Goal: Task Accomplishment & Management: Complete application form

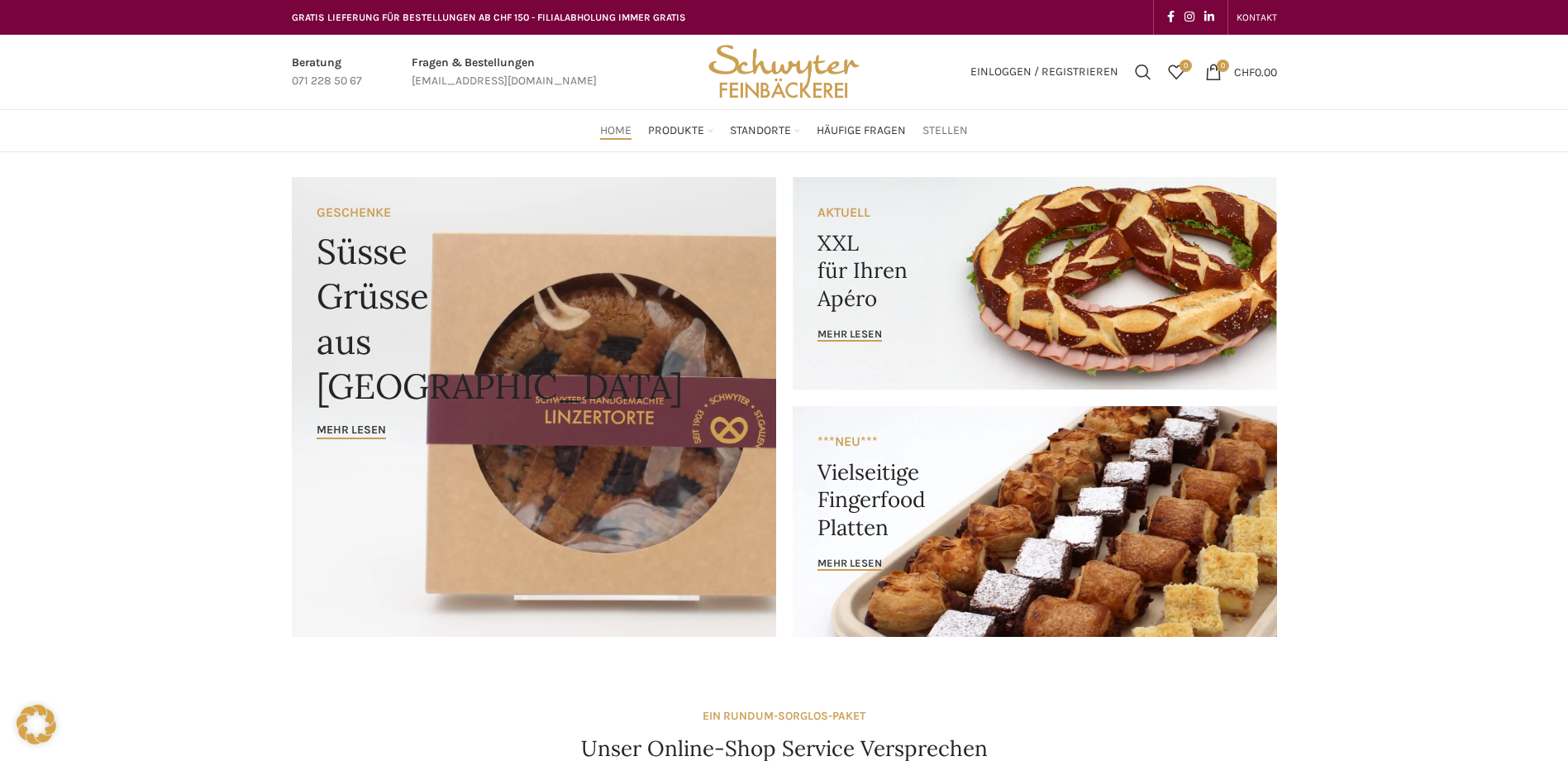
click at [933, 126] on span "Stellen" at bounding box center [945, 131] width 46 height 16
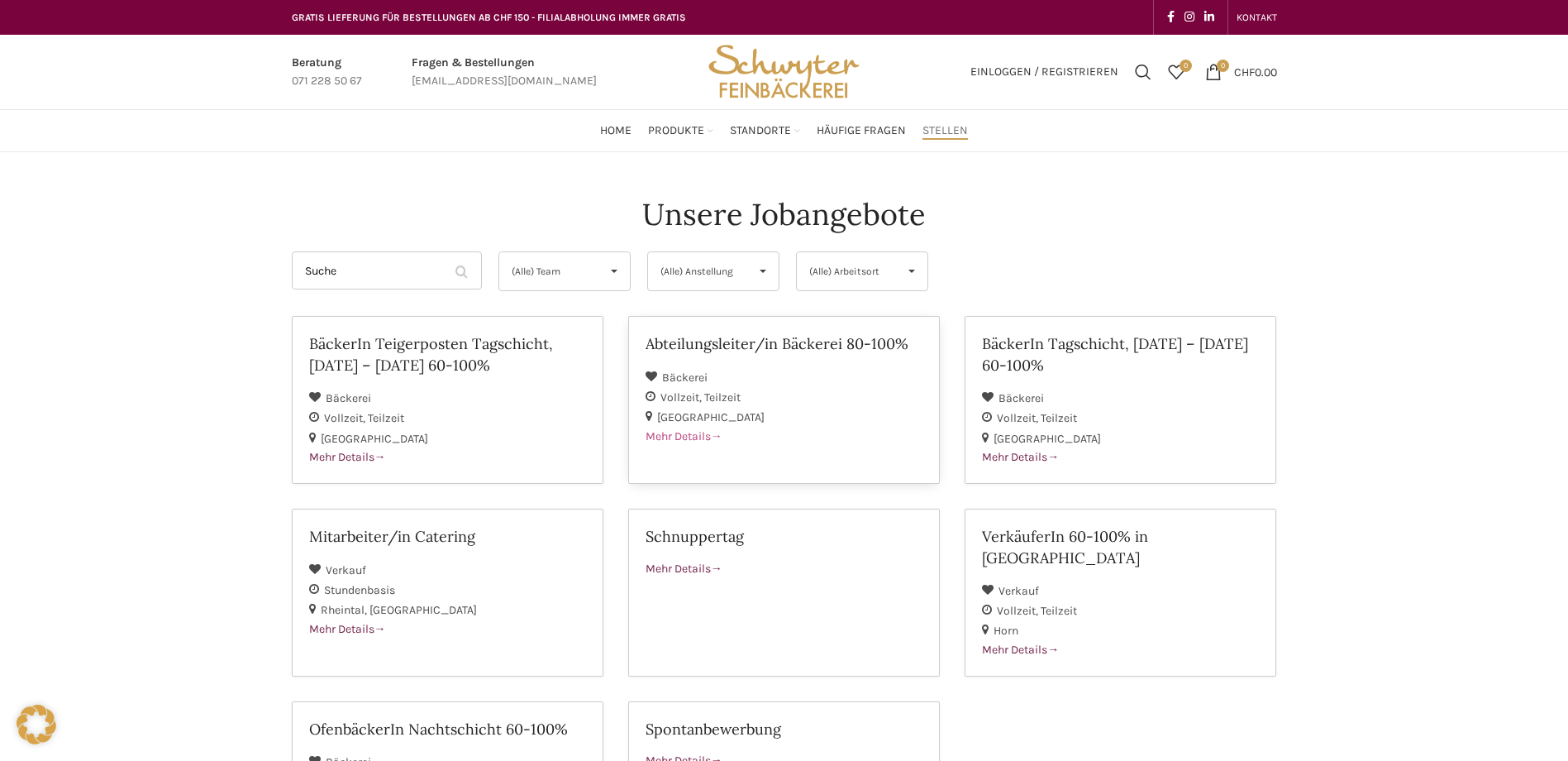
click at [683, 427] on div "Mehr Details" at bounding box center [784, 436] width 277 height 18
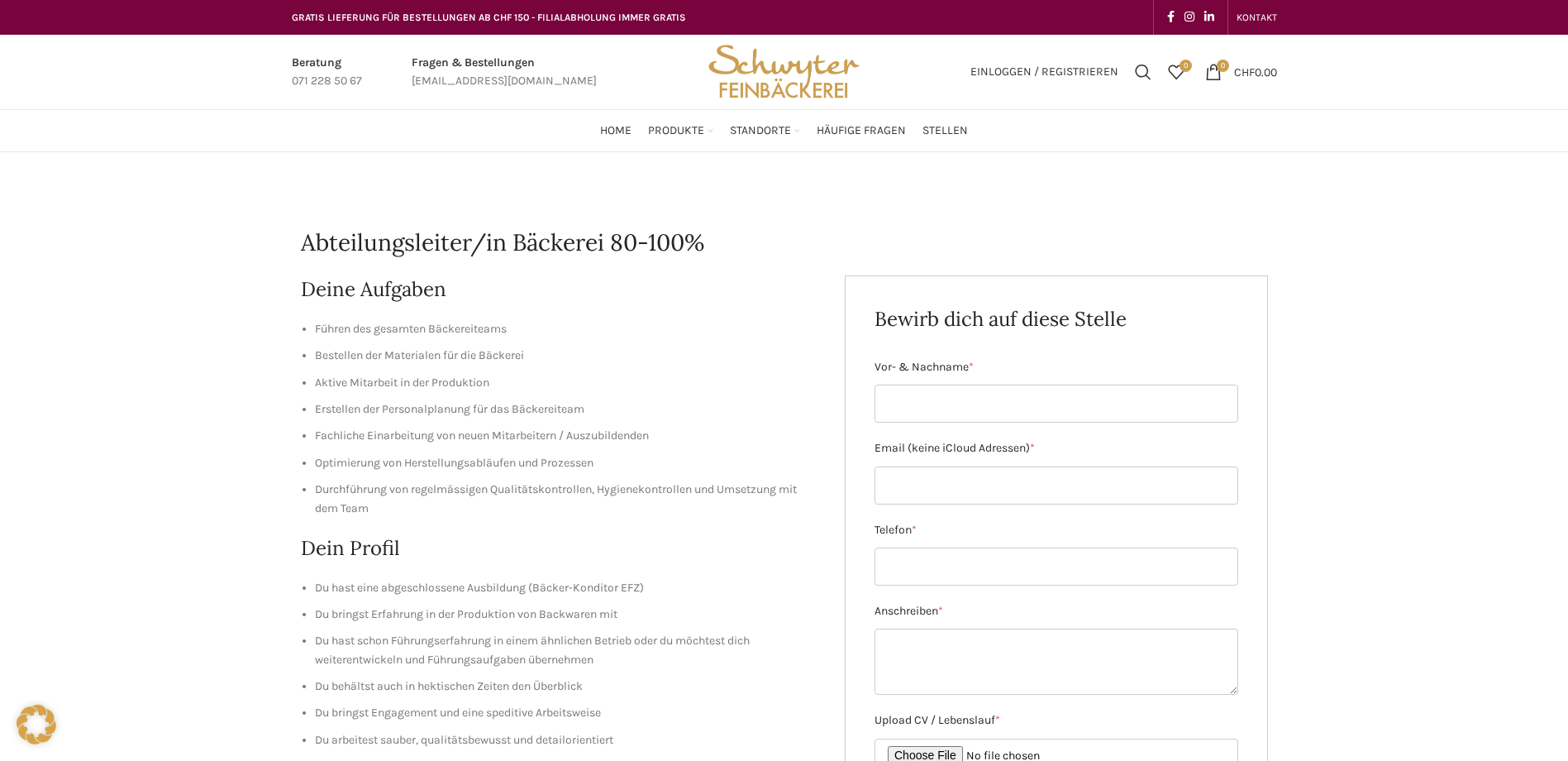
scroll to position [82, 0]
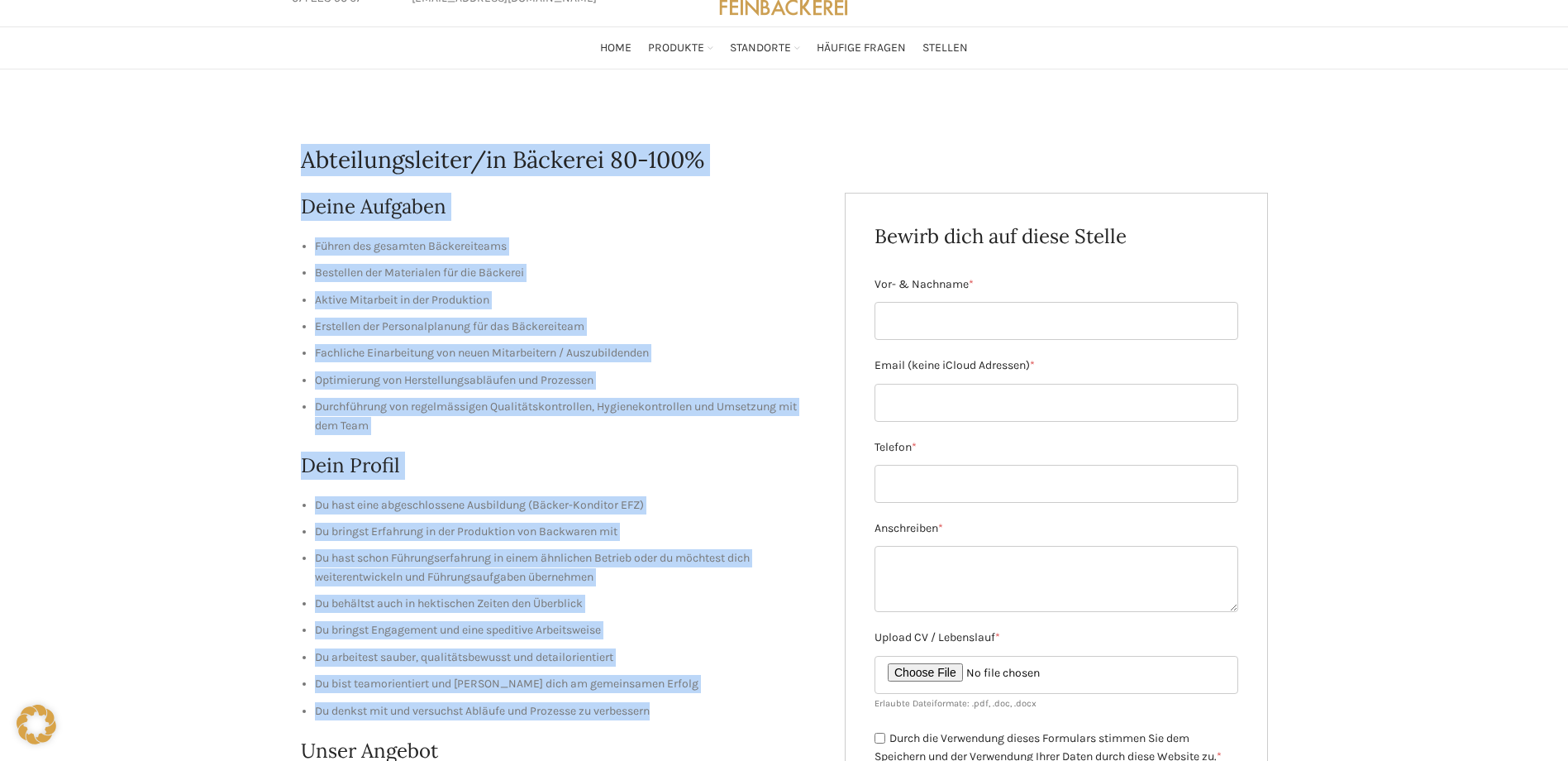
drag, startPoint x: 302, startPoint y: 160, endPoint x: 811, endPoint y: 705, distance: 745.7
click at [811, 705] on div "Abteilungsleiter/in Bäckerei 80-100% Deine Aufgaben Führen des gesamten Bäckere…" at bounding box center [784, 673] width 967 height 1142
copy div "Abteilungsleiter/in Bäckerei 80-100% Deine Aufgaben Führen des gesamten Bäckere…"
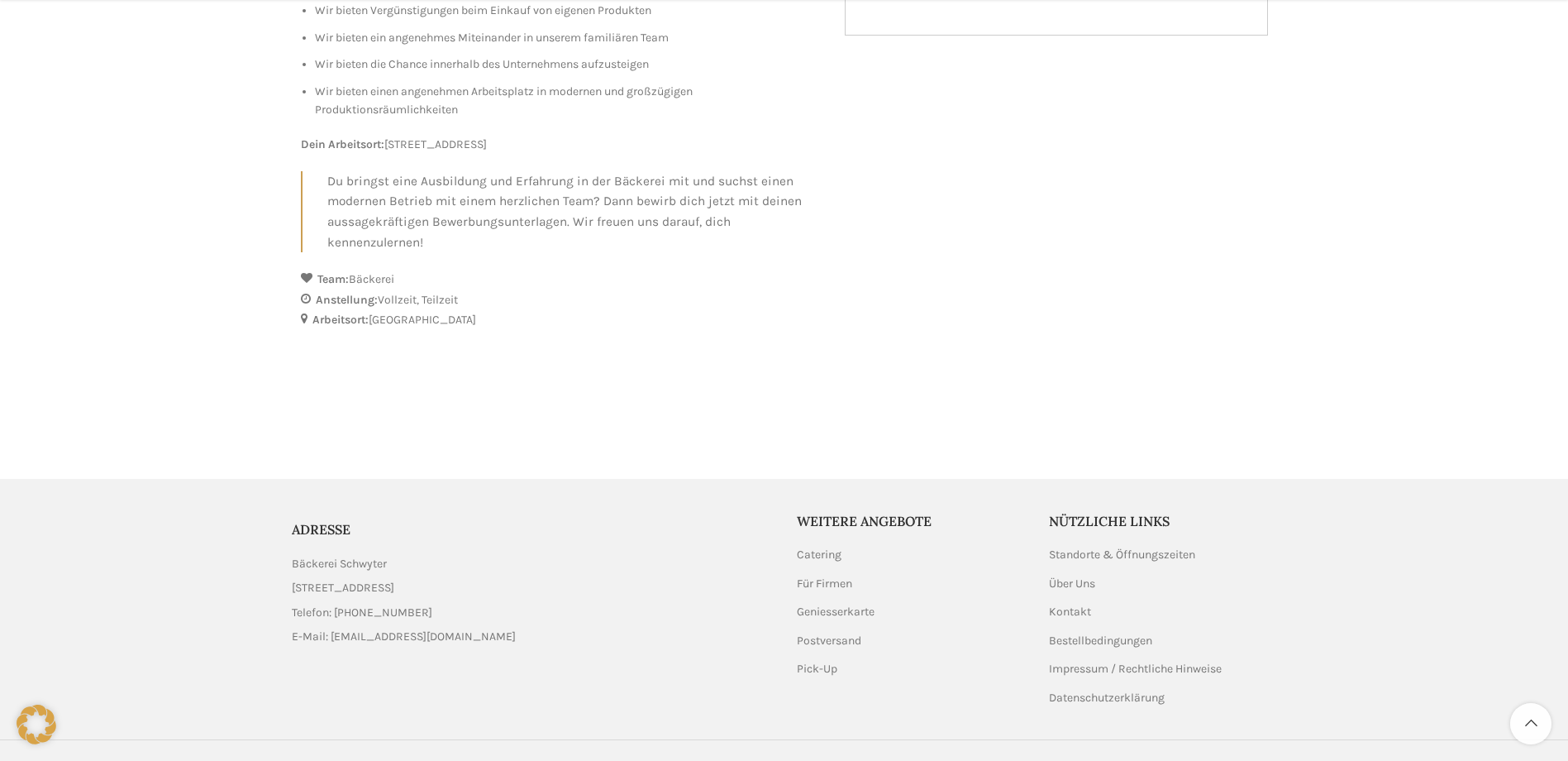
scroll to position [946, 0]
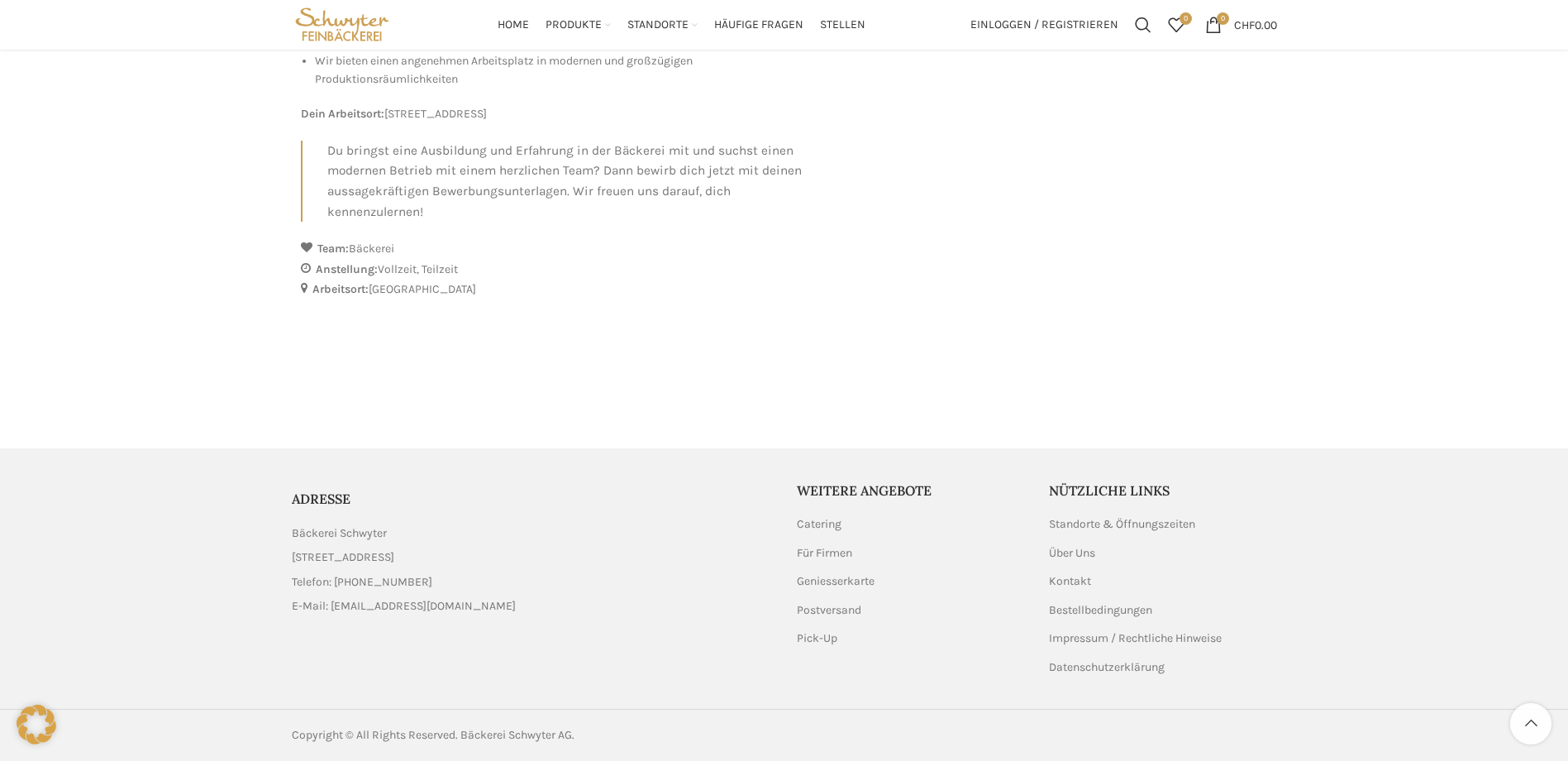
drag, startPoint x: 287, startPoint y: 498, endPoint x: 488, endPoint y: 556, distance: 209.2
click at [488, 556] on div "ADRESSE Bäckerei Schwyter Schuppisstrasse 17, 9016 St. Gallen Telefon: 071 228 …" at bounding box center [532, 553] width 497 height 143
copy div "ADRESSE Bäckerei Schwyter Schuppisstrasse 17, 9016 St. Gallen"
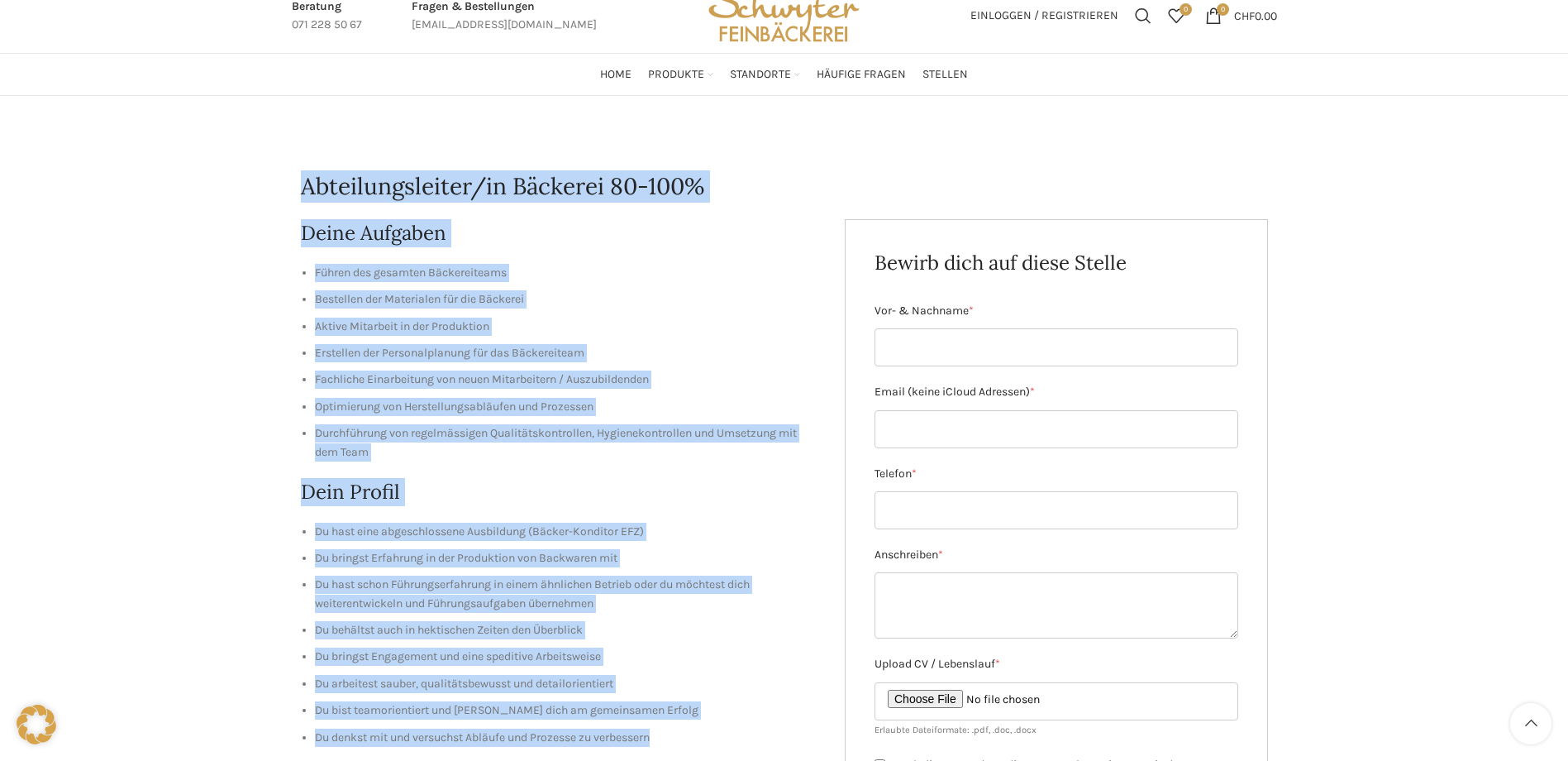
scroll to position [37, 0]
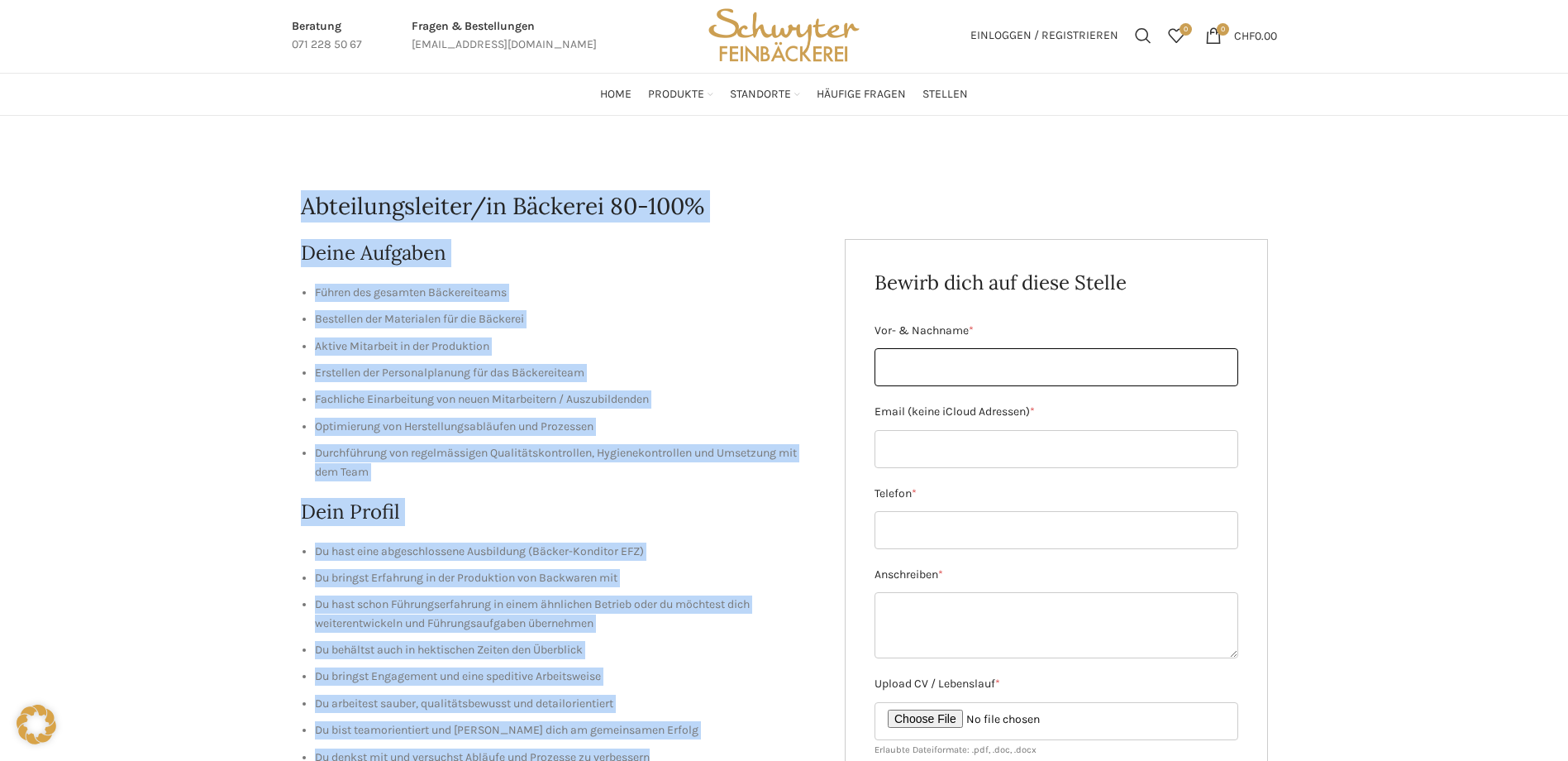
click at [988, 351] on input "Vor- & Nachname *" at bounding box center [1056, 367] width 364 height 38
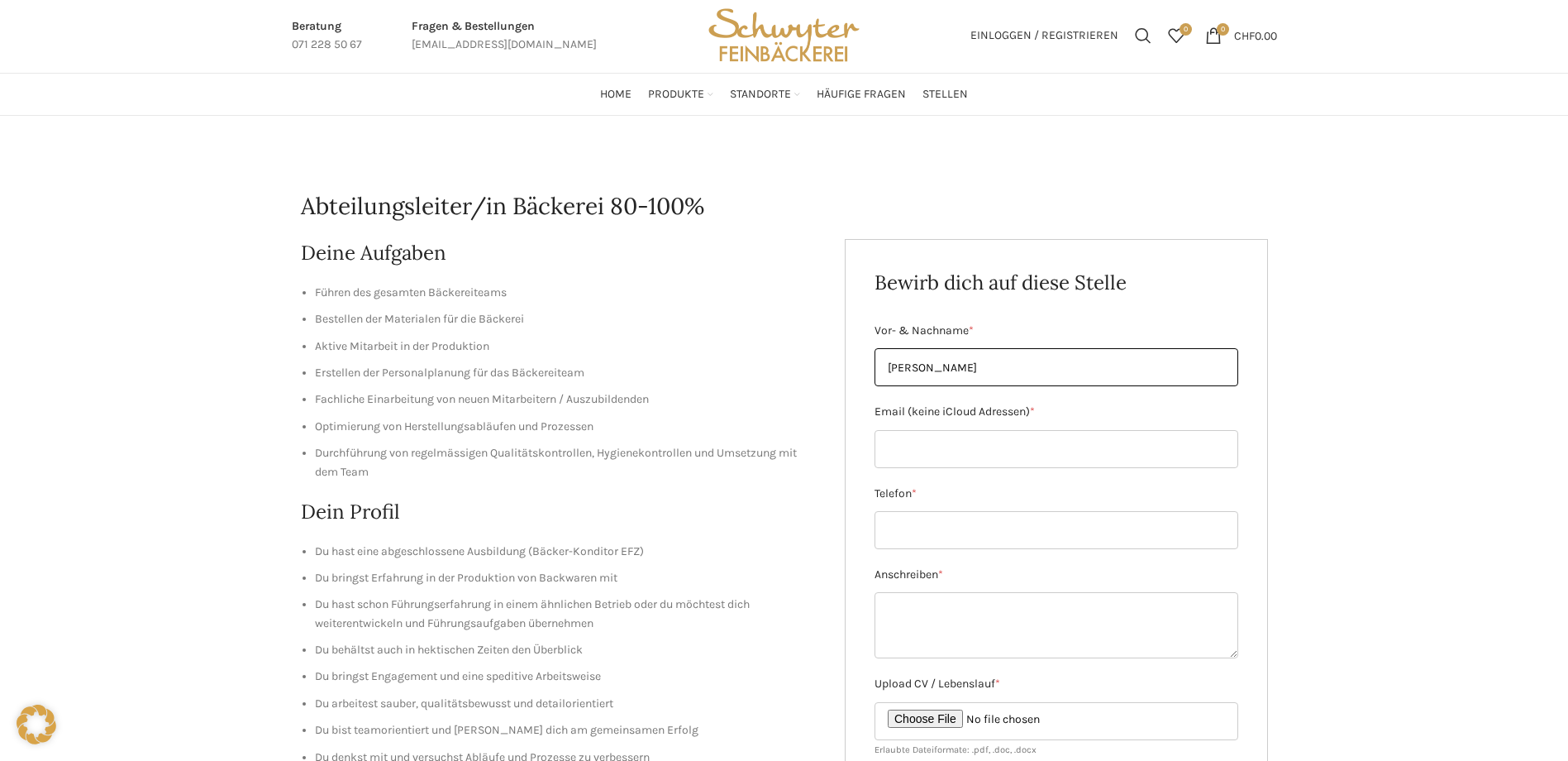
type input "Yunus Demir"
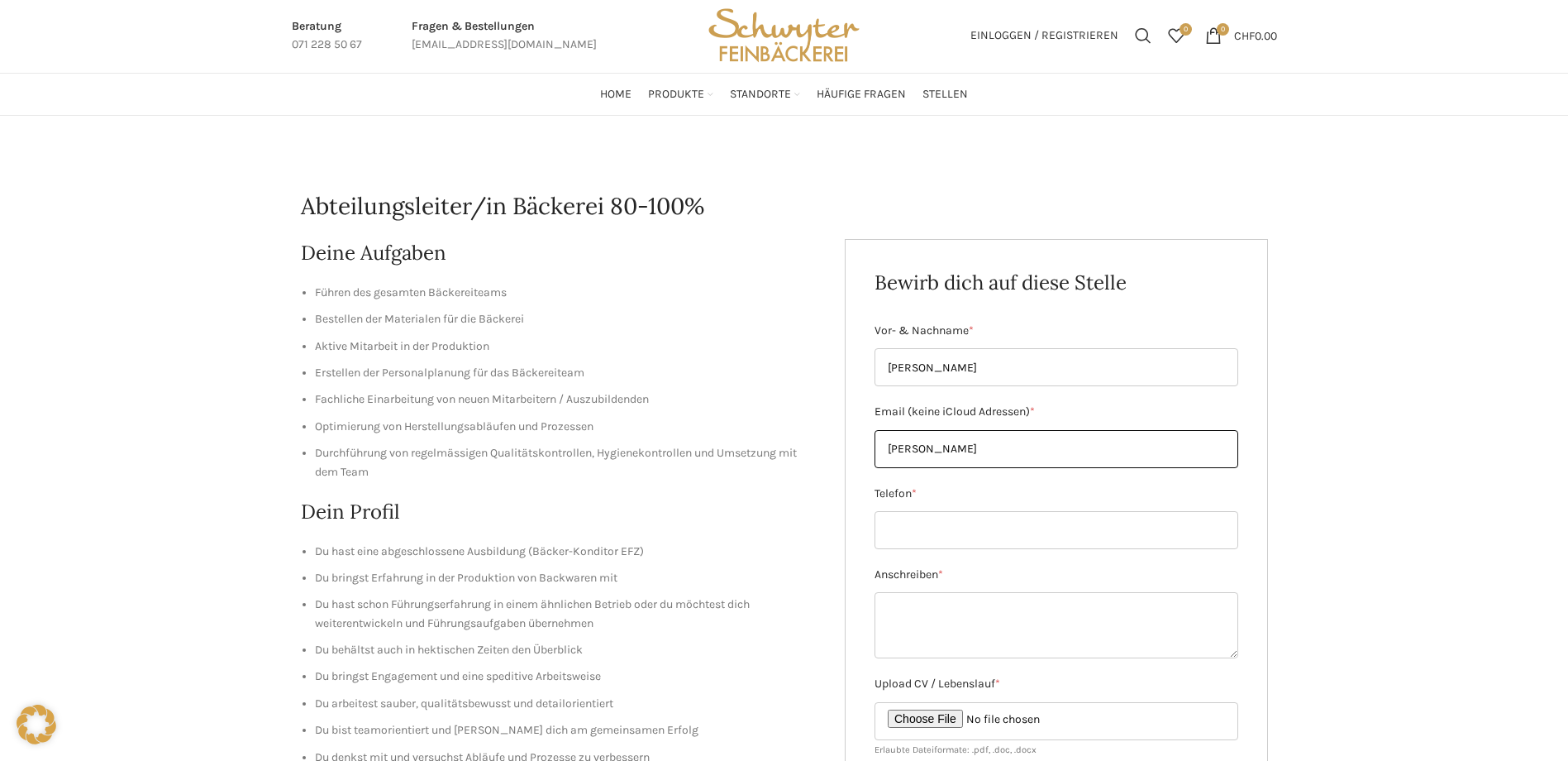
type input "yunus.demir@oelz.com"
click at [969, 538] on input "Telefon *" at bounding box center [1056, 530] width 364 height 38
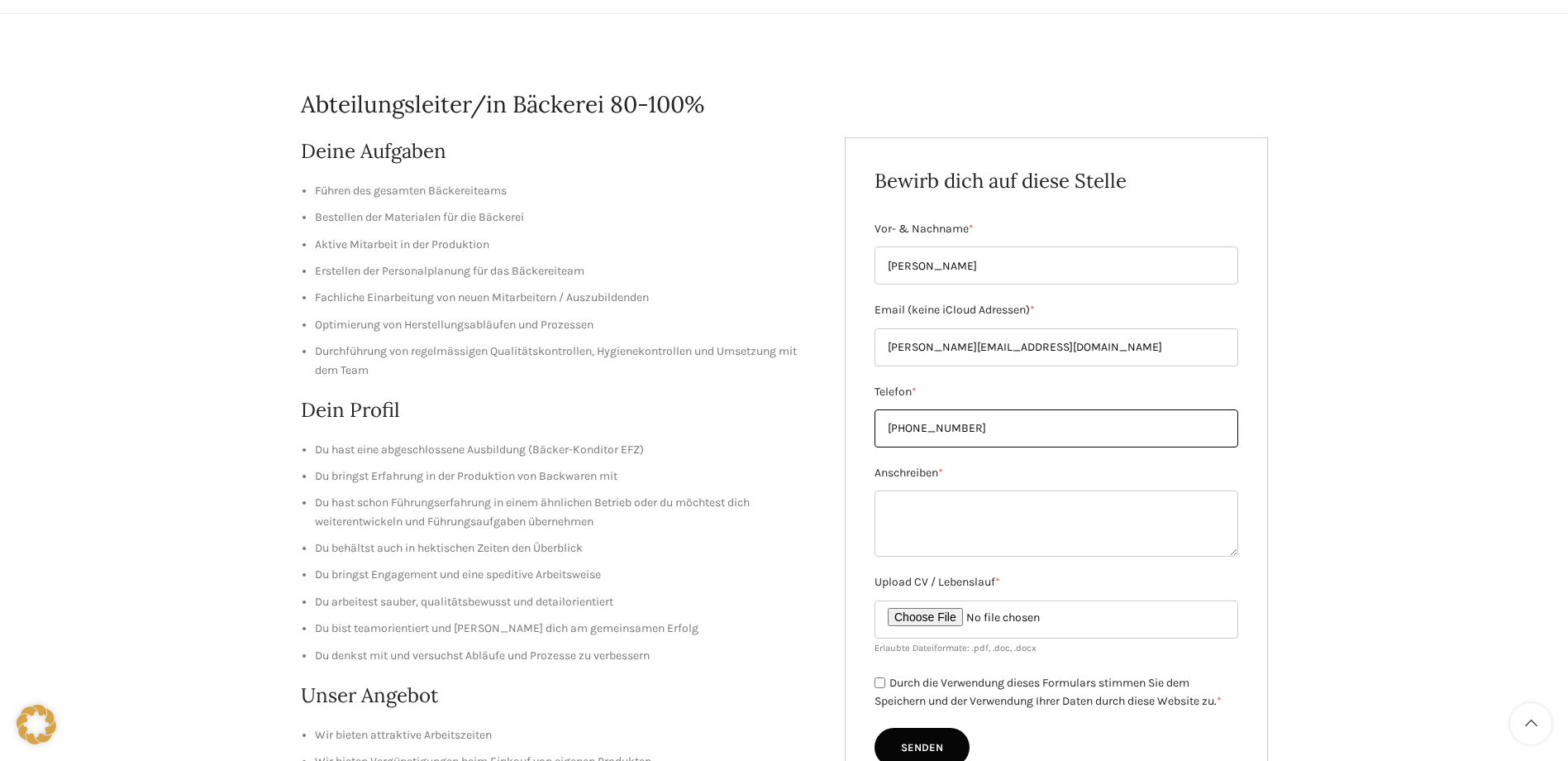
scroll to position [202, 0]
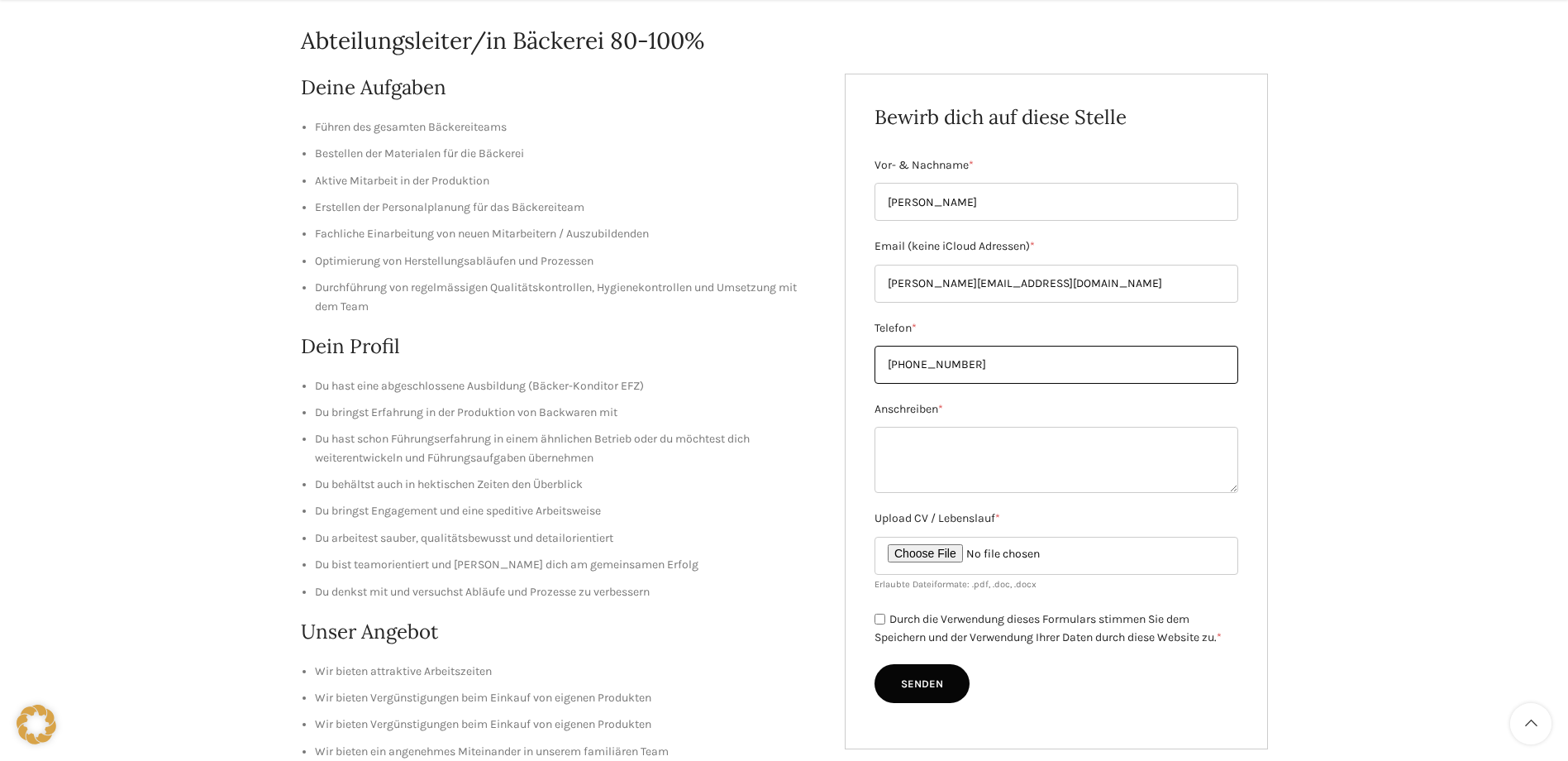
type input "+436764609601"
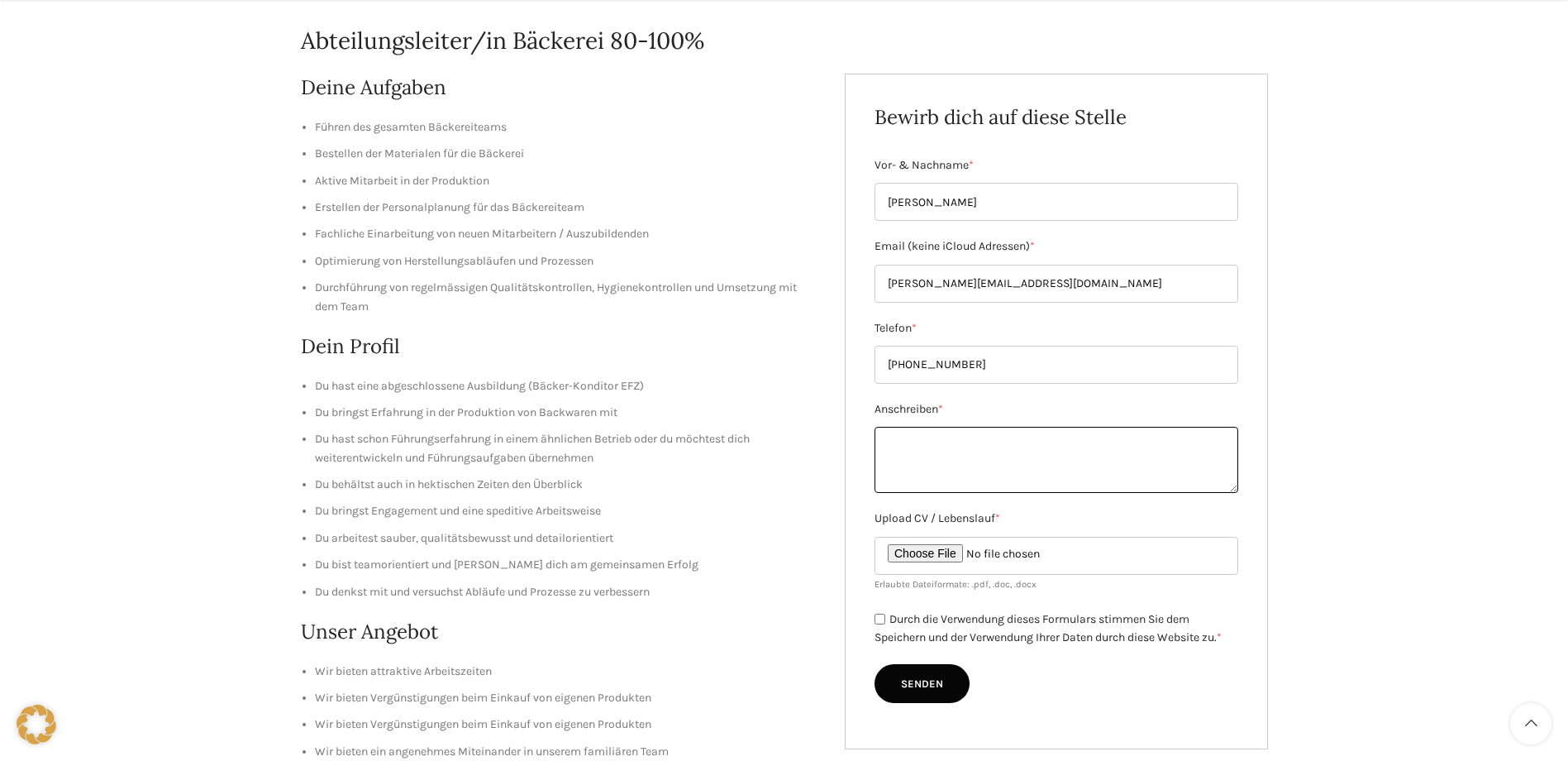
click at [1005, 450] on textarea "Anschreiben *" at bounding box center [1056, 460] width 364 height 66
click at [1000, 453] on textarea "Anschreiben *" at bounding box center [1056, 460] width 364 height 66
click at [1047, 442] on textarea "Anschreiben *" at bounding box center [1056, 460] width 364 height 66
paste textarea "Sehr geehrte Damen und Herren, als Bäckermeister mit zehn Jahren Erfahrung als …"
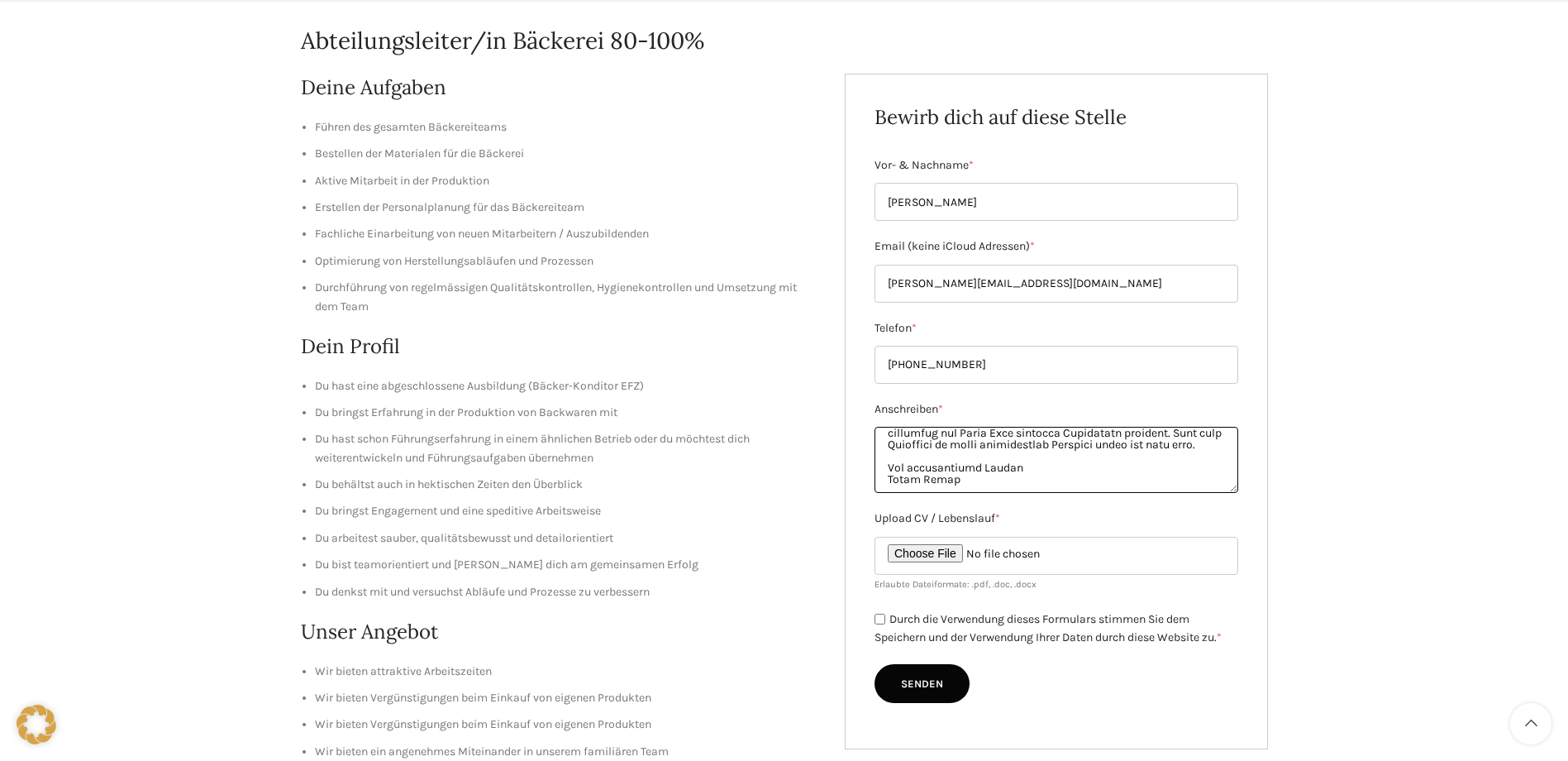
type textarea "Sehr geehrte Damen und Herren, als Bäckermeister mit zehn Jahren Erfahrung als …"
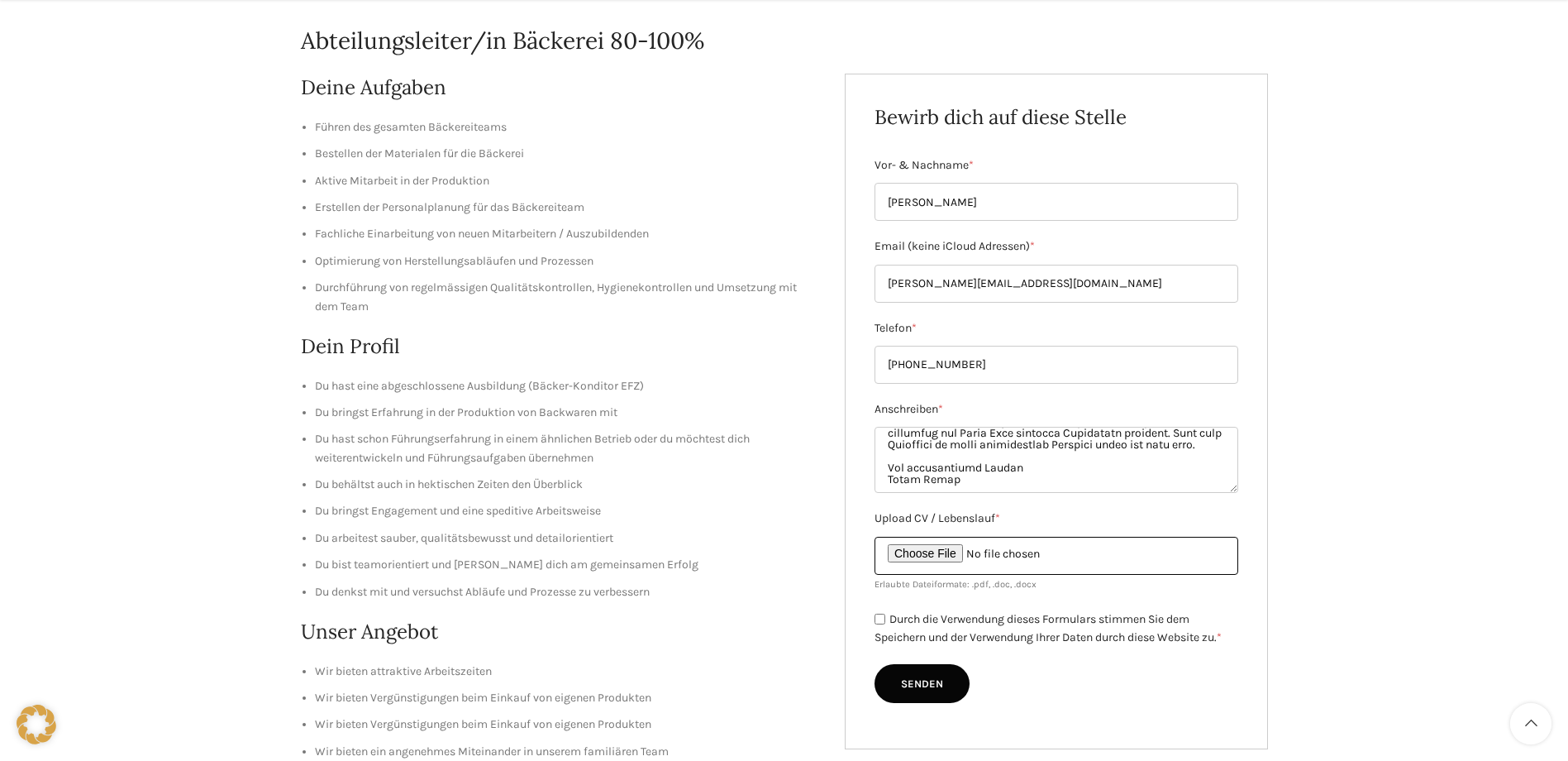
click at [969, 555] on input "Upload CV / Lebenslauf *" at bounding box center [1056, 556] width 364 height 38
click at [946, 556] on input "Upload CV / Lebenslauf *" at bounding box center [1056, 556] width 364 height 38
click at [958, 552] on input "Upload CV / Lebenslauf *" at bounding box center [1056, 556] width 364 height 38
type input "C:\fakepath\Lebenslauf Yunus Demir.pdf"
click at [888, 612] on div "Durch die Verwendung dieses Formulars stimmen Sie dem Speichern und der Verwend…" at bounding box center [1056, 628] width 364 height 38
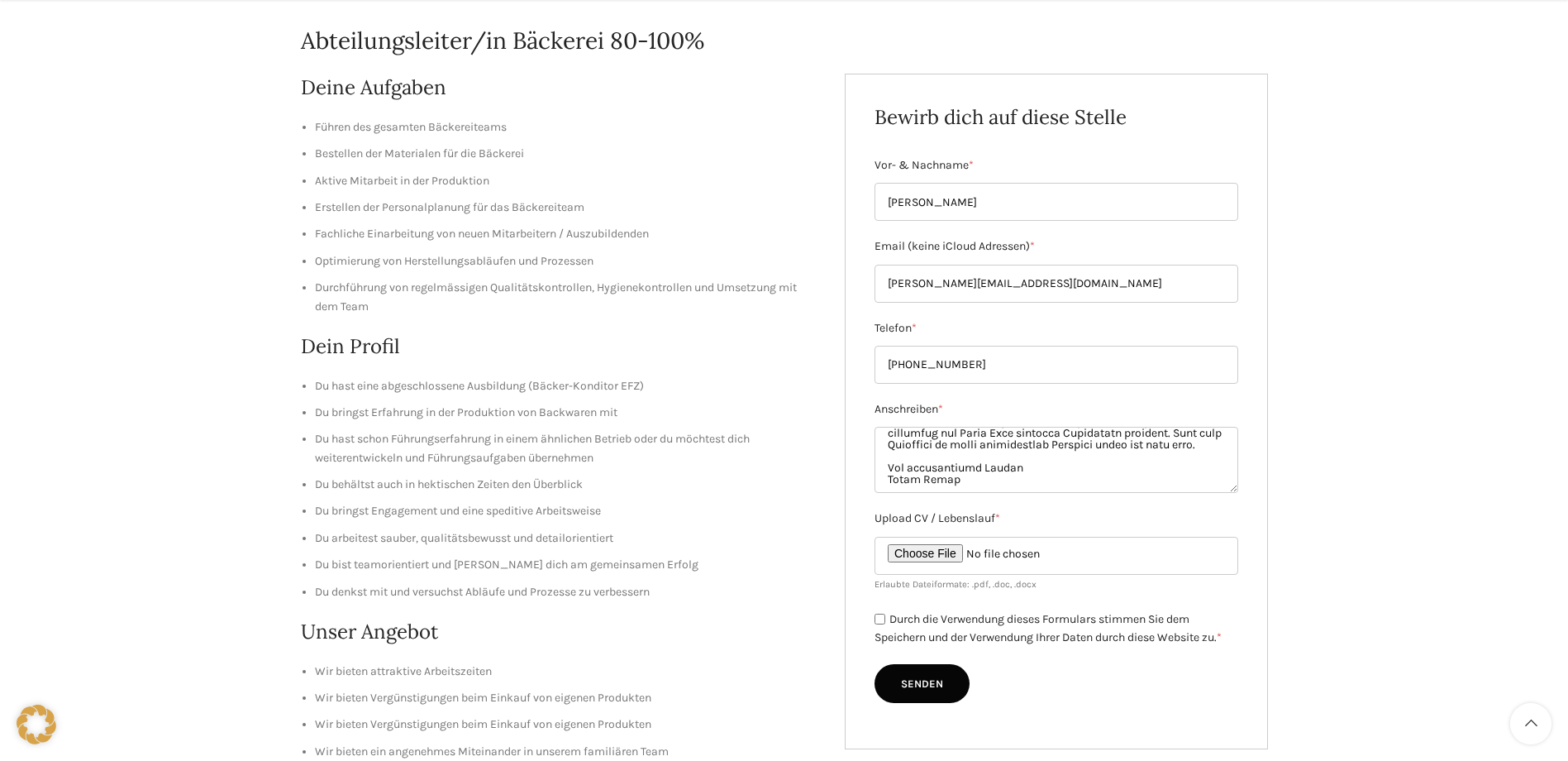
click at [885, 617] on input "Durch die Verwendung dieses Formulars stimmen Sie dem Speichern und der Verwend…" at bounding box center [880, 618] width 11 height 11
checkbox input "true"
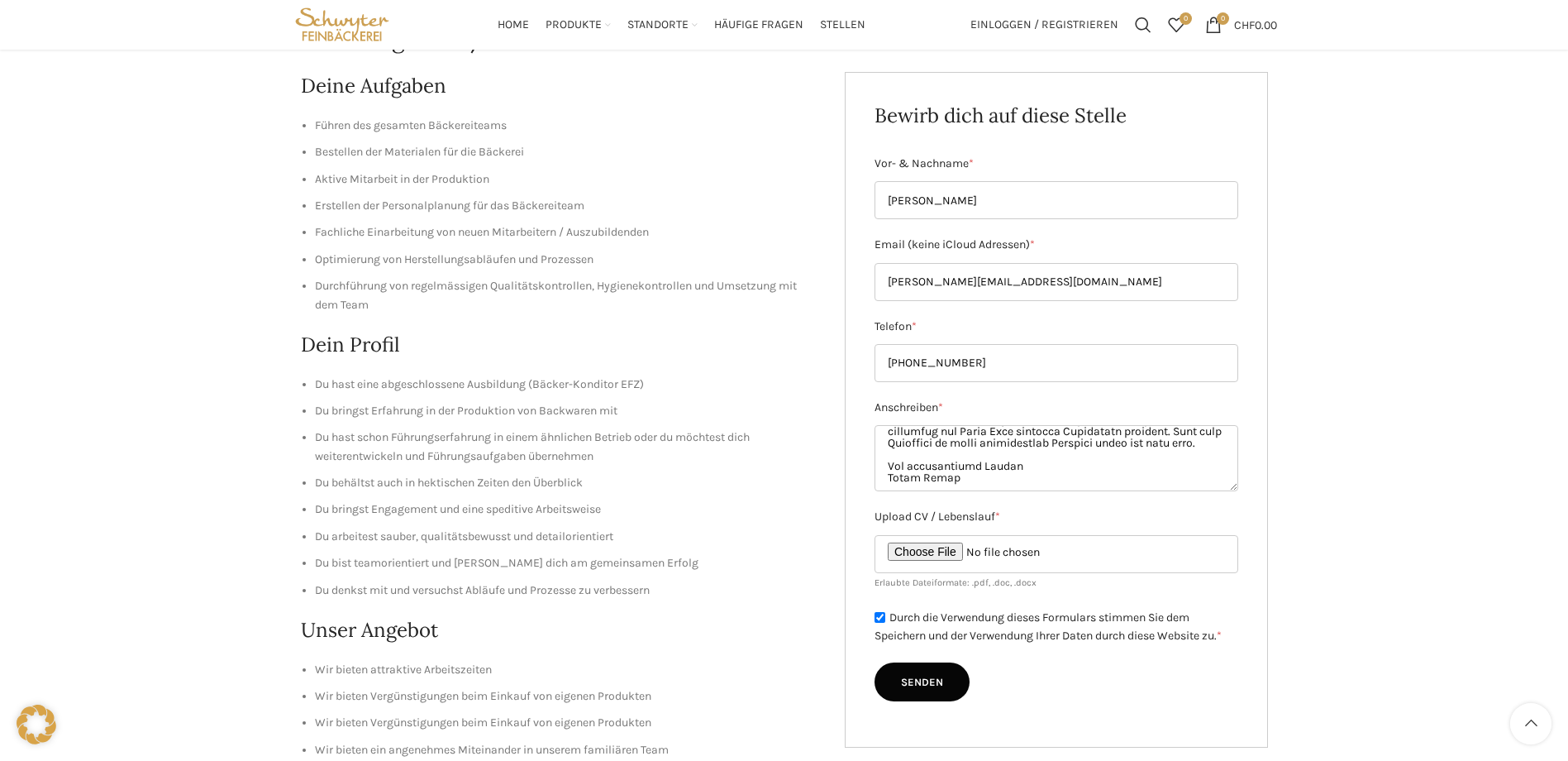
scroll to position [202, 0]
click at [918, 680] on input "Senden" at bounding box center [922, 684] width 95 height 40
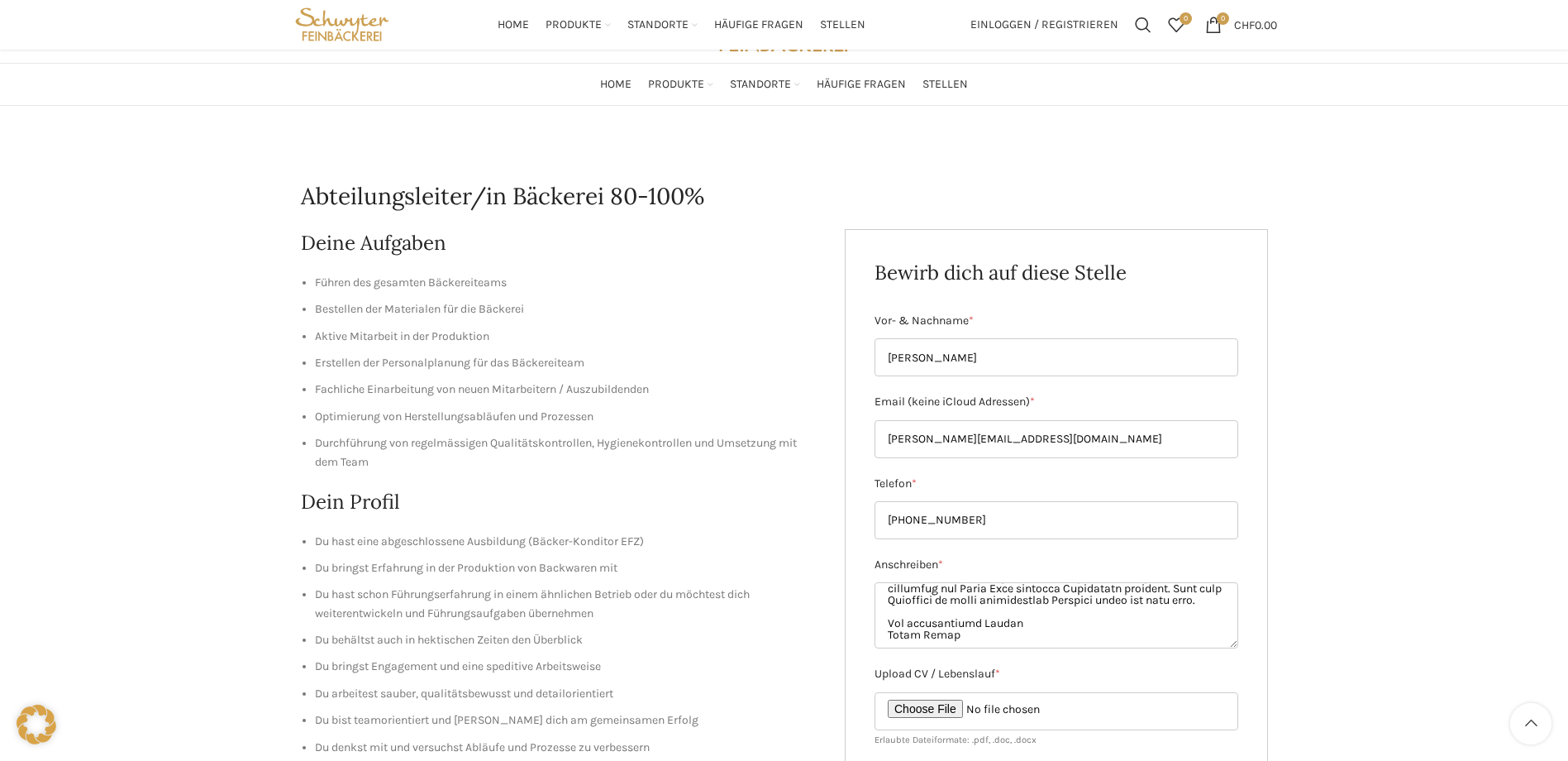
type input "Senden"
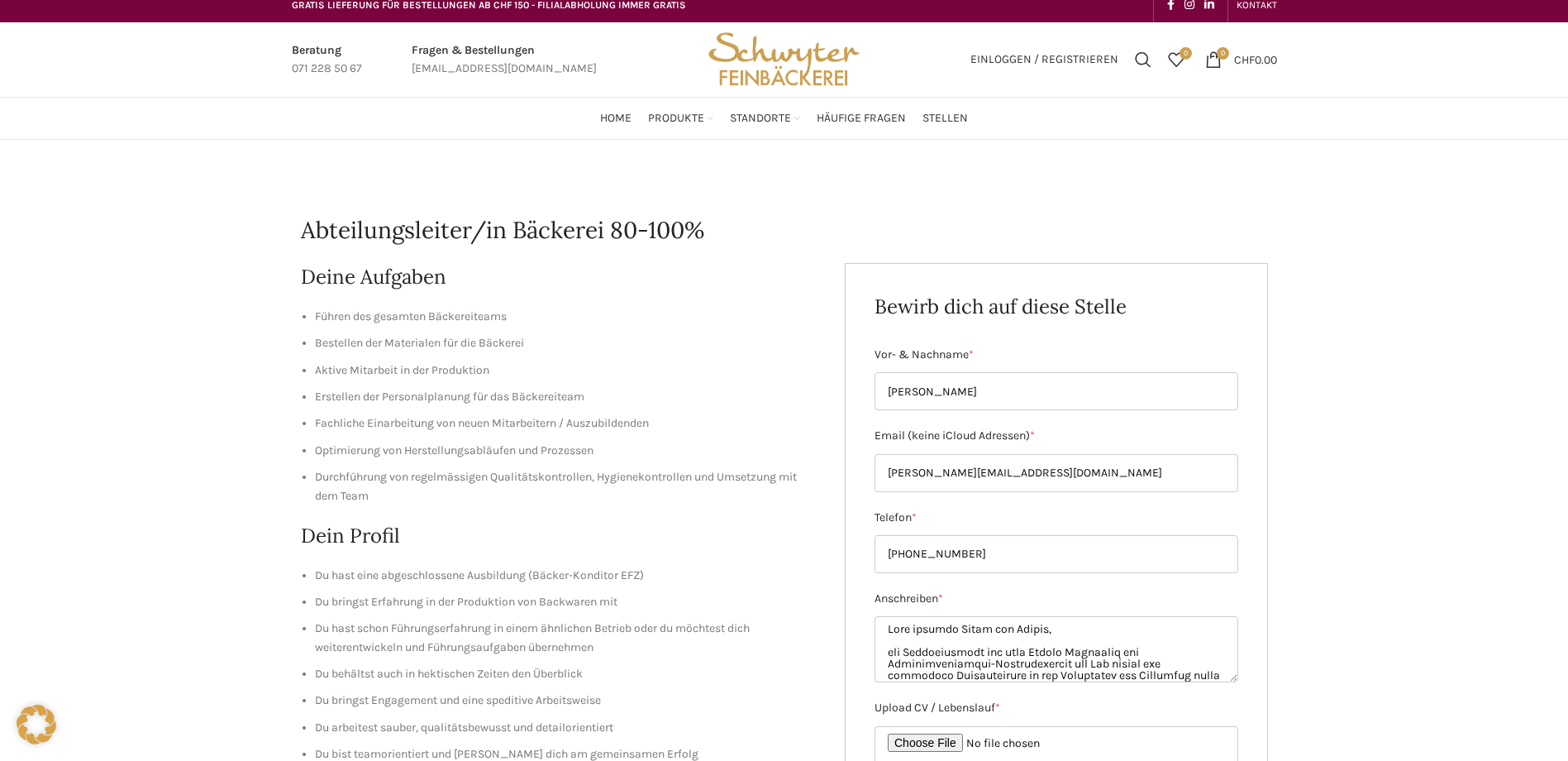
scroll to position [0, 0]
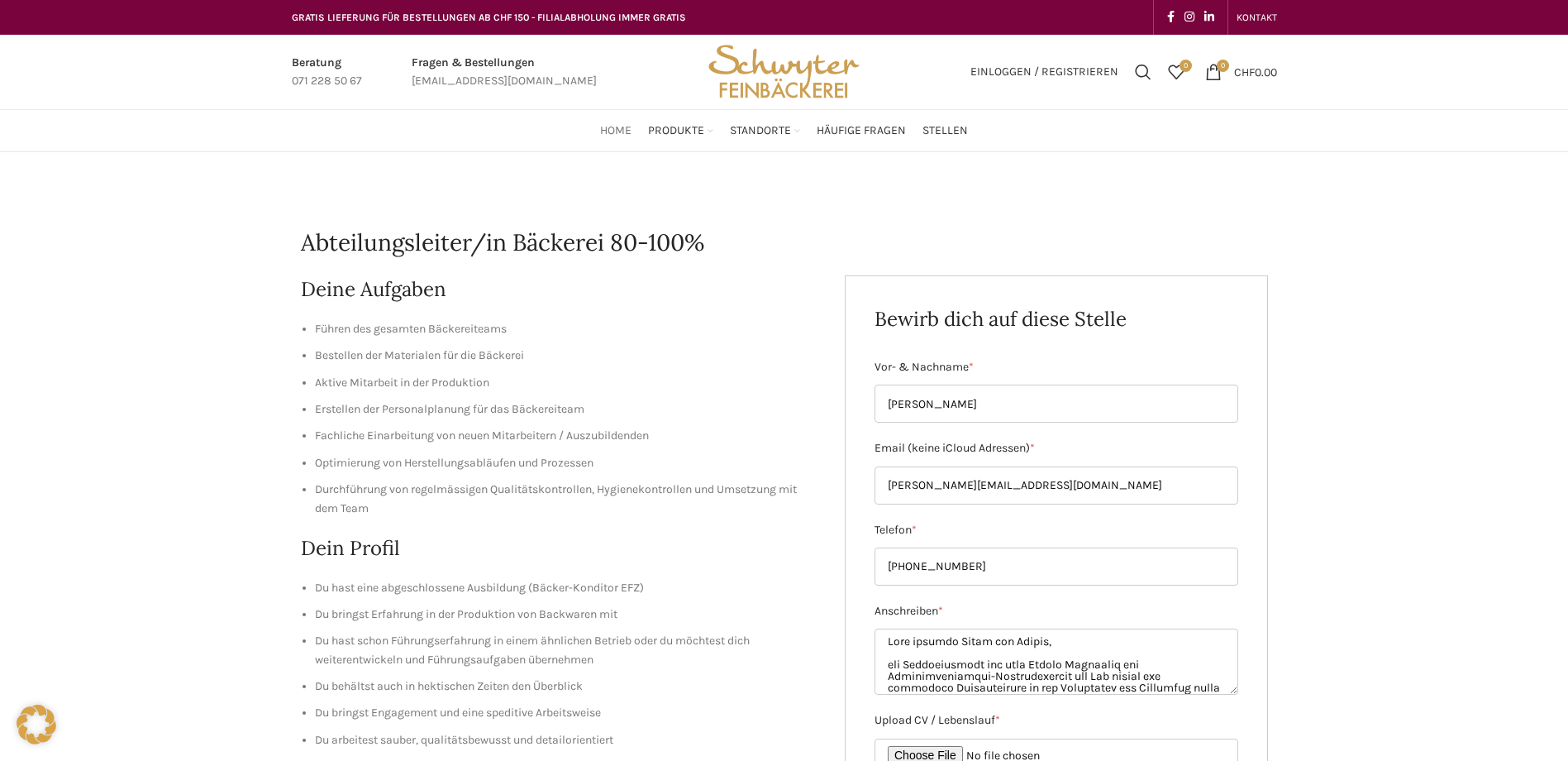
click at [617, 126] on span "Home" at bounding box center [616, 131] width 32 height 16
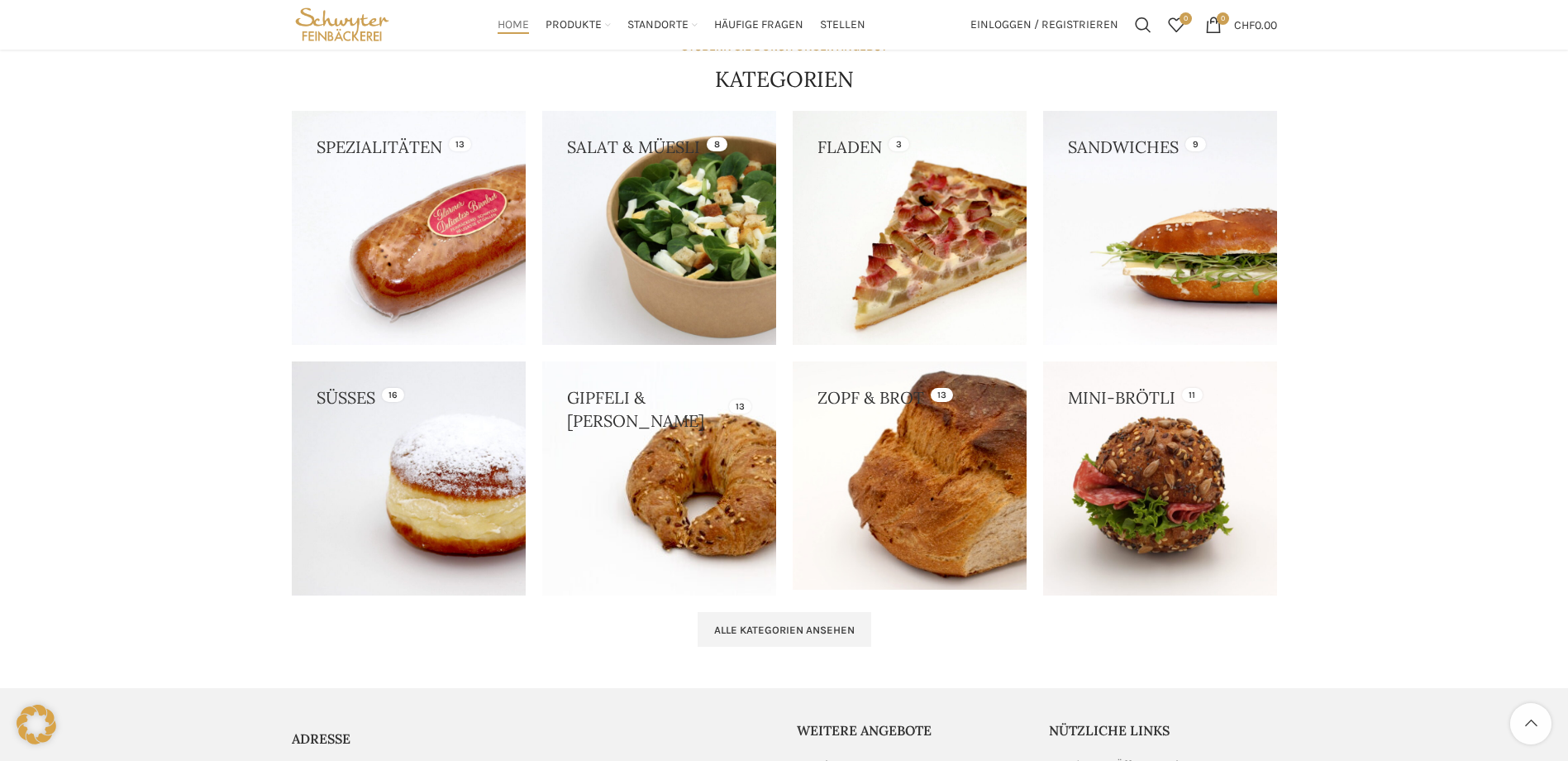
scroll to position [1418, 0]
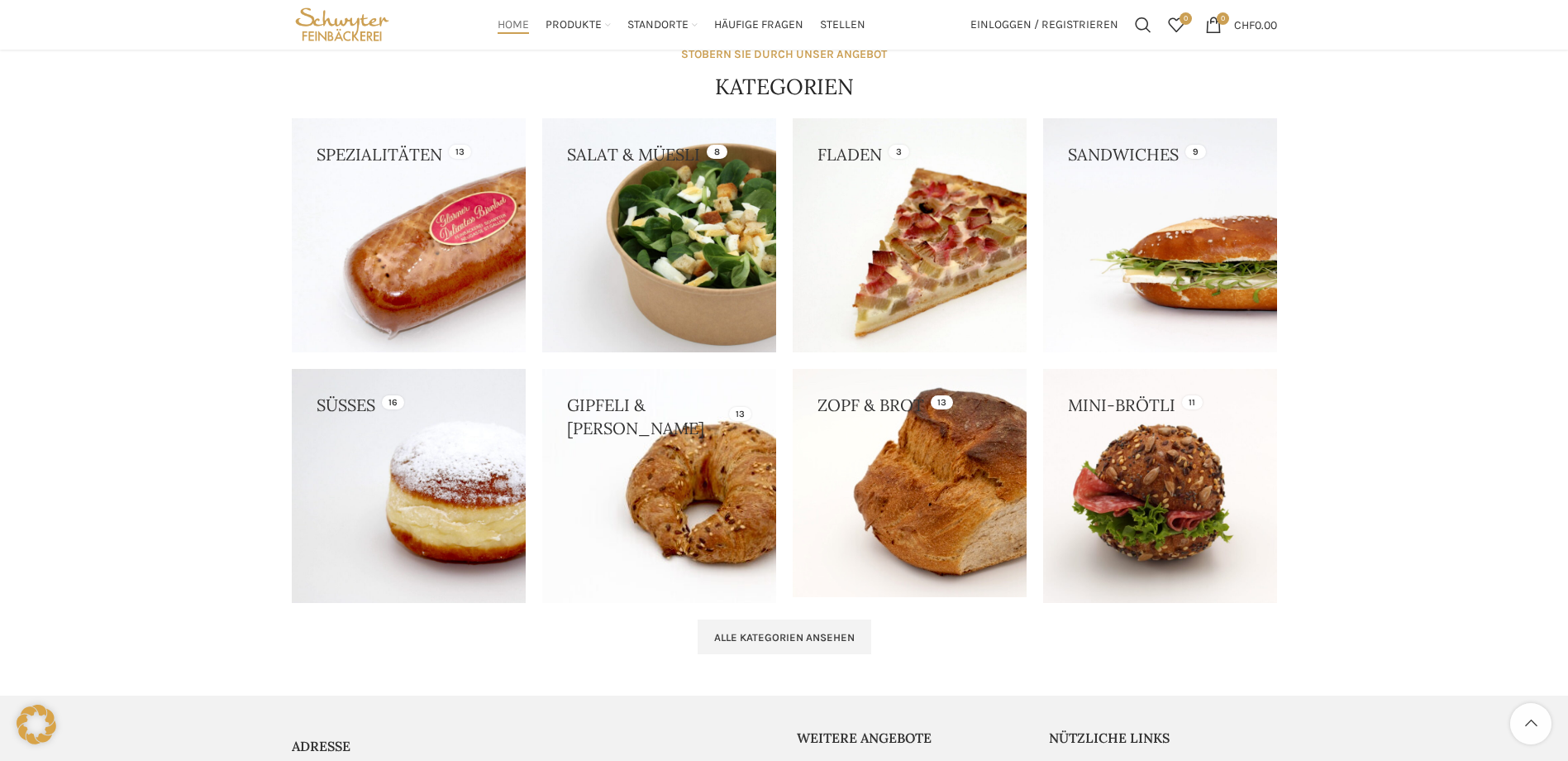
click at [495, 213] on link at bounding box center [409, 235] width 234 height 234
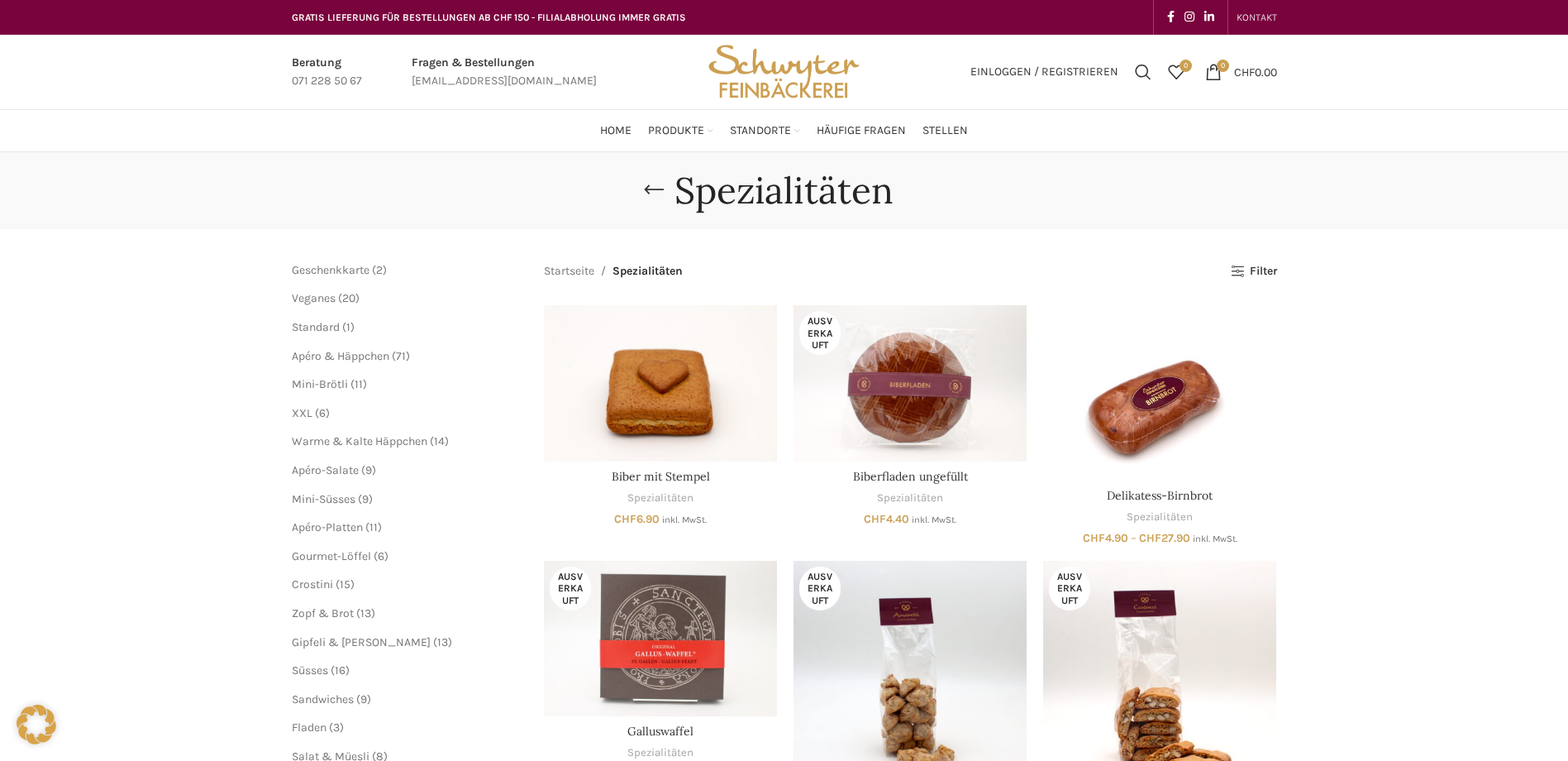
click at [1237, 8] on link "KONTAKT" at bounding box center [1257, 17] width 41 height 33
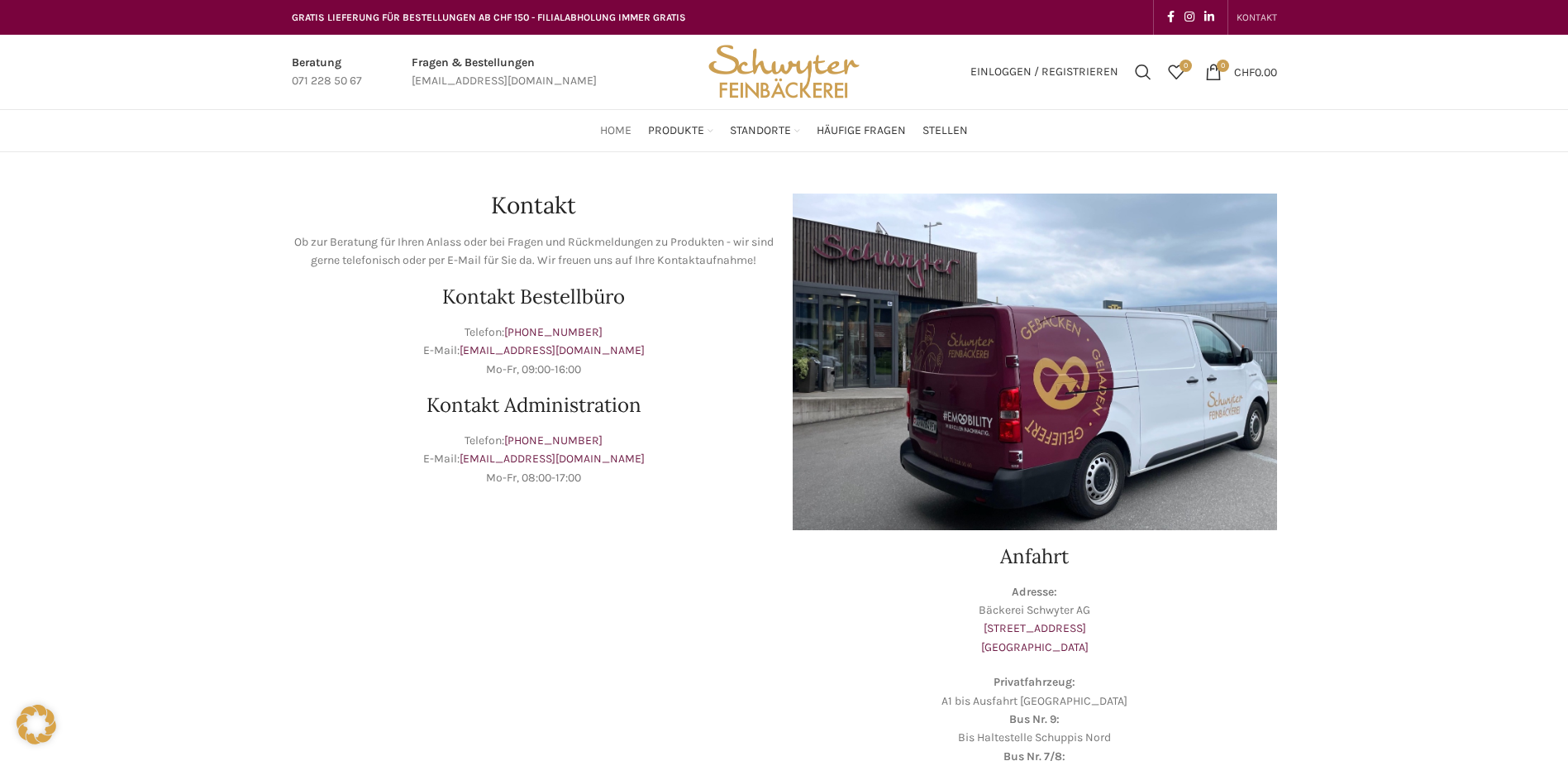
click at [608, 133] on span "Home" at bounding box center [616, 131] width 32 height 16
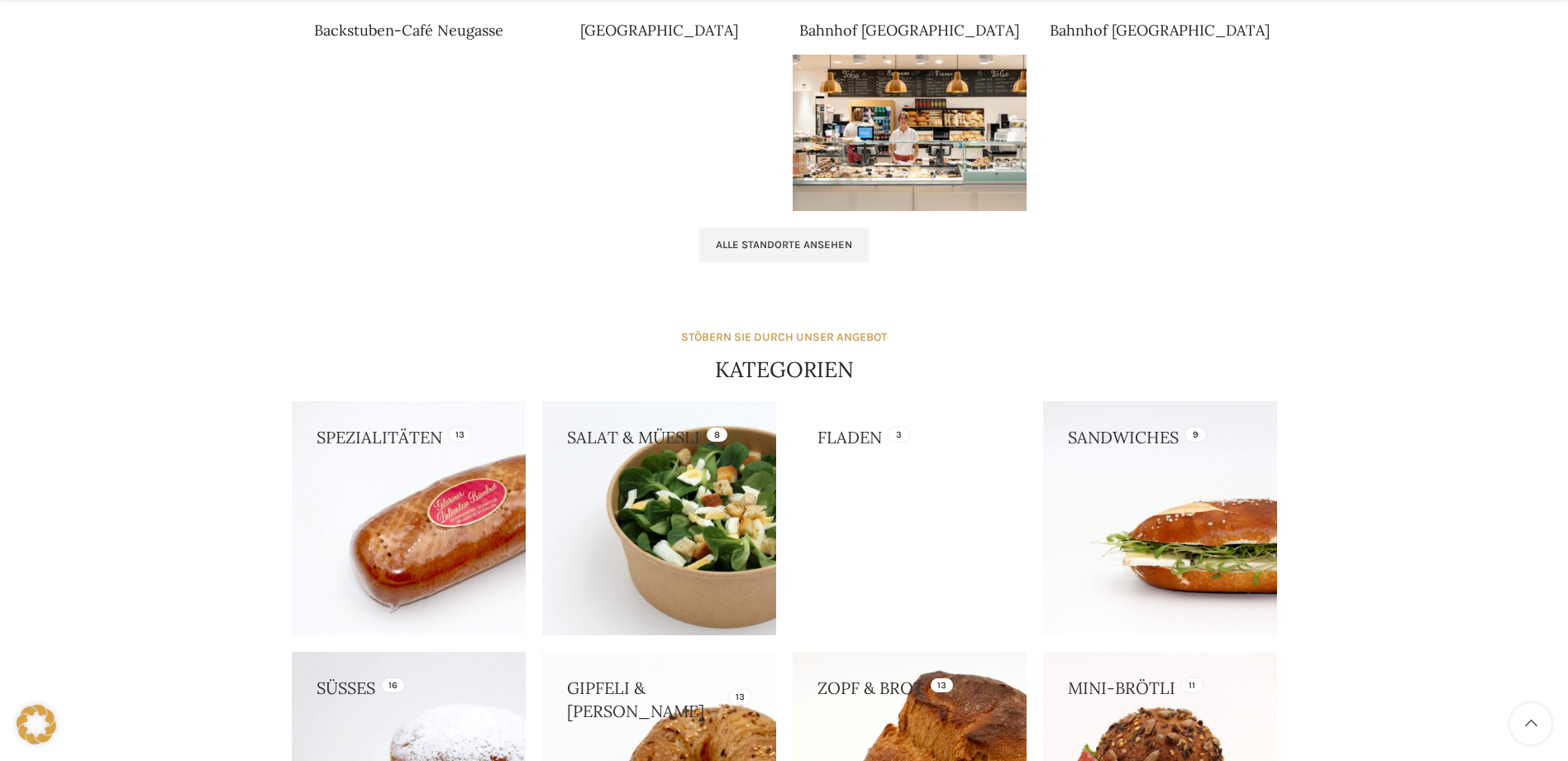
scroll to position [1157, 0]
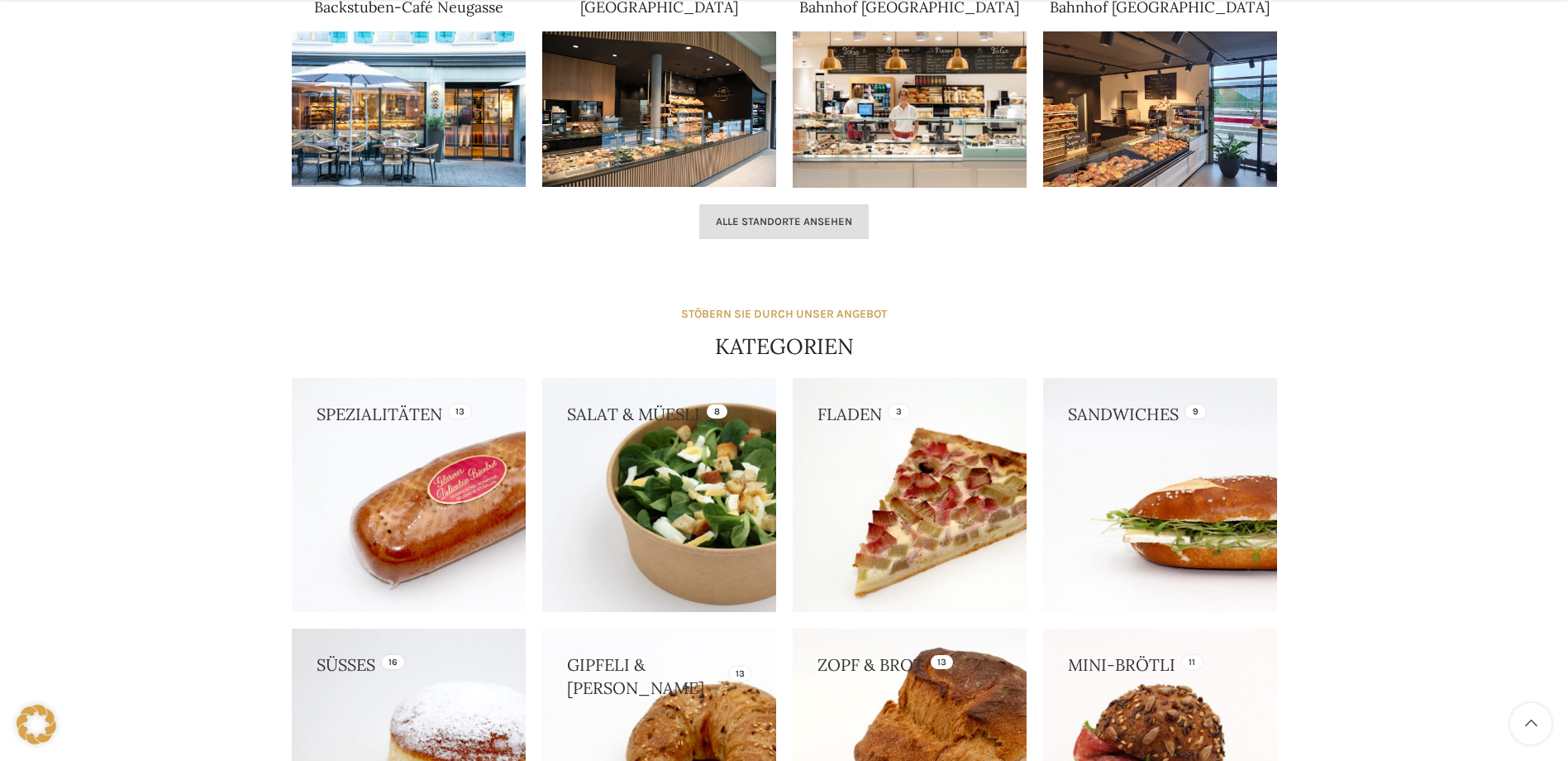
click at [802, 224] on span "Alle Standorte ansehen" at bounding box center [784, 221] width 137 height 13
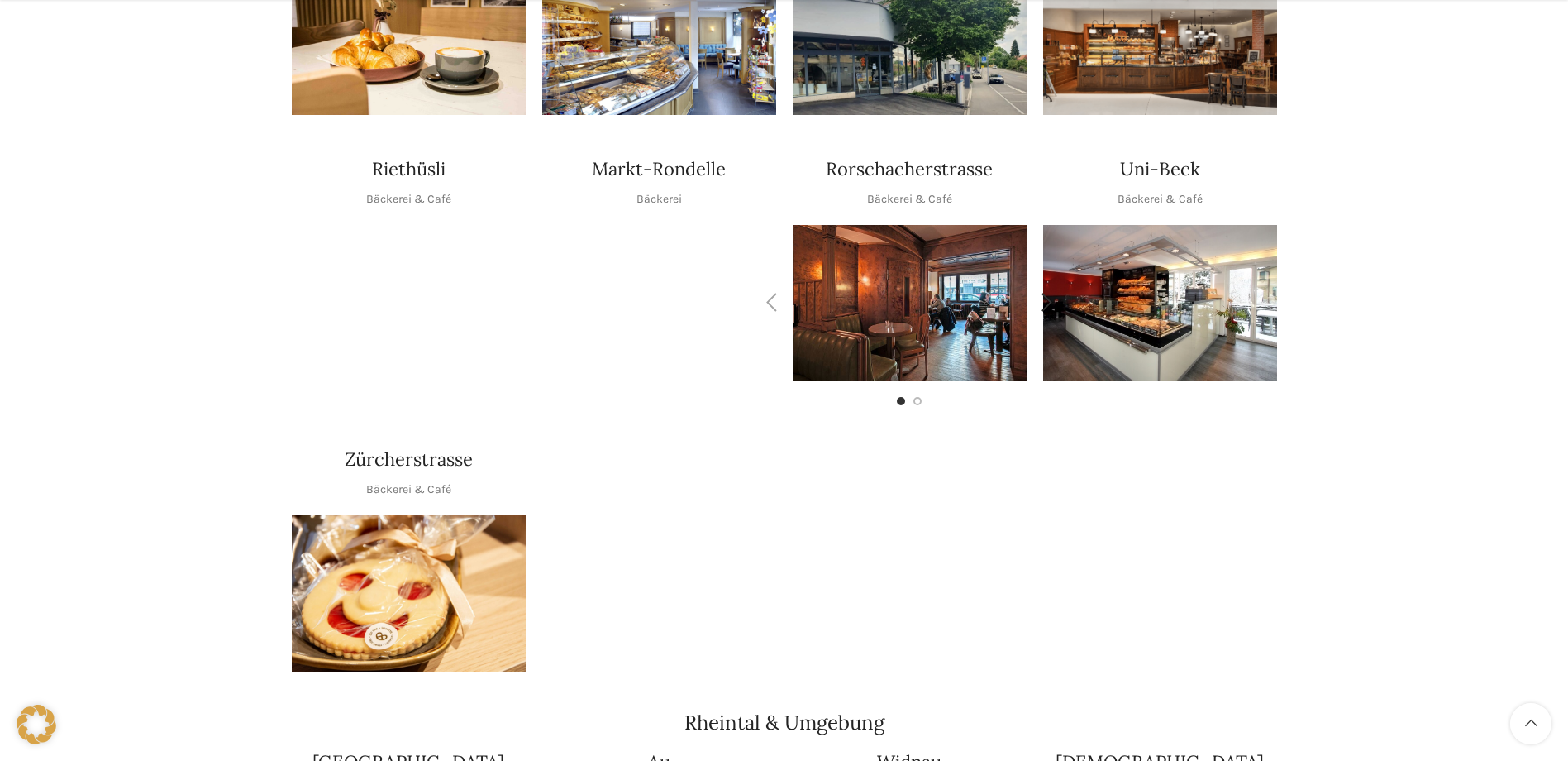
scroll to position [827, 0]
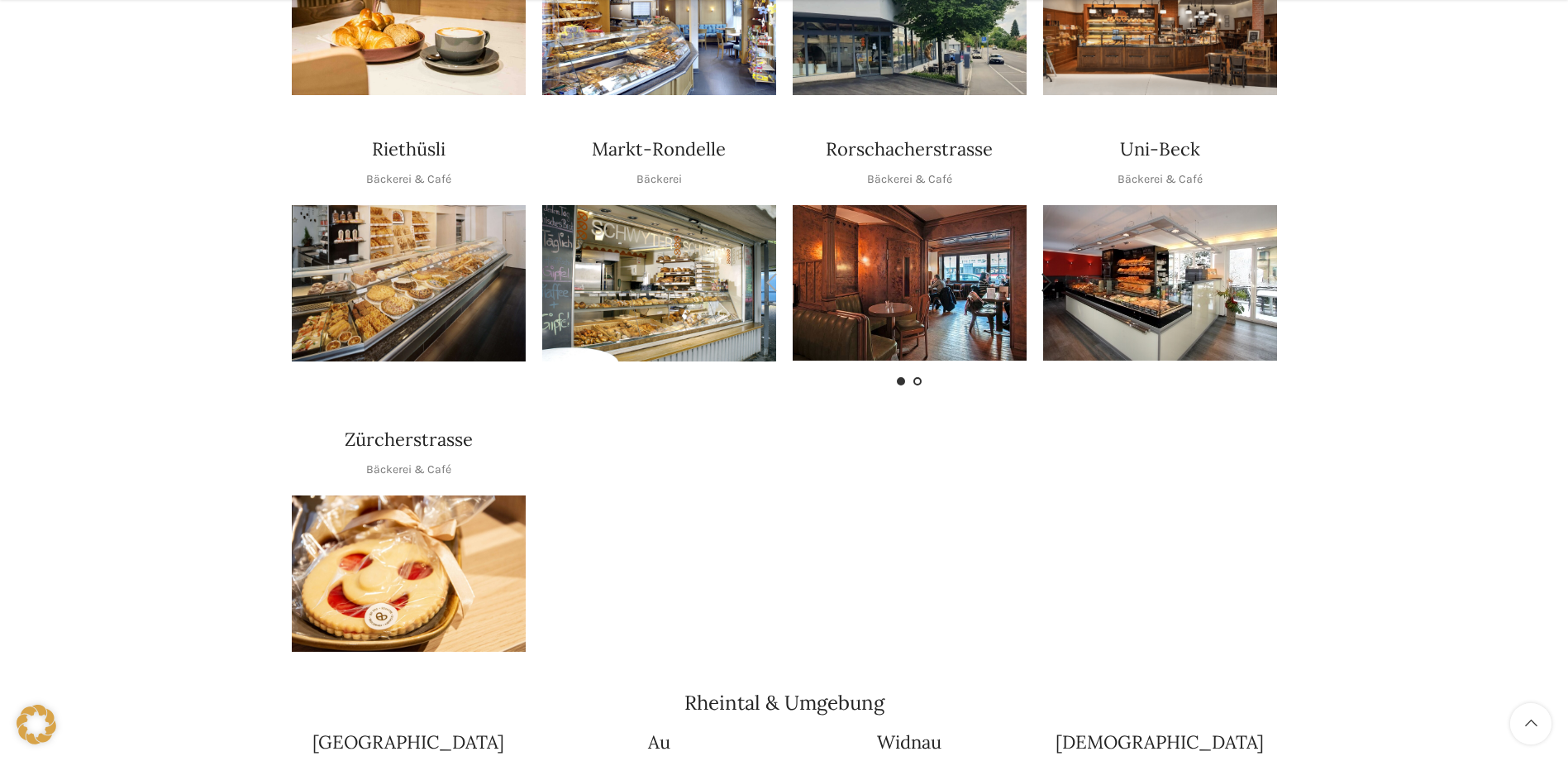
click at [917, 378] on span "Go to slide 2" at bounding box center [917, 381] width 8 height 8
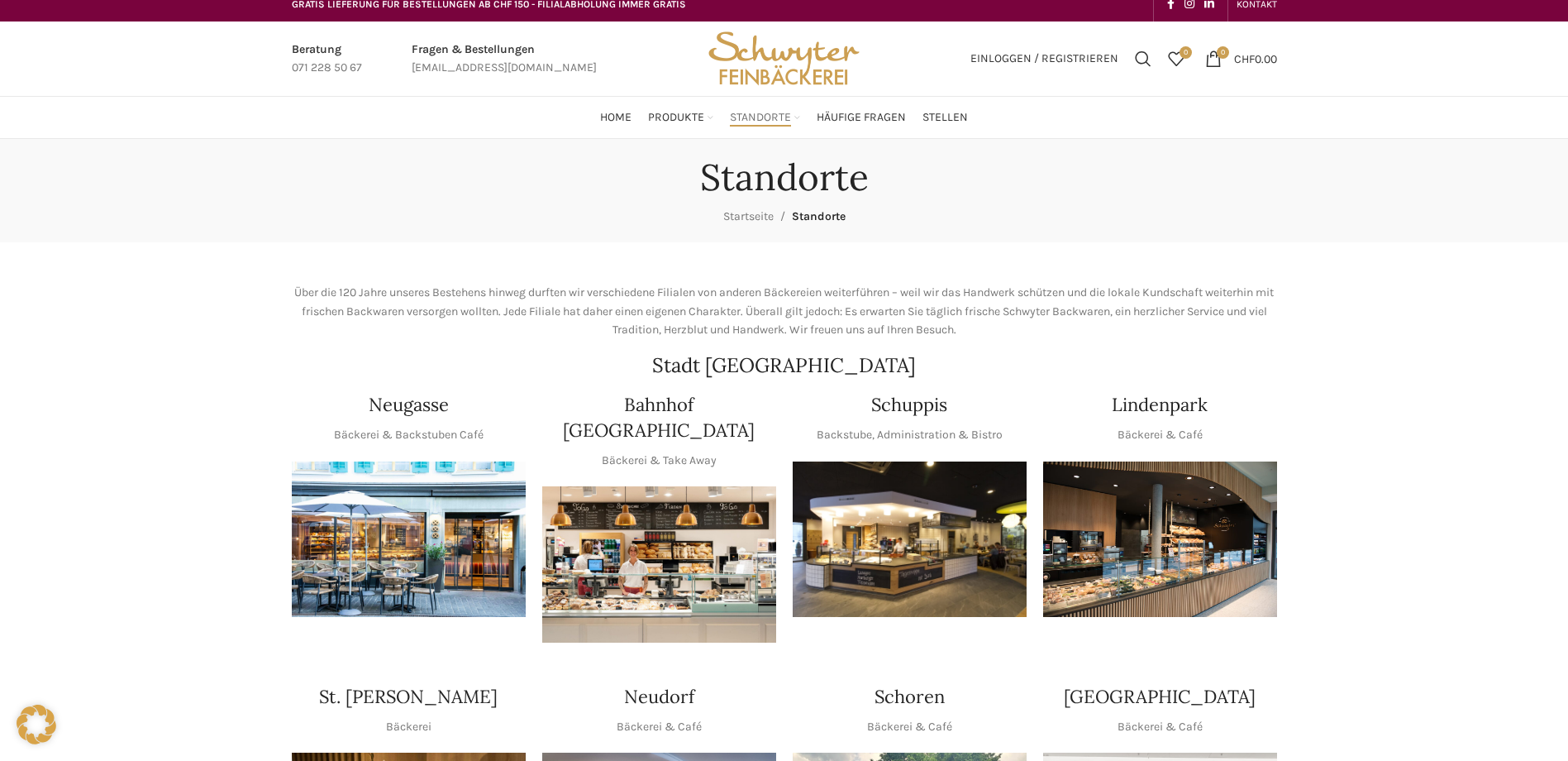
scroll to position [0, 0]
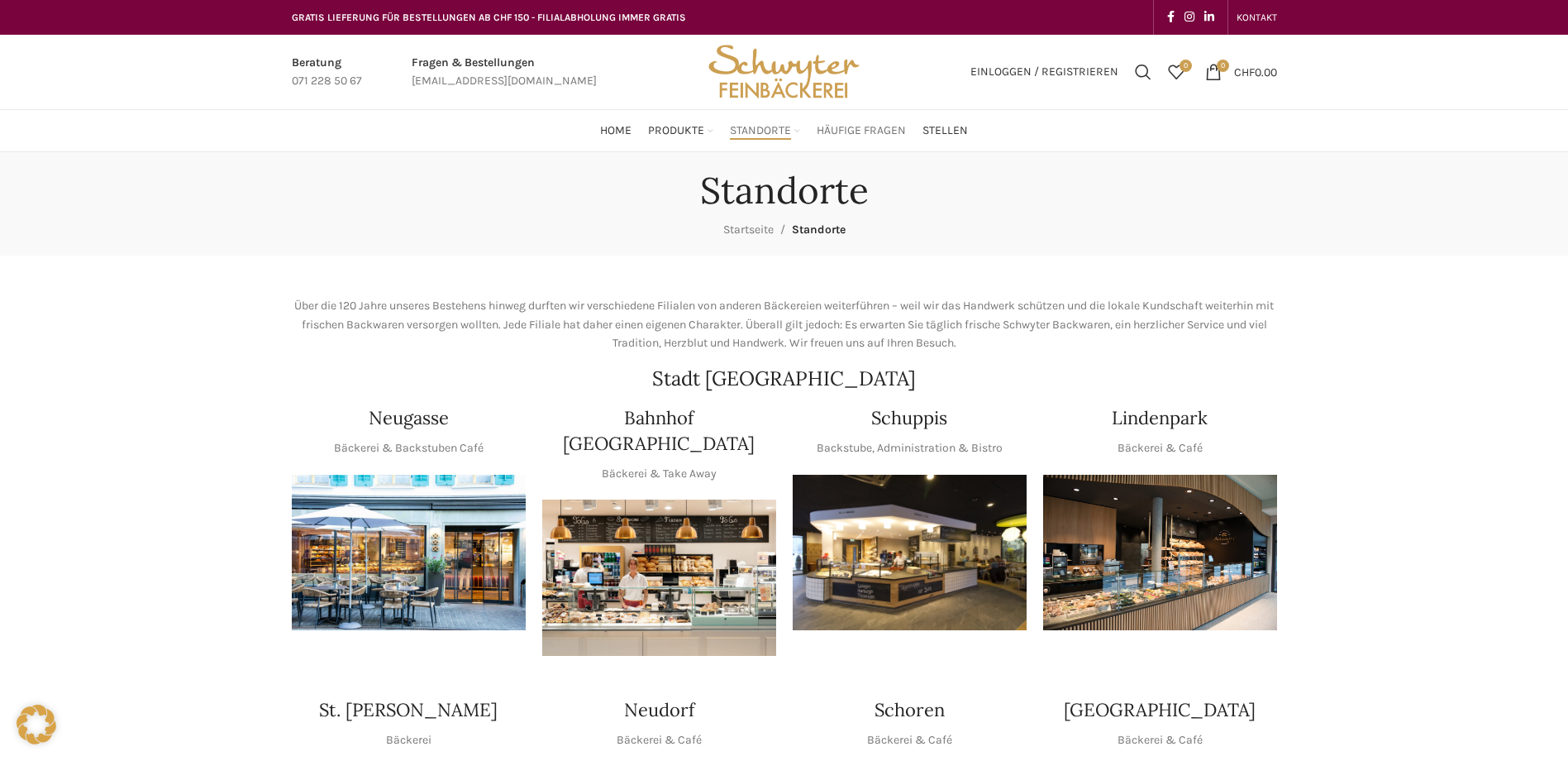
click at [851, 131] on span "Häufige Fragen" at bounding box center [862, 131] width 89 height 16
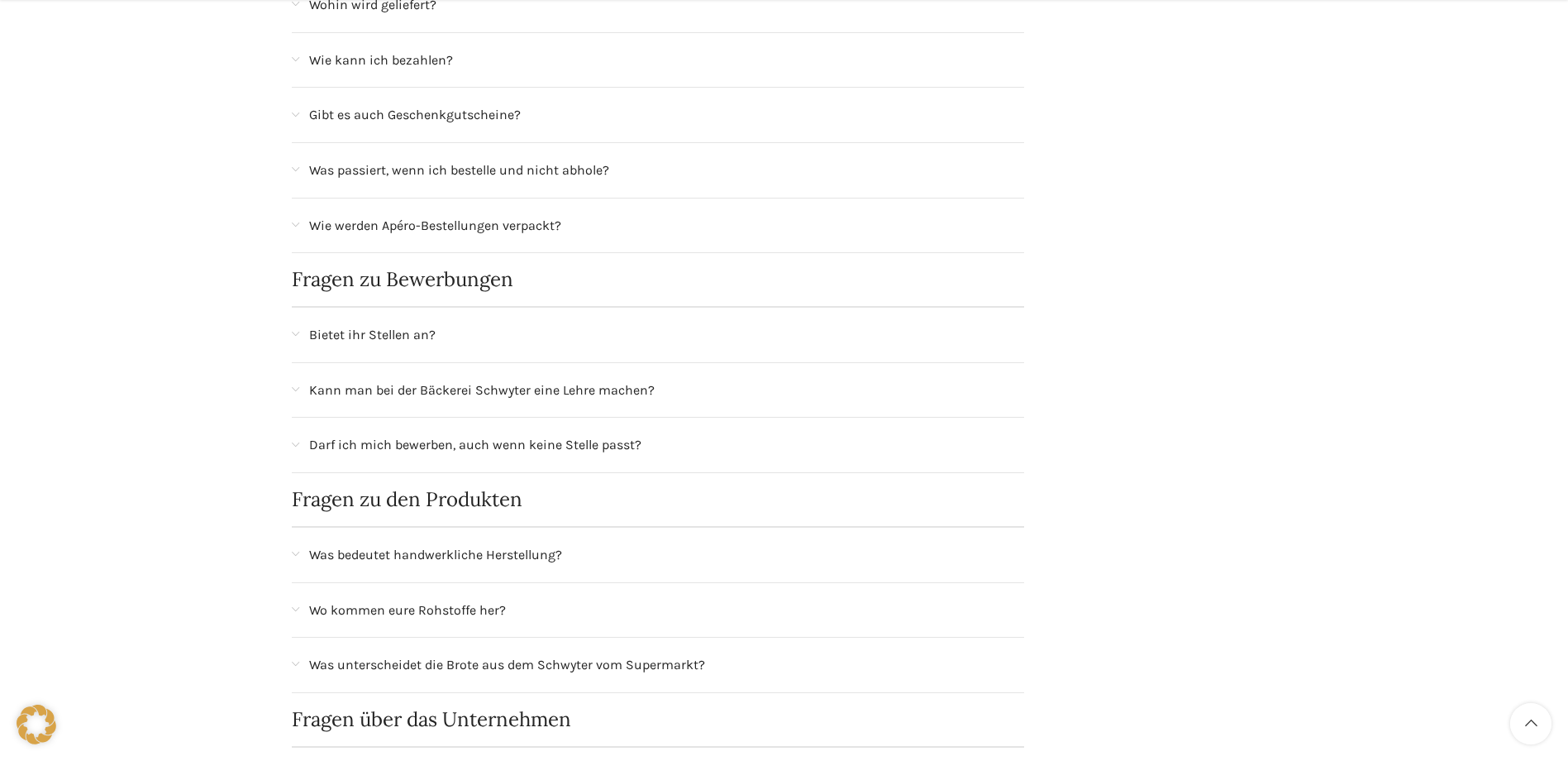
scroll to position [662, 0]
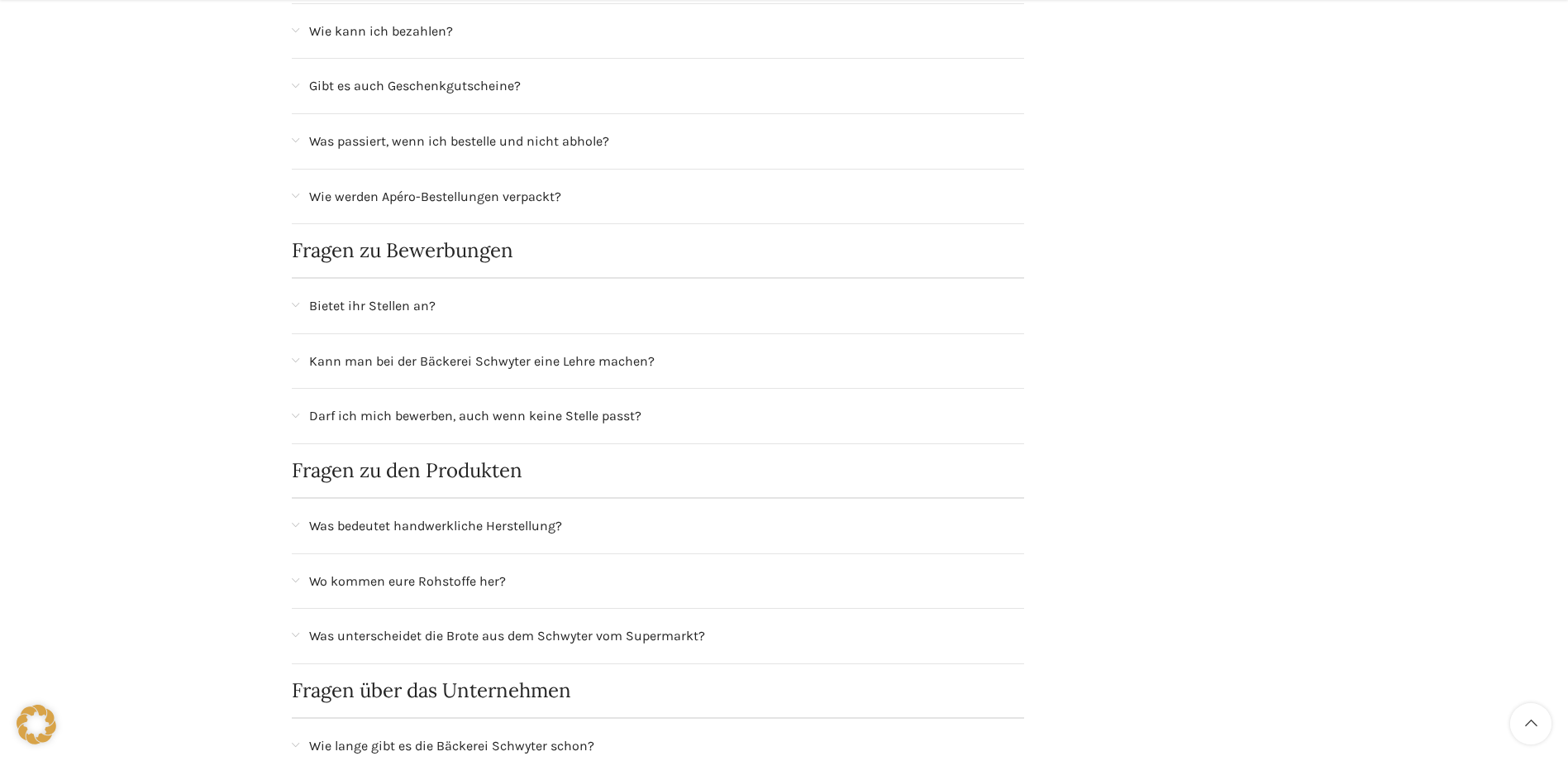
click at [301, 303] on div "Bietet ihr Stellen an?" at bounding box center [659, 305] width 733 height 54
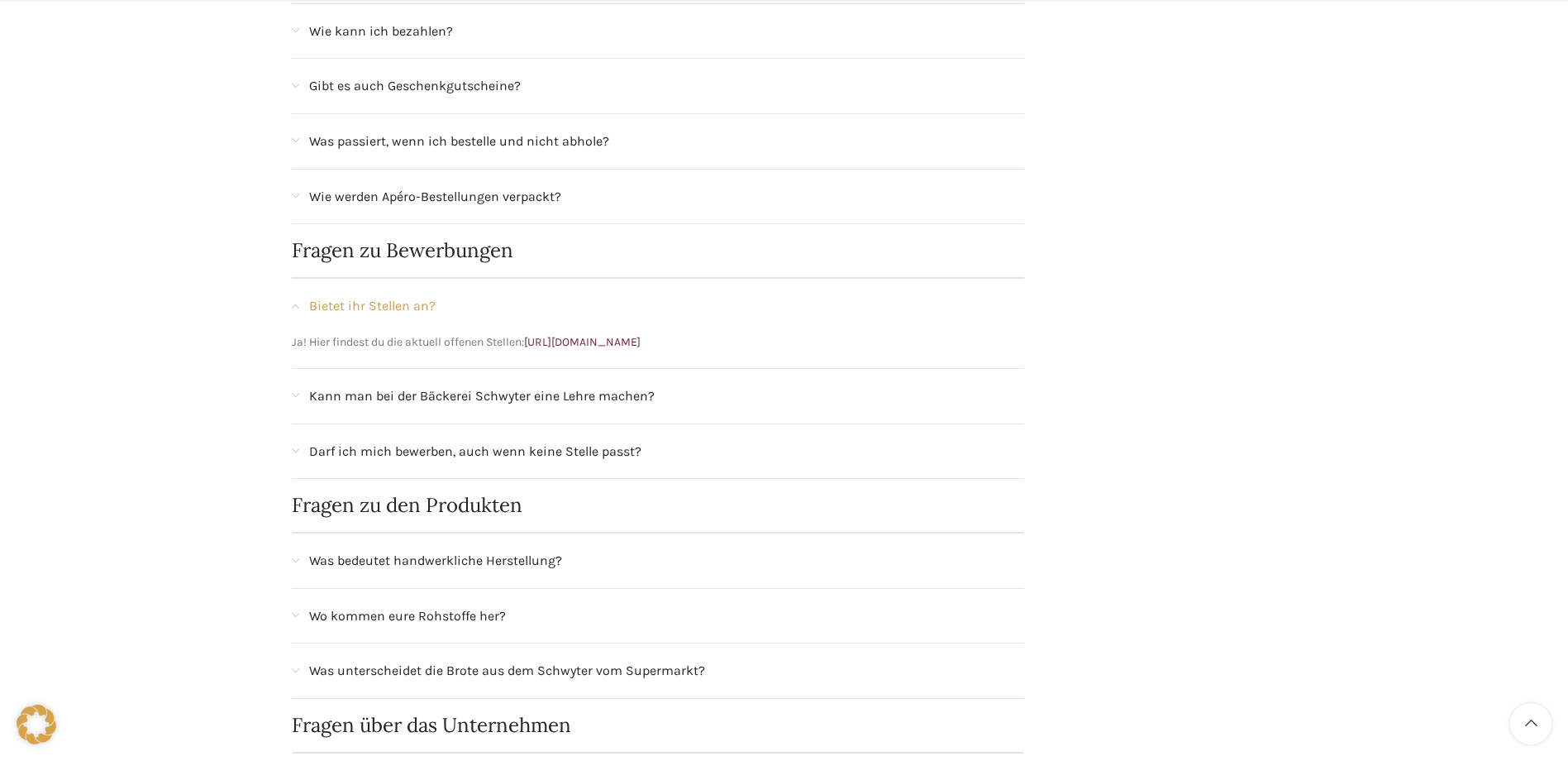
click at [326, 387] on span "Kann man bei der Bäckerei Schwyter eine Lehre machen?" at bounding box center [481, 396] width 346 height 22
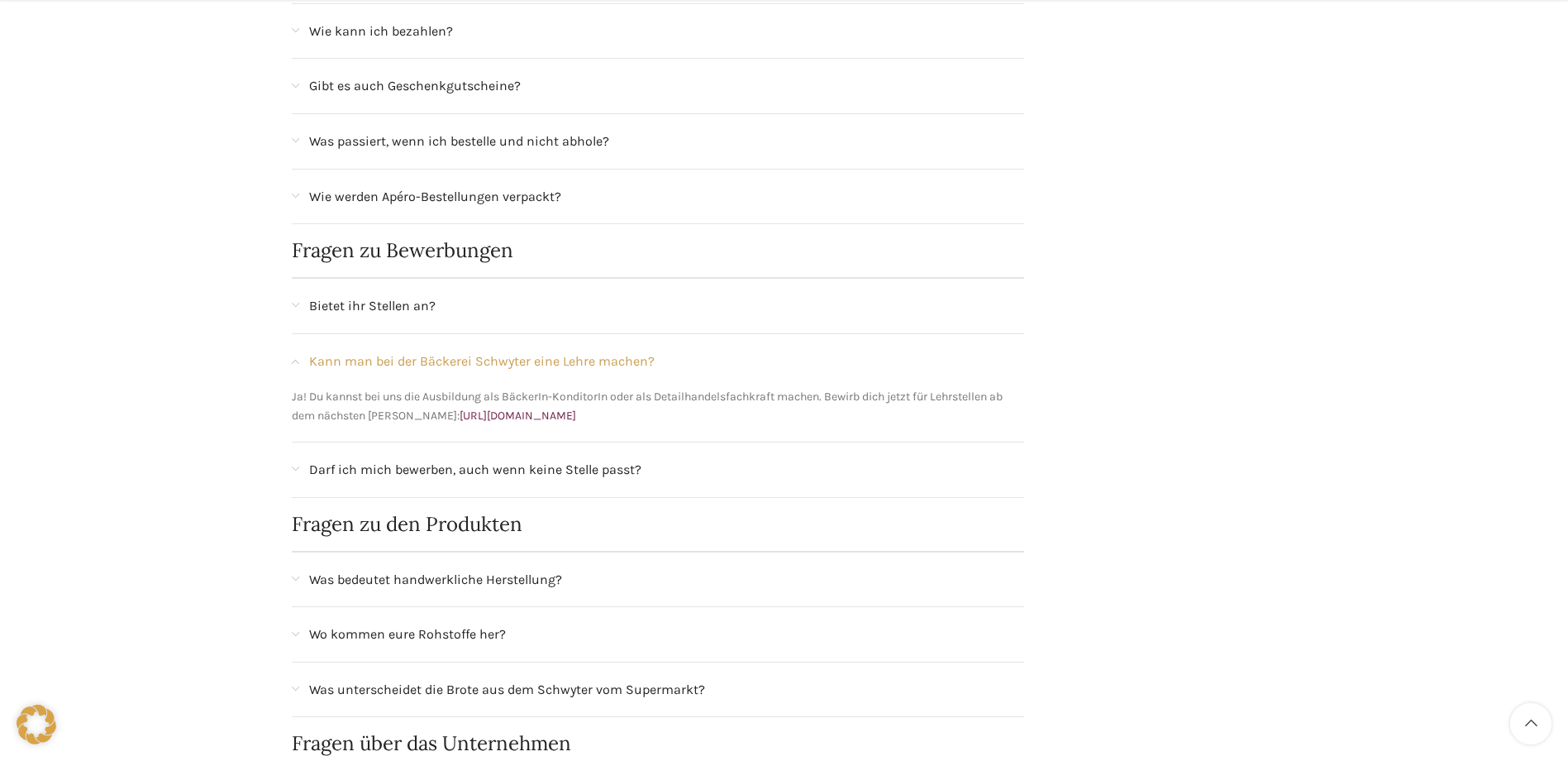
click at [330, 459] on span "Darf ich mich bewerben, auch wenn keine Stelle passt?" at bounding box center [475, 470] width 333 height 22
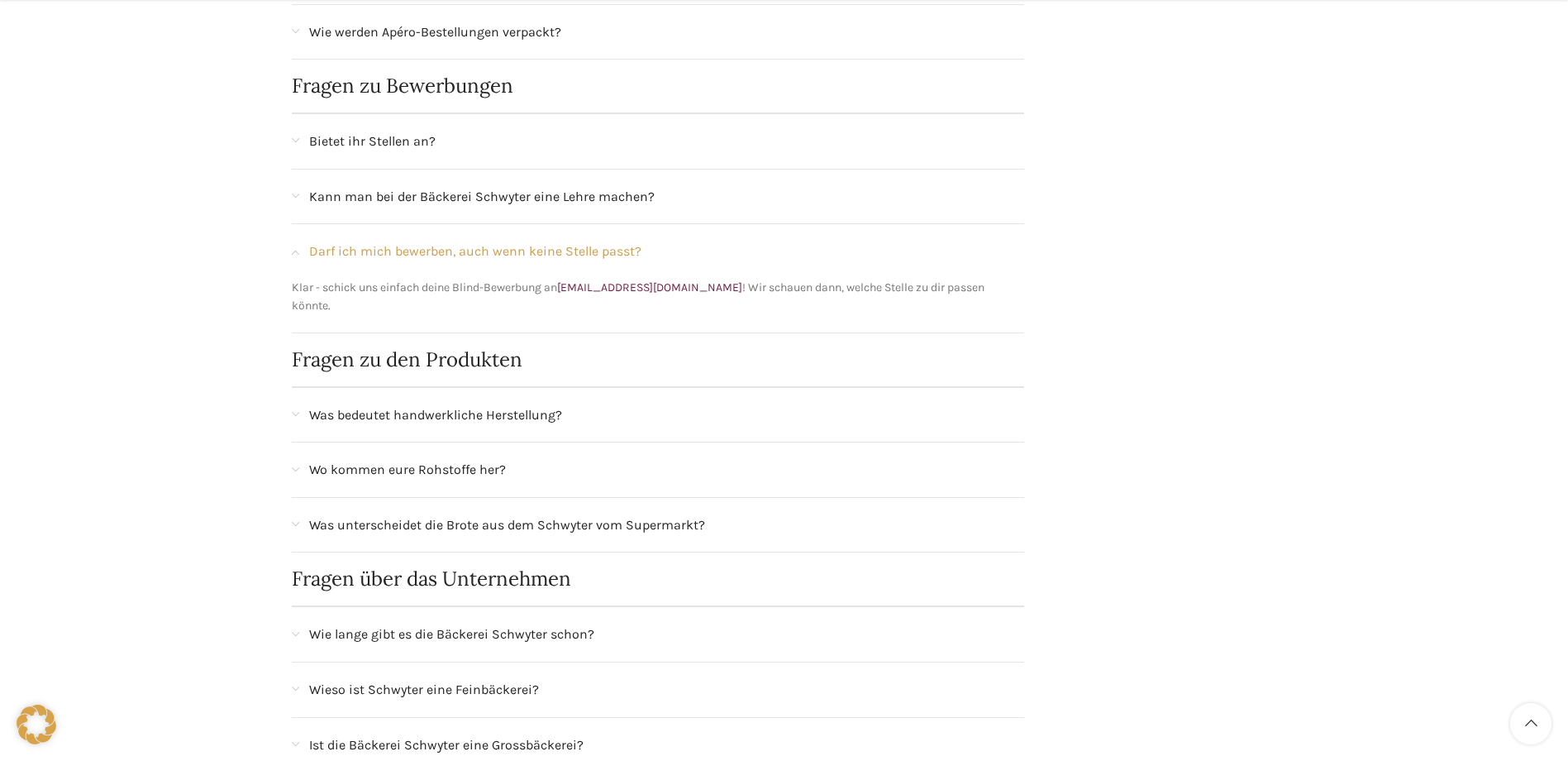
scroll to position [827, 0]
click at [361, 415] on div "Was bedeutet handwerkliche Herstellung?" at bounding box center [659, 414] width 733 height 54
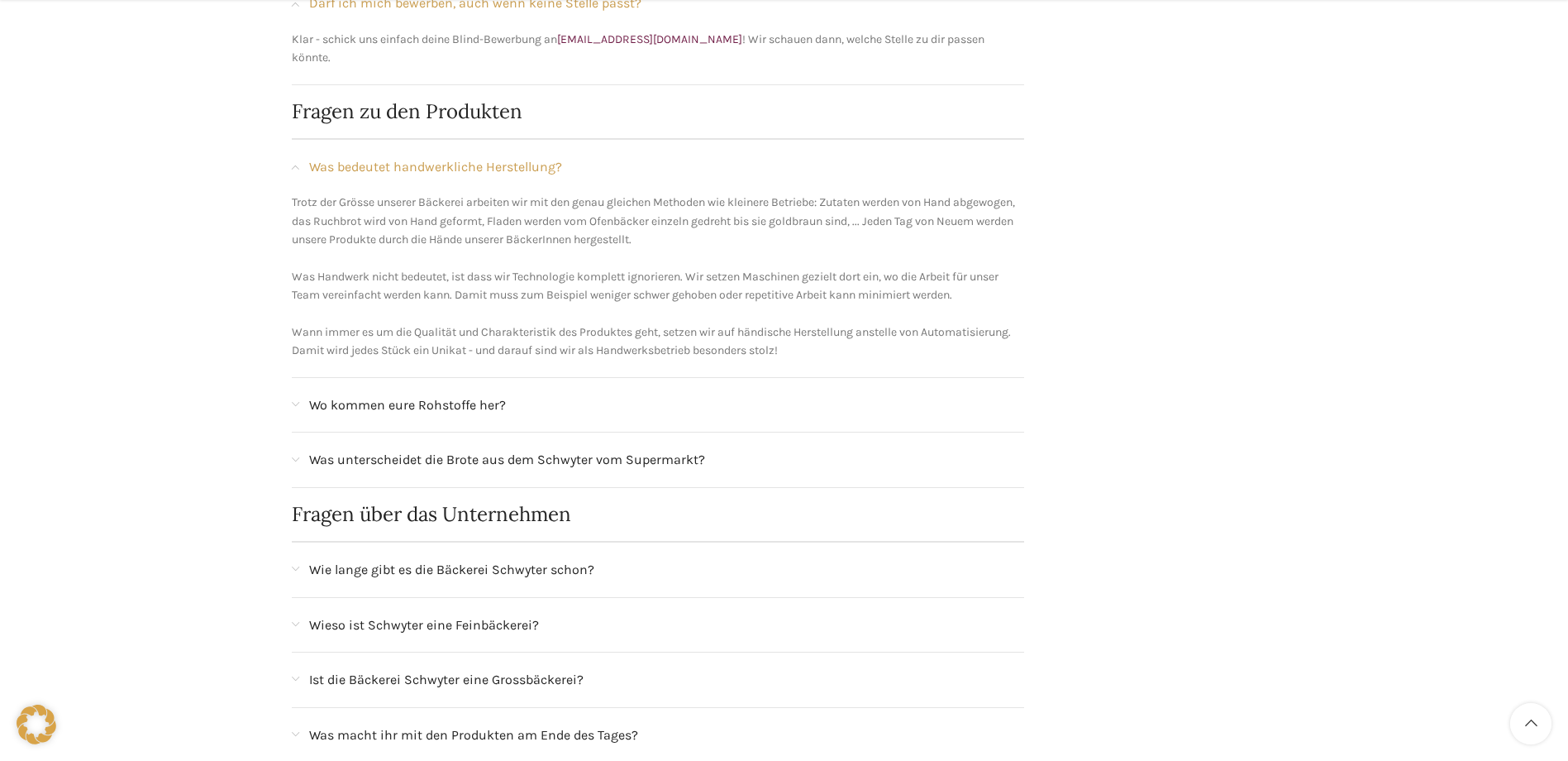
scroll to position [1075, 0]
click at [379, 395] on span "Wo kommen eure Rohstoffe her?" at bounding box center [407, 404] width 197 height 22
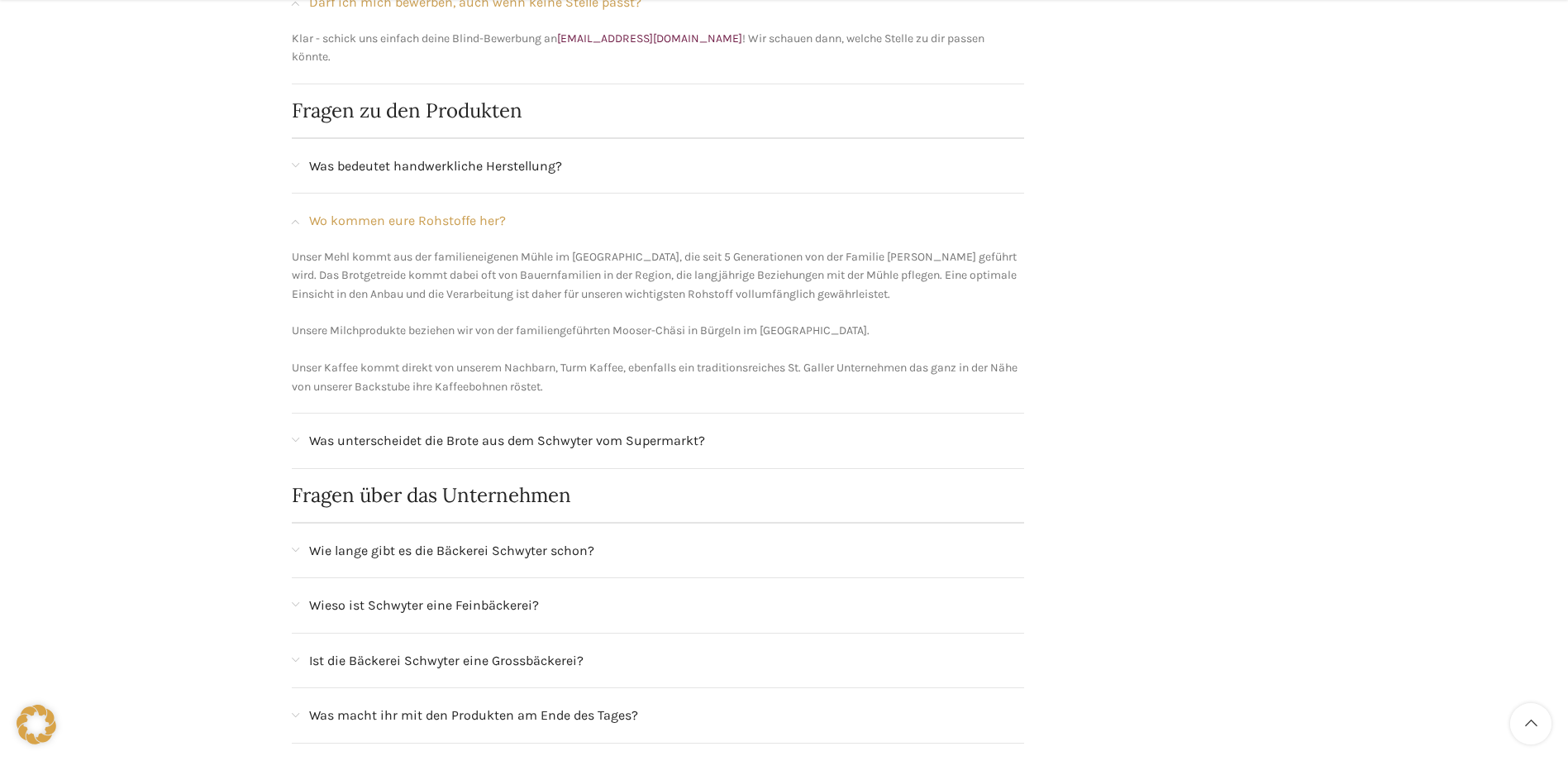
click at [376, 430] on span "Was unterscheidet die Brote aus dem Schwyter vom Supermarkt?" at bounding box center [507, 441] width 396 height 22
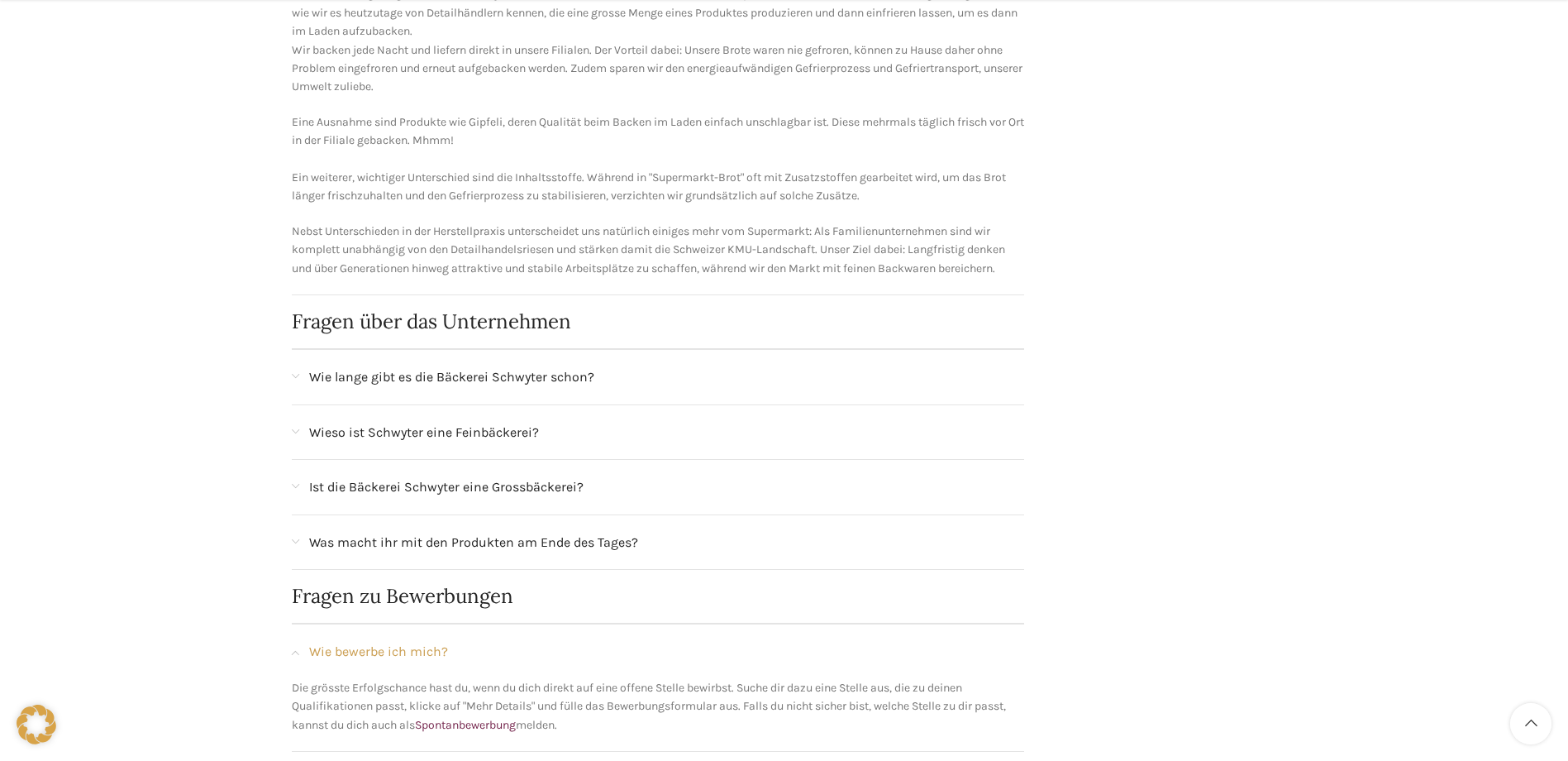
scroll to position [1406, 0]
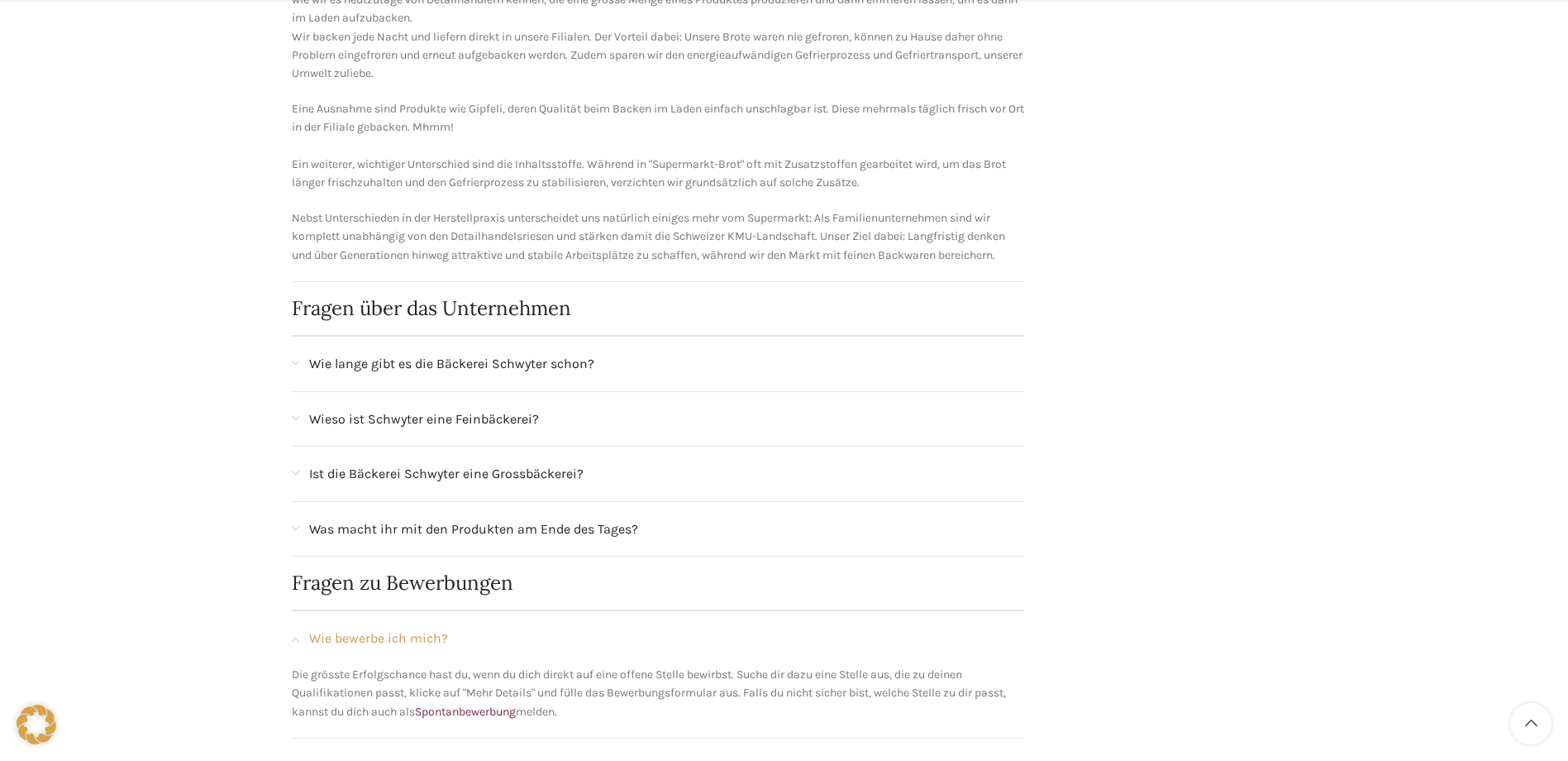
click at [405, 359] on div "Wie lange gibt es die Bäckerei Schwyter schon?" at bounding box center [659, 364] width 733 height 54
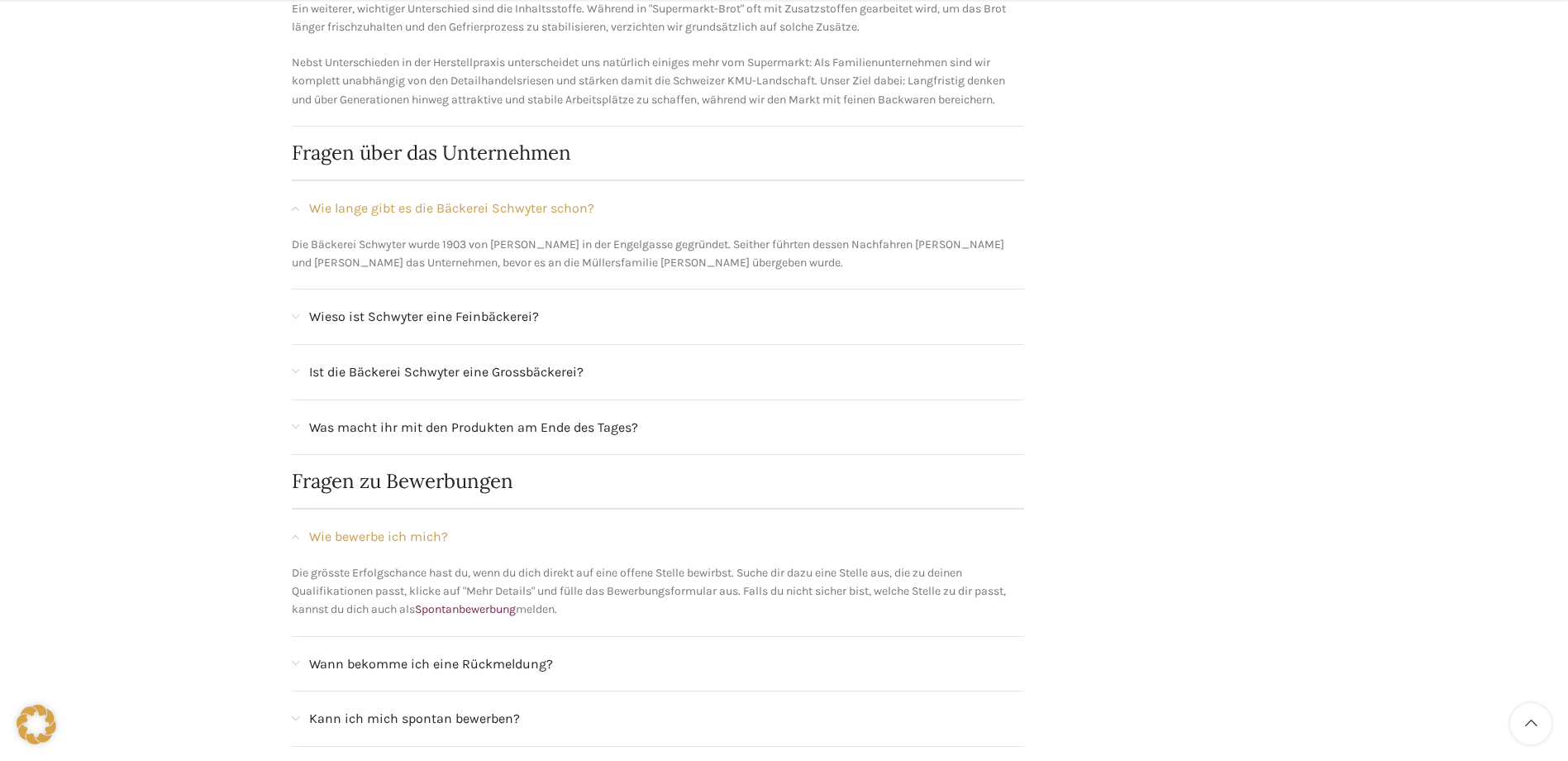
scroll to position [1572, 0]
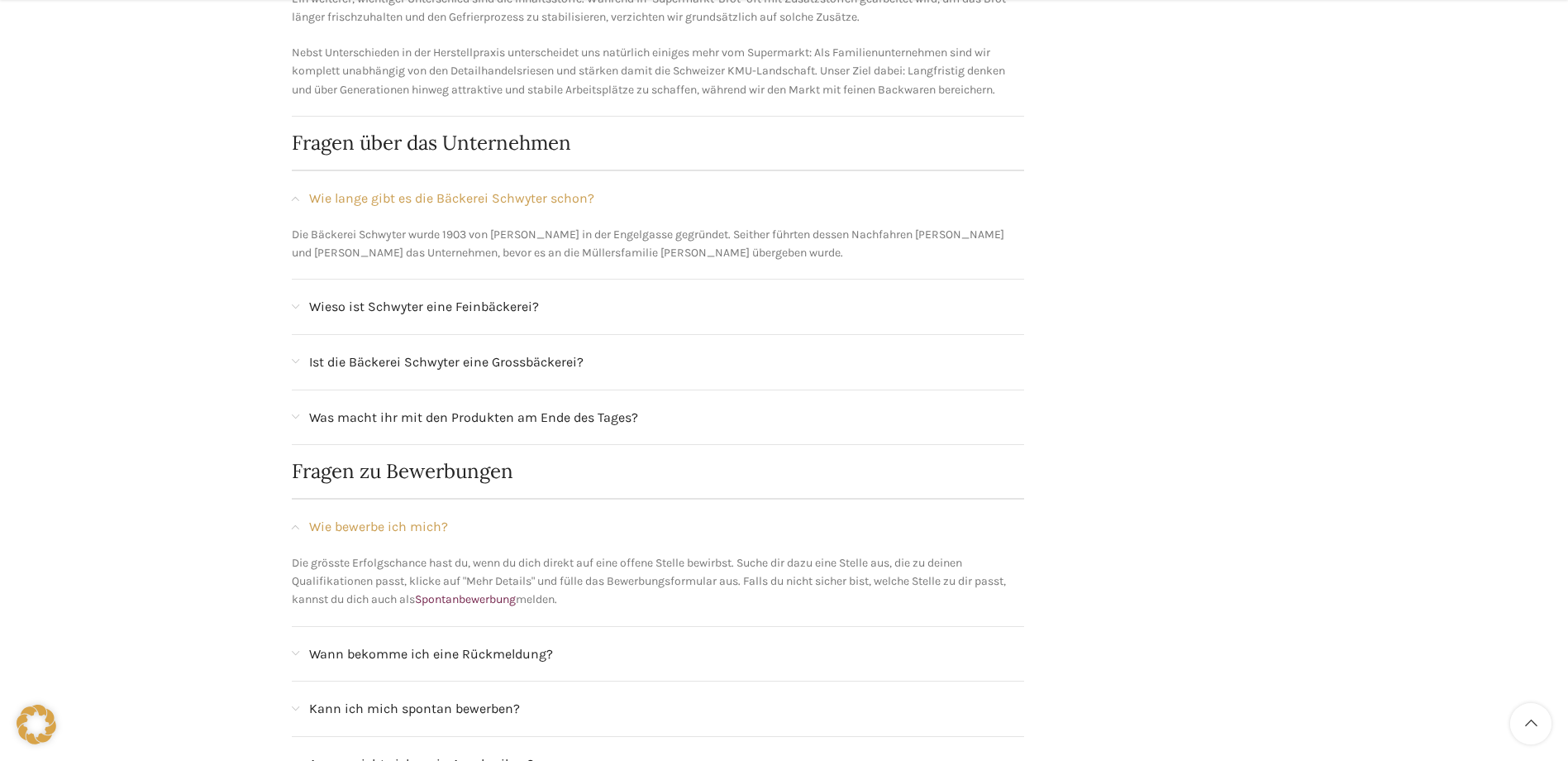
click at [403, 296] on span "Wieso ist Schwyter eine Feinbäckerei?" at bounding box center [424, 307] width 230 height 22
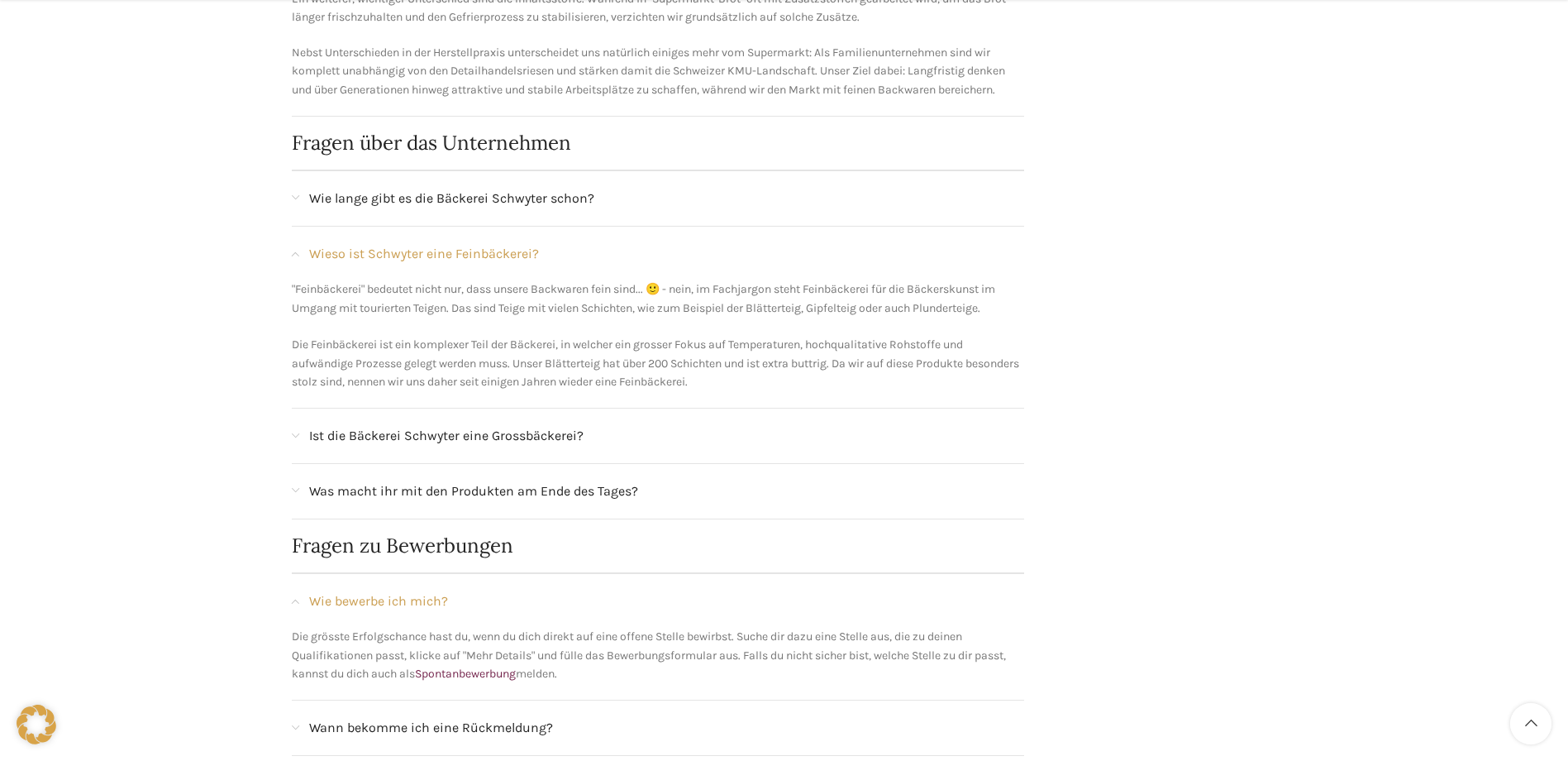
click at [477, 435] on div "Ist die Bäckerei Schwyter eine Grossbäckerei?" at bounding box center [659, 435] width 733 height 54
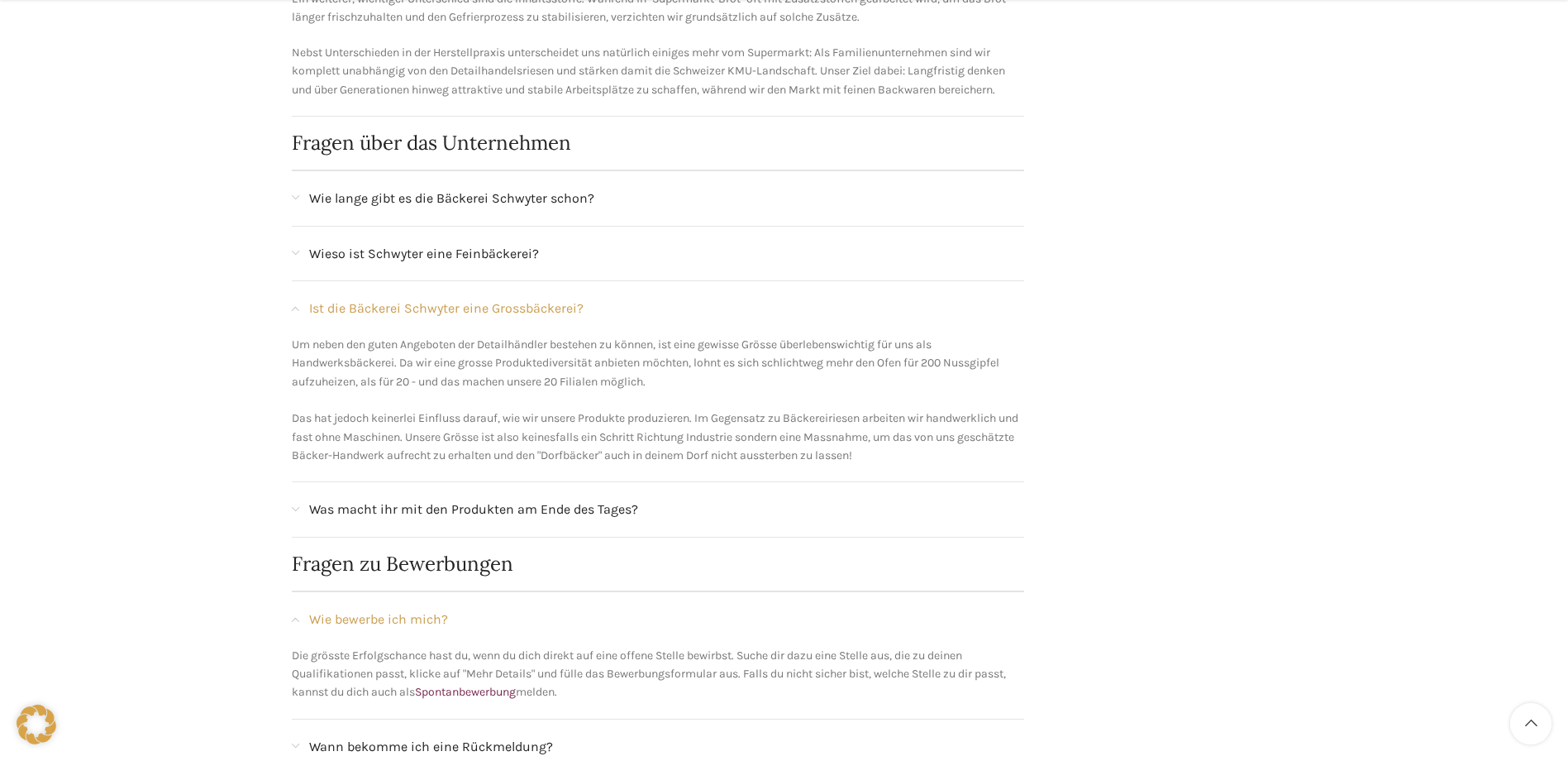
click at [440, 498] on span "Was macht ihr mit den Produkten am Ende des Tages?" at bounding box center [473, 509] width 329 height 22
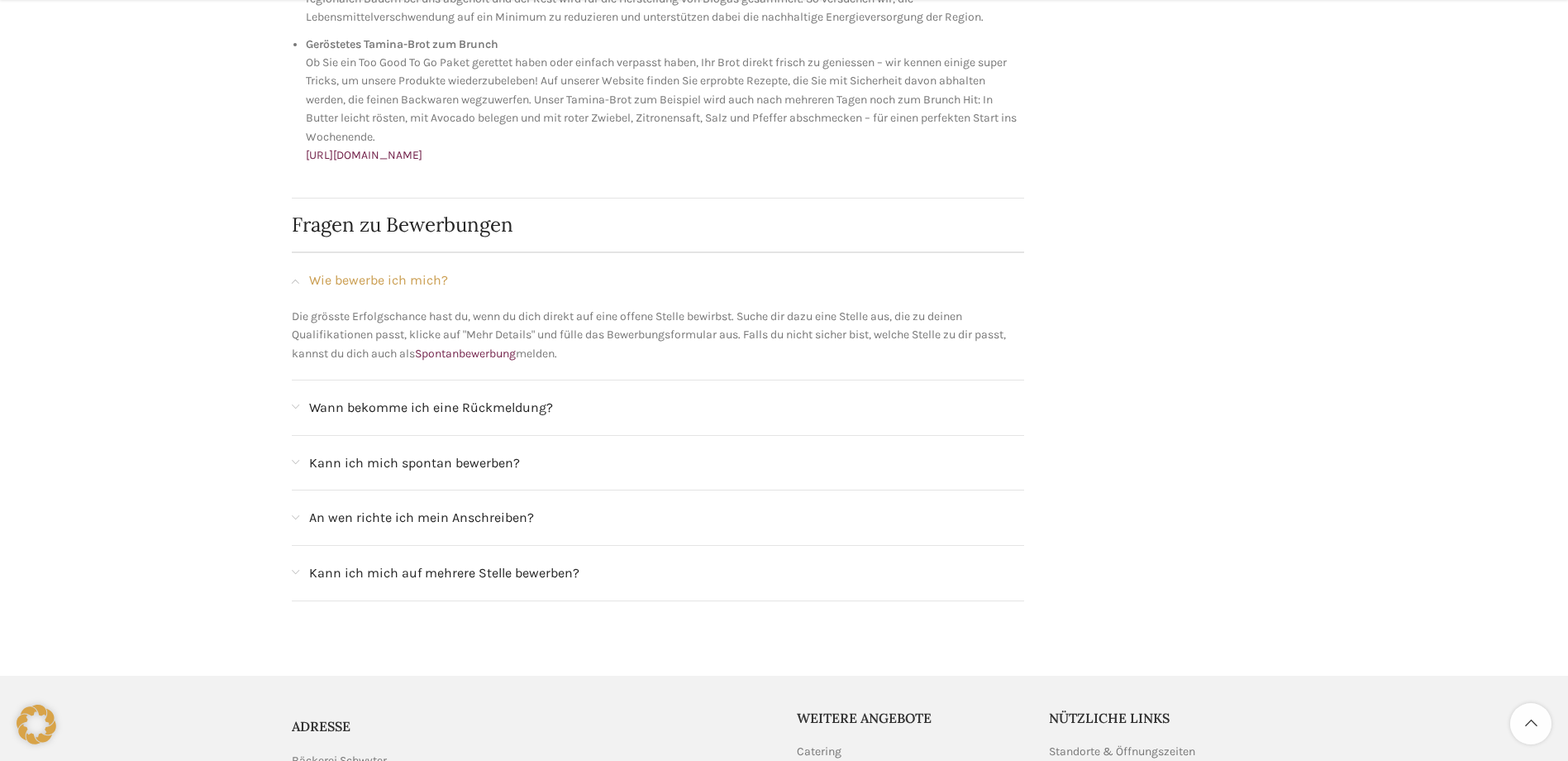
scroll to position [2481, 0]
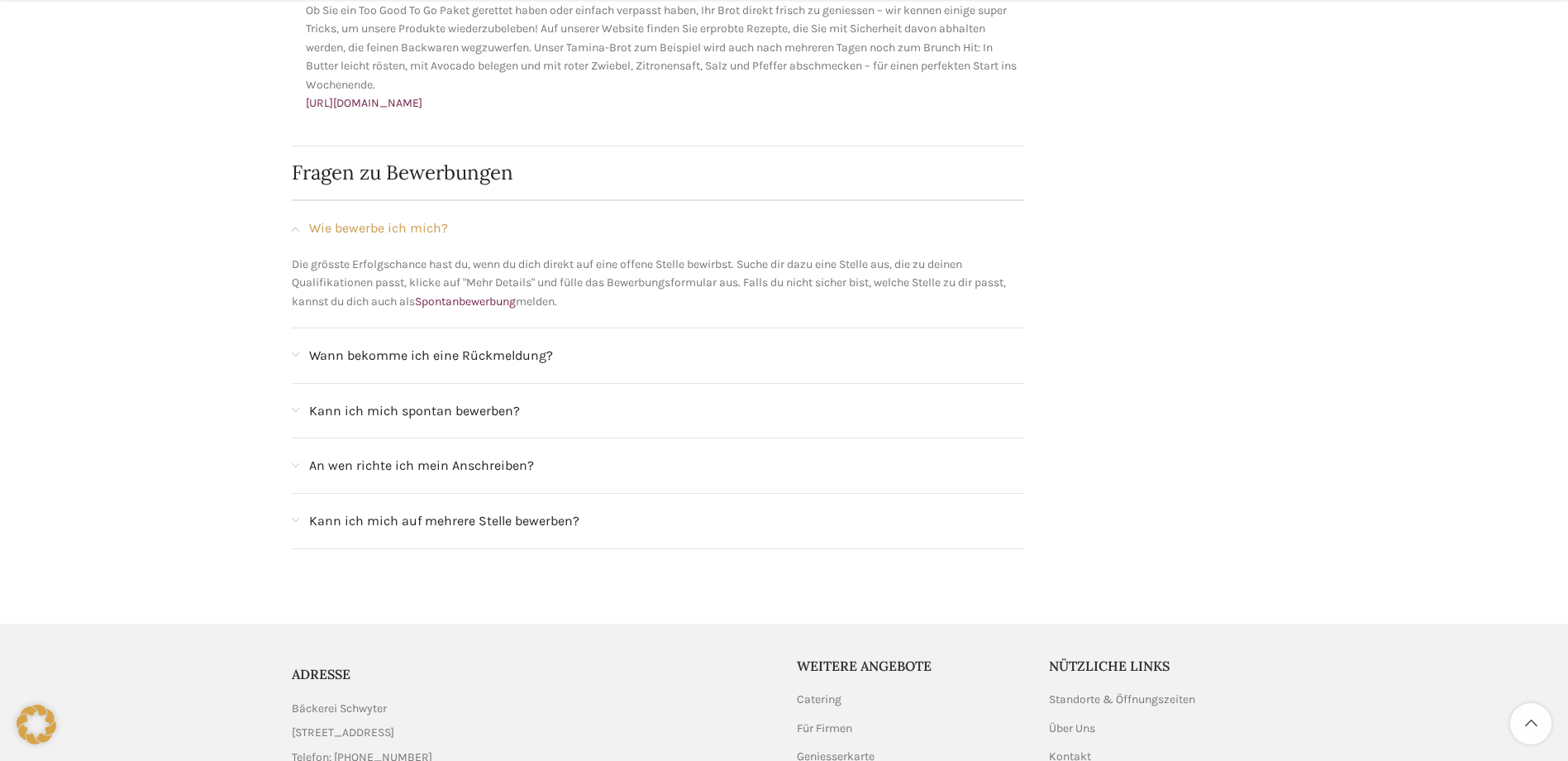
click at [493, 347] on span "Wann bekomme ich eine Rückmeldung?" at bounding box center [431, 356] width 244 height 22
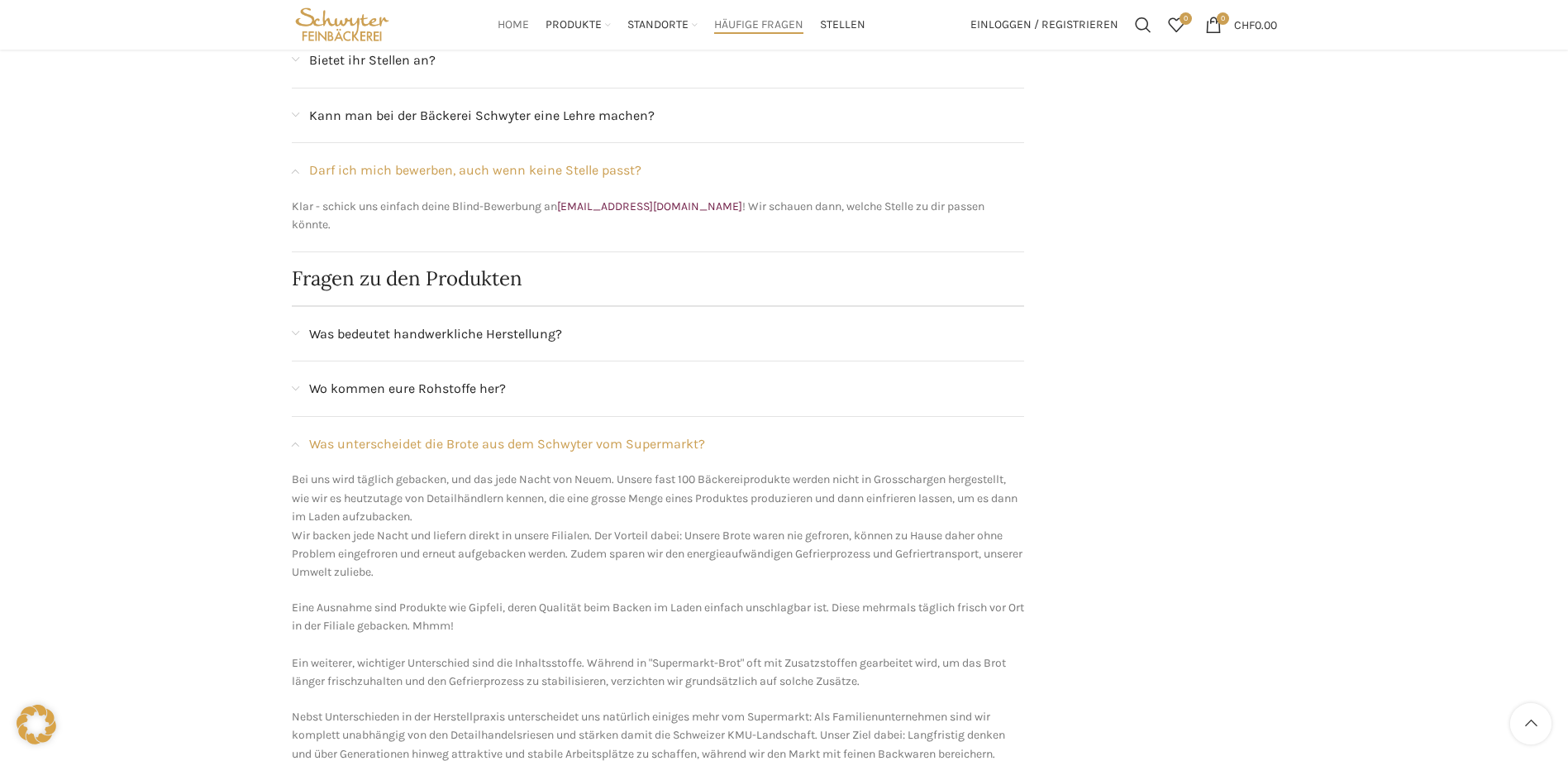
scroll to position [827, 0]
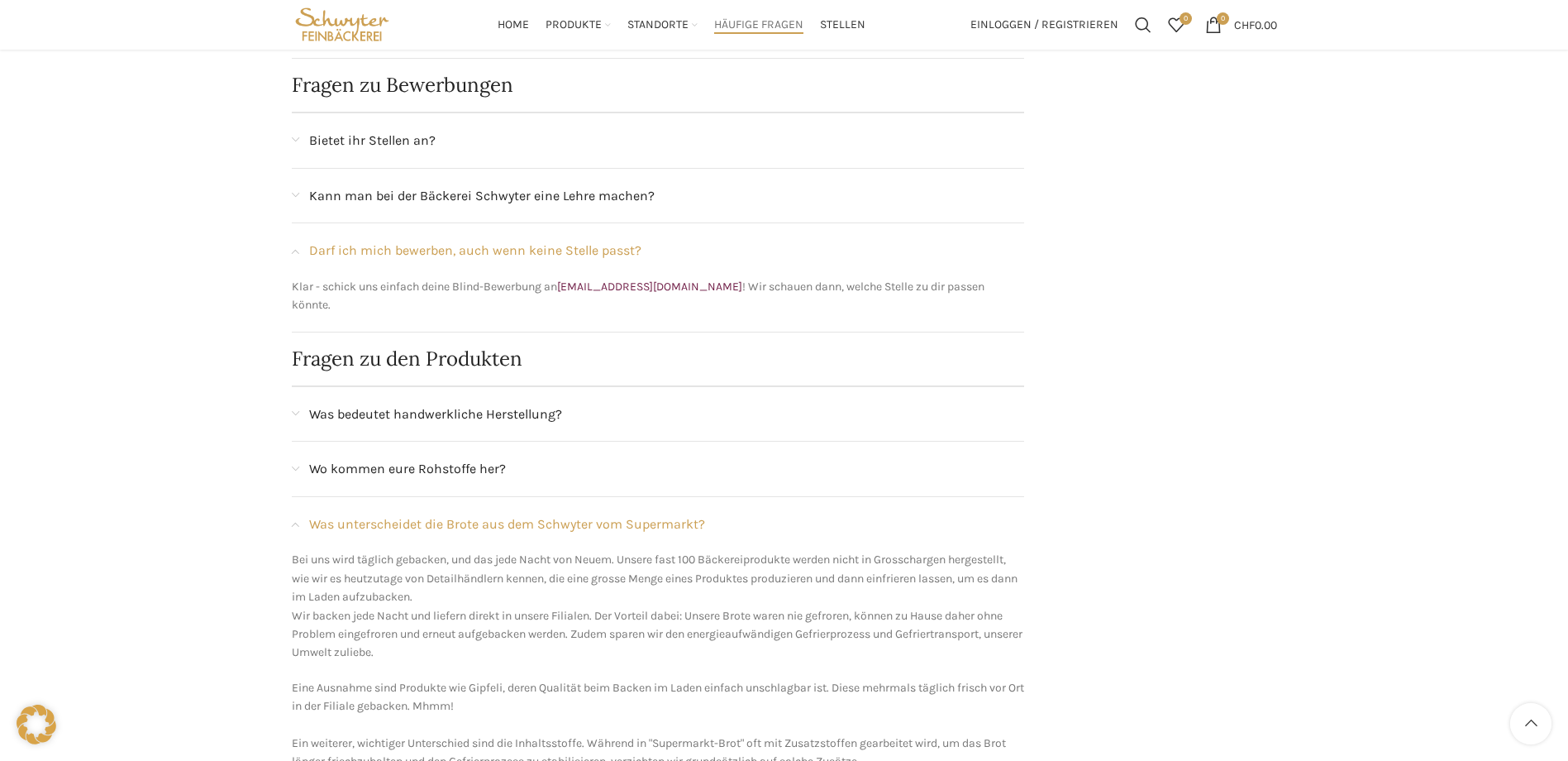
click at [668, 387] on div "Was bedeutet handwerkliche Herstellung?" at bounding box center [659, 414] width 733 height 54
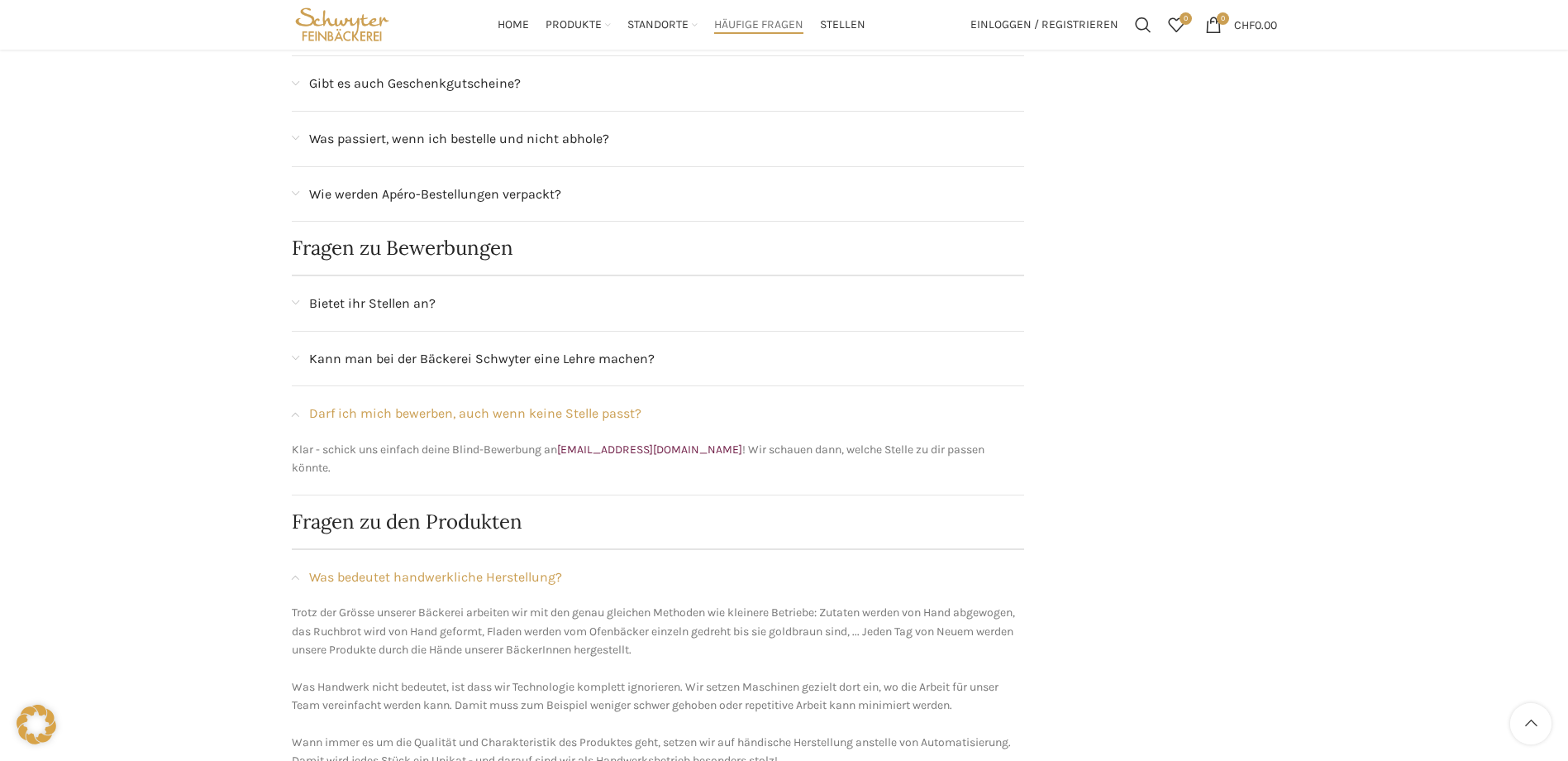
scroll to position [662, 0]
click at [823, 27] on span "Stellen" at bounding box center [843, 26] width 46 height 16
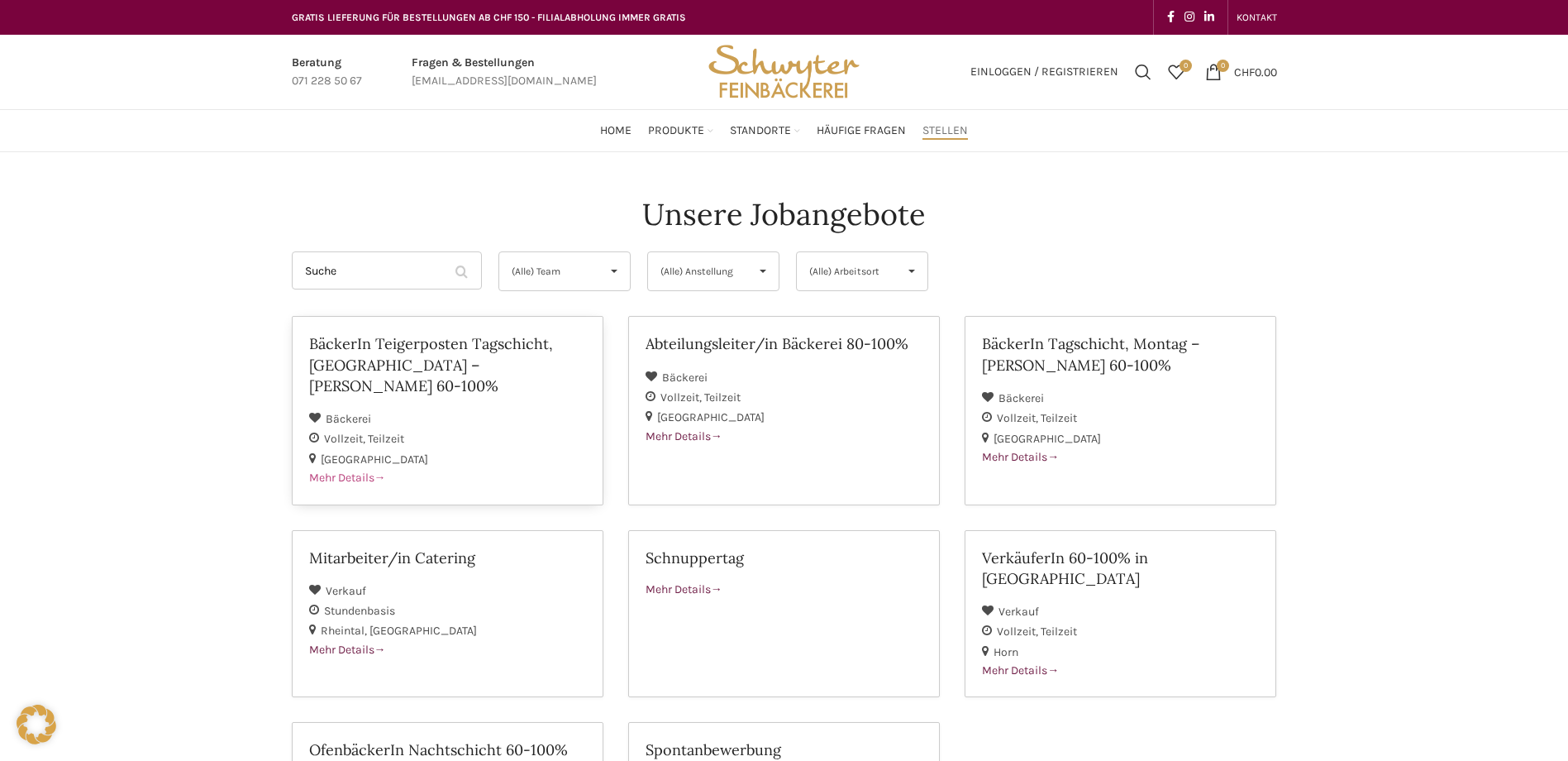
click at [386, 471] on span at bounding box center [380, 478] width 12 height 14
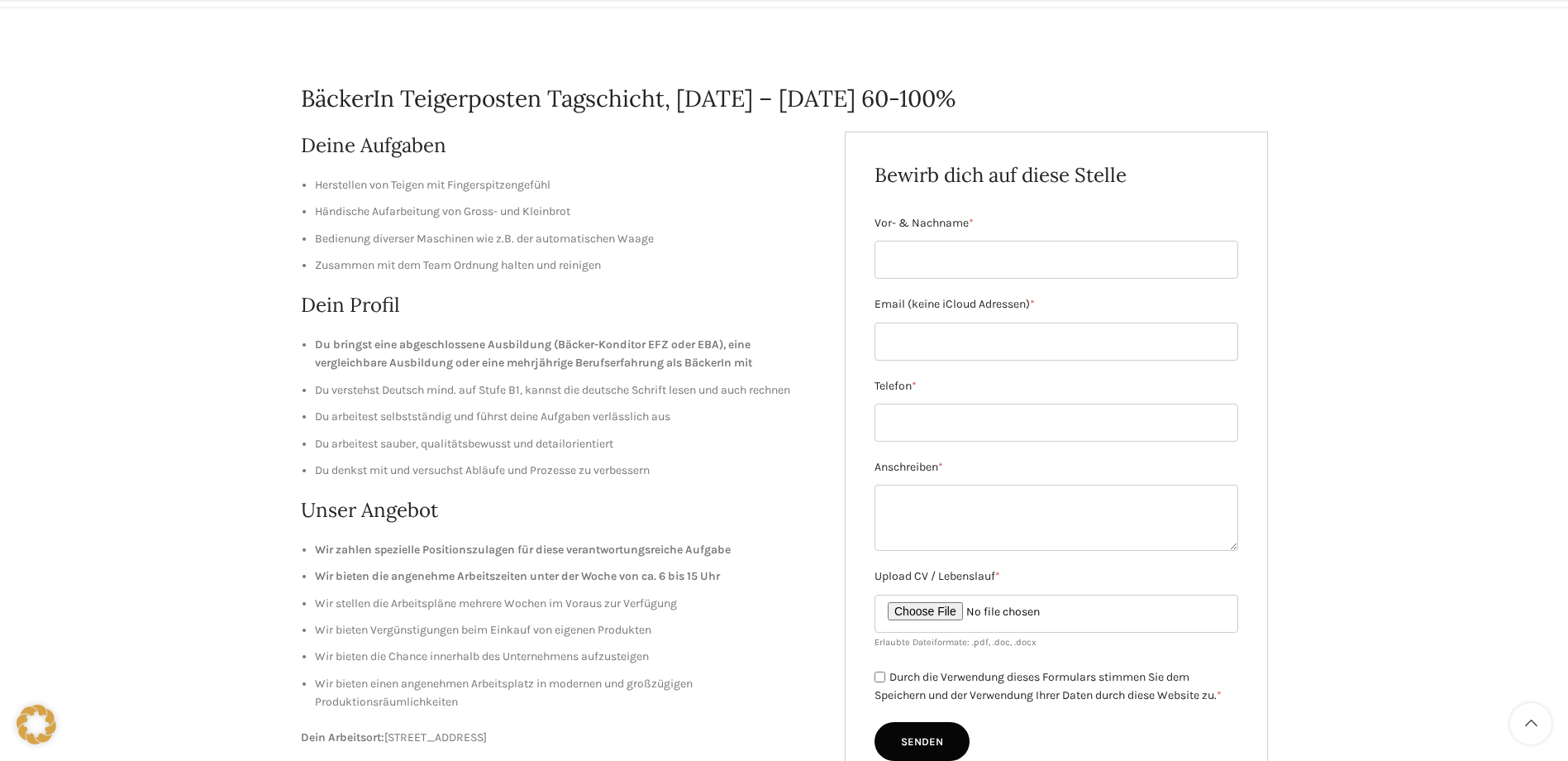
scroll to position [165, 0]
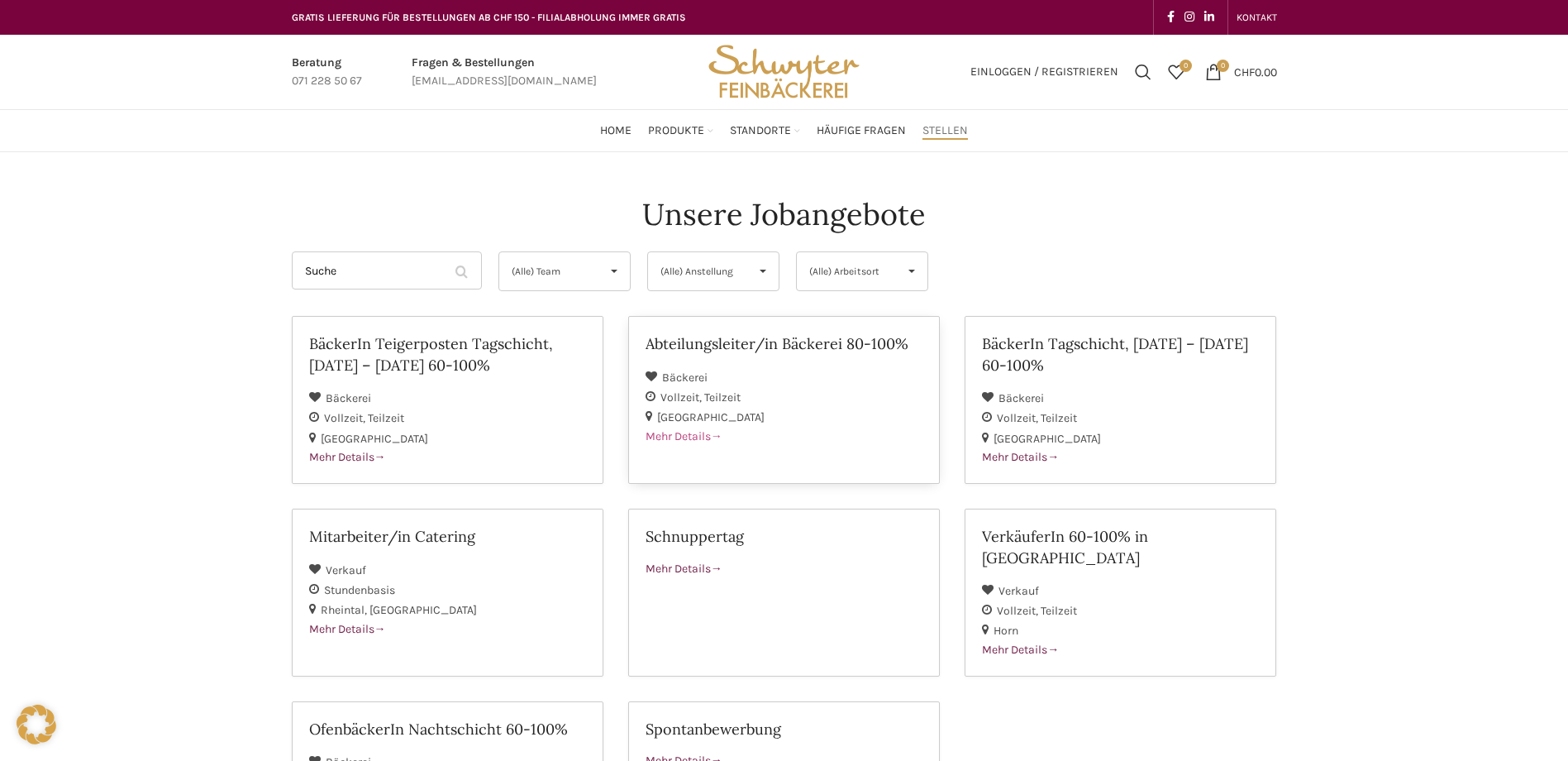
click at [857, 416] on div "[GEOGRAPHIC_DATA]" at bounding box center [784, 417] width 277 height 20
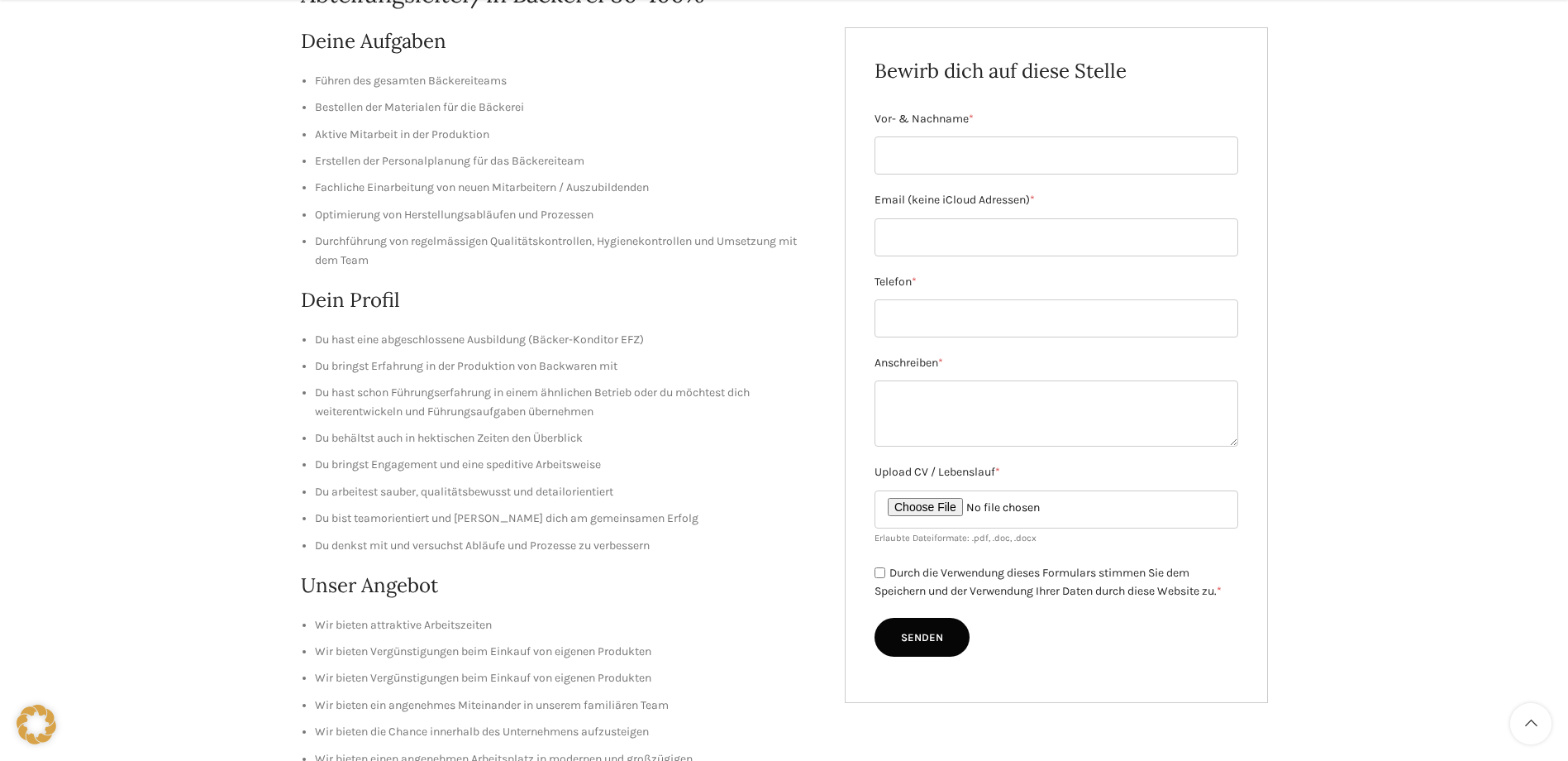
scroll to position [331, 0]
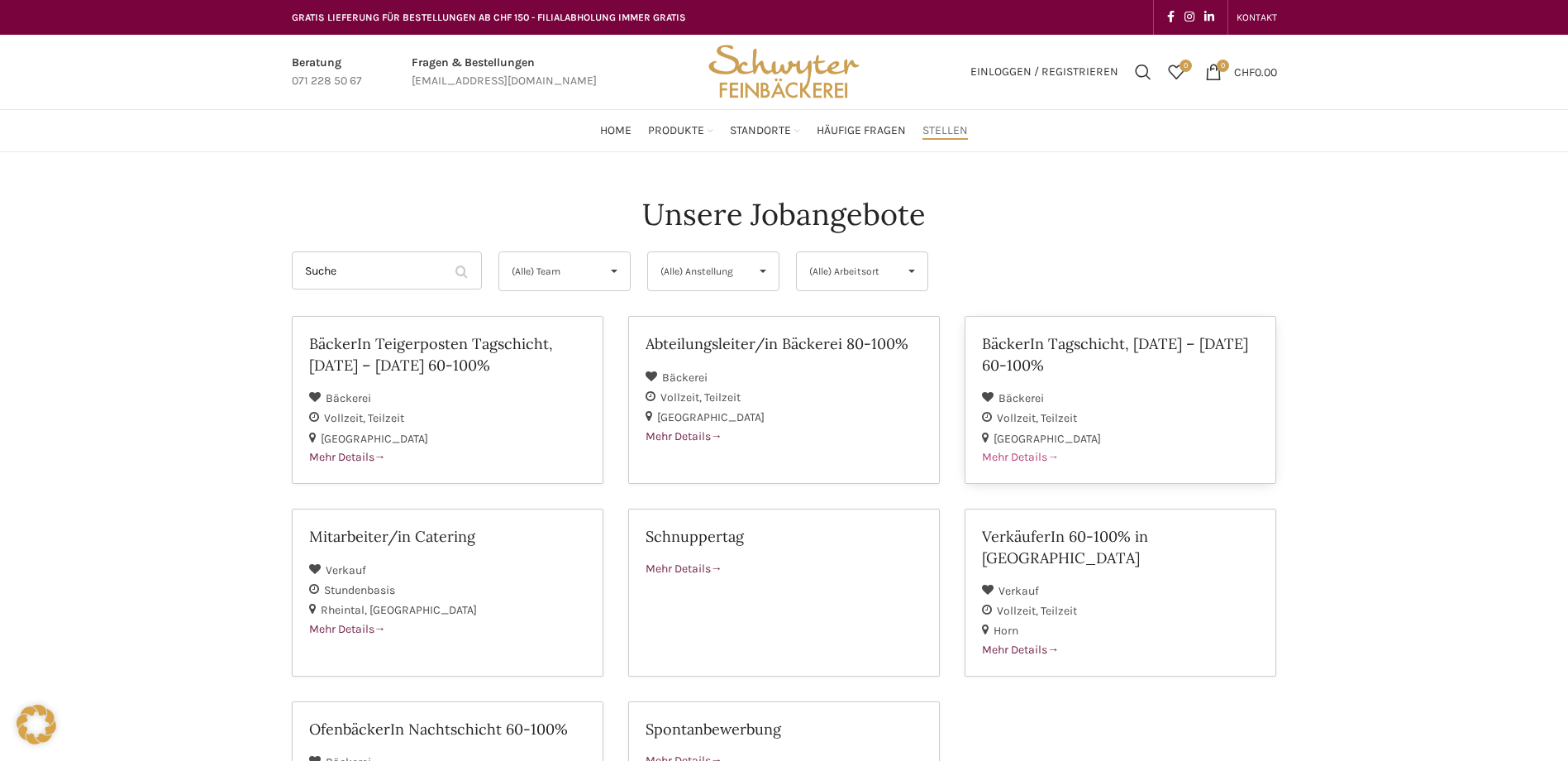
click at [1193, 419] on div "Vollzeit Teilzeit" at bounding box center [1121, 417] width 277 height 20
click at [548, 411] on div "Vollzeit Teilzeit" at bounding box center [448, 417] width 277 height 20
click at [703, 411] on span "[GEOGRAPHIC_DATA]" at bounding box center [711, 417] width 107 height 14
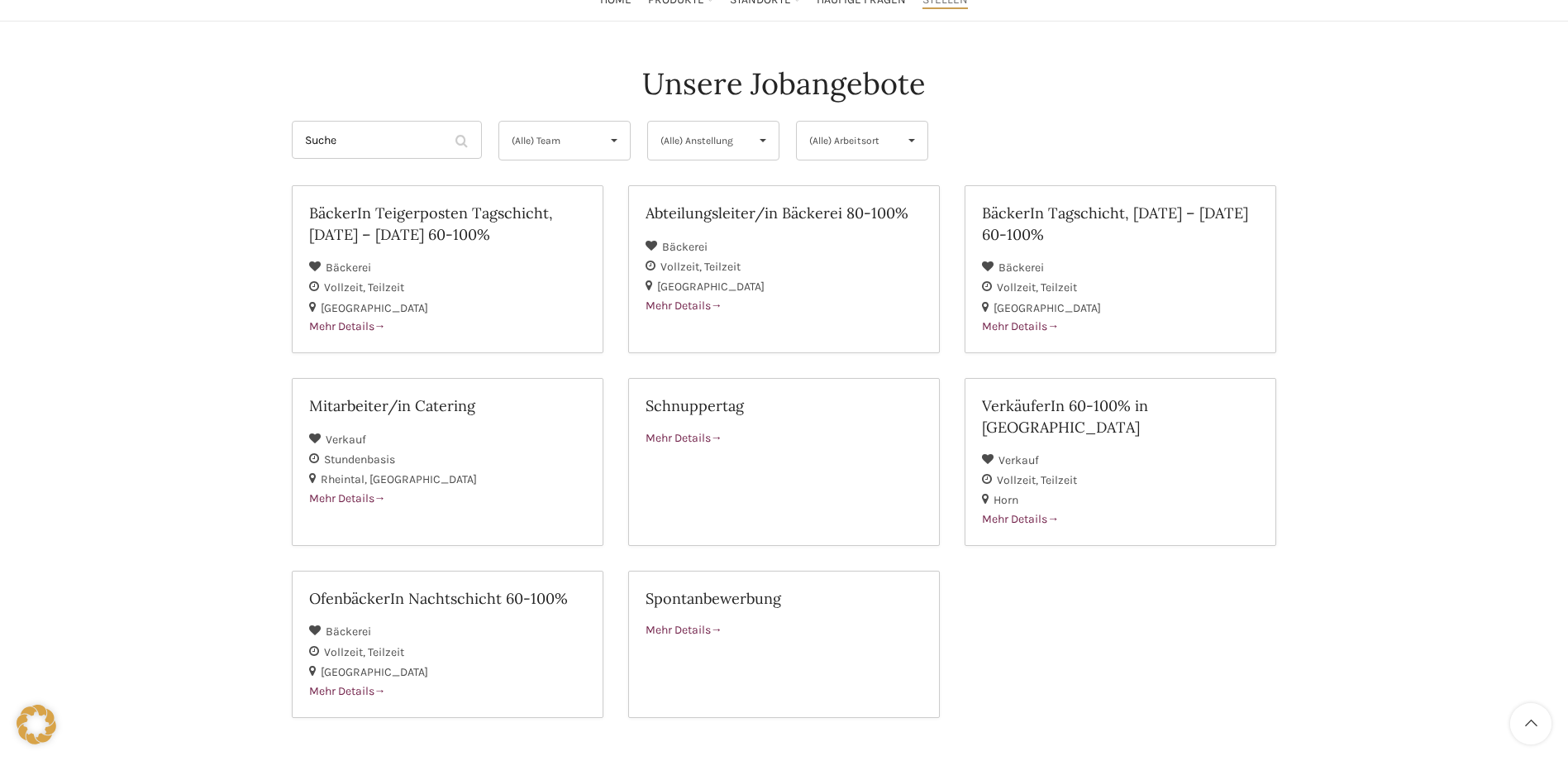
scroll to position [165, 0]
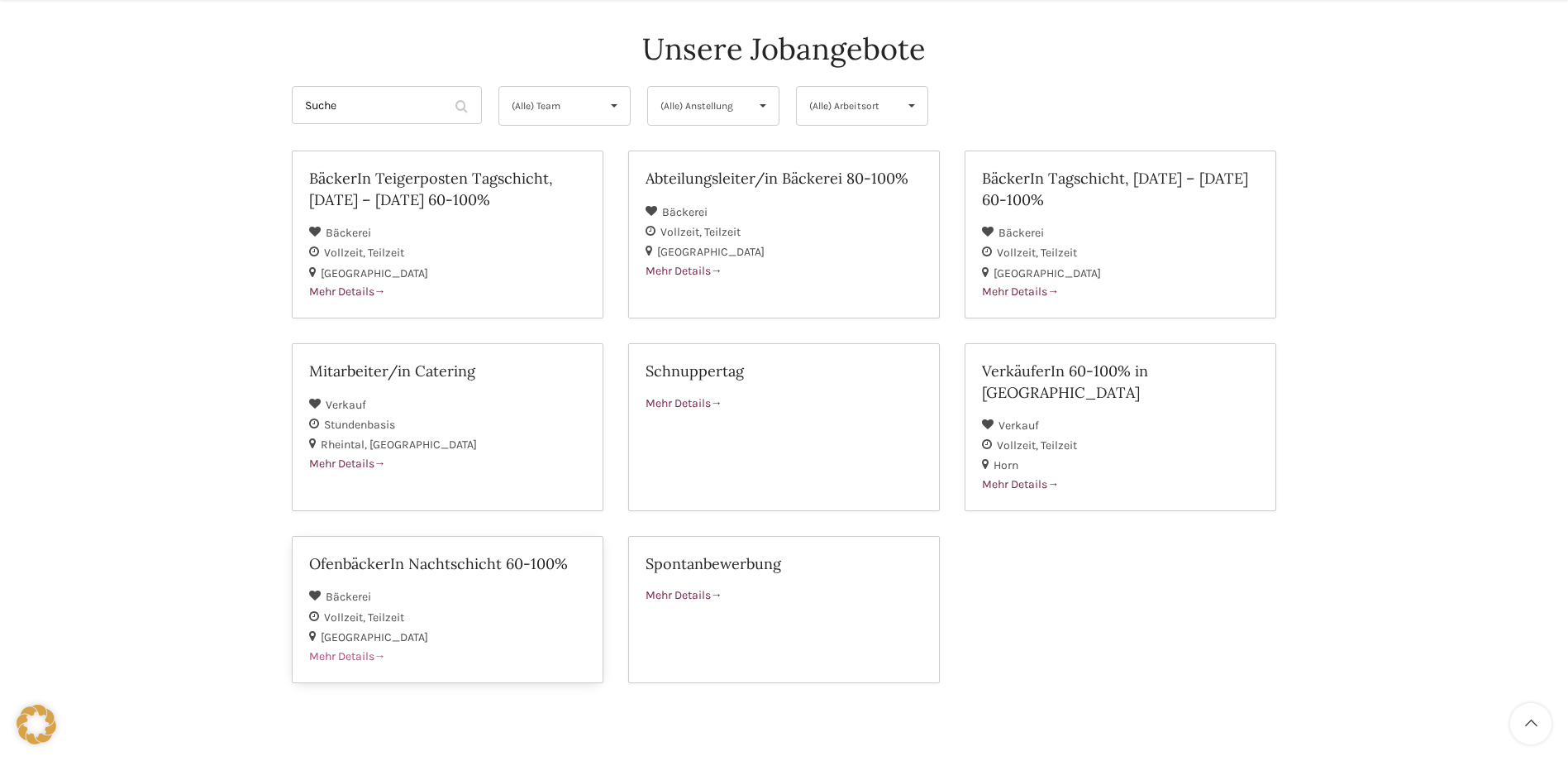
click at [494, 607] on div "Vollzeit Teilzeit" at bounding box center [448, 617] width 277 height 20
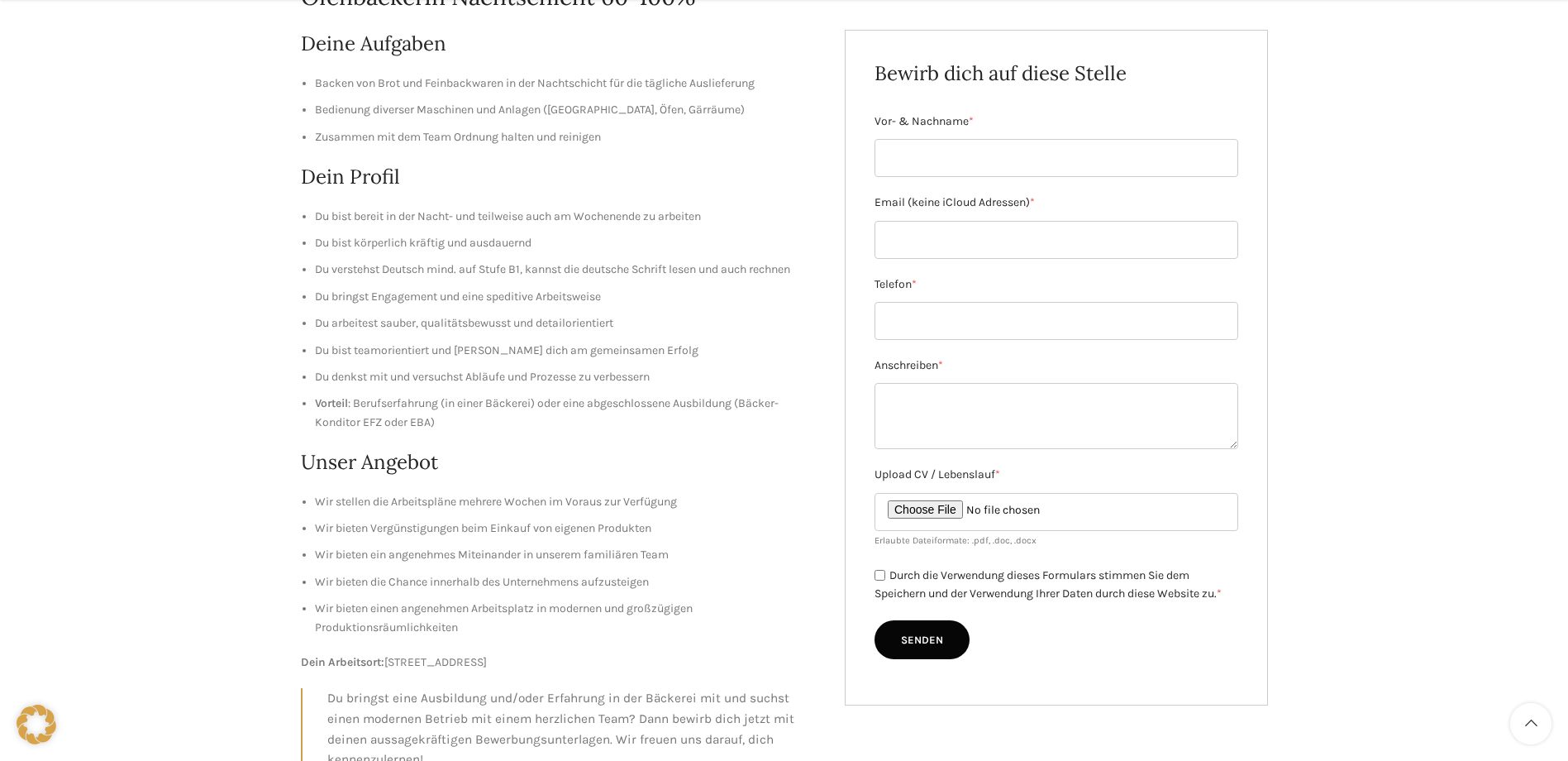
scroll to position [248, 0]
drag, startPoint x: 424, startPoint y: 412, endPoint x: 431, endPoint y: 406, distance: 9.2
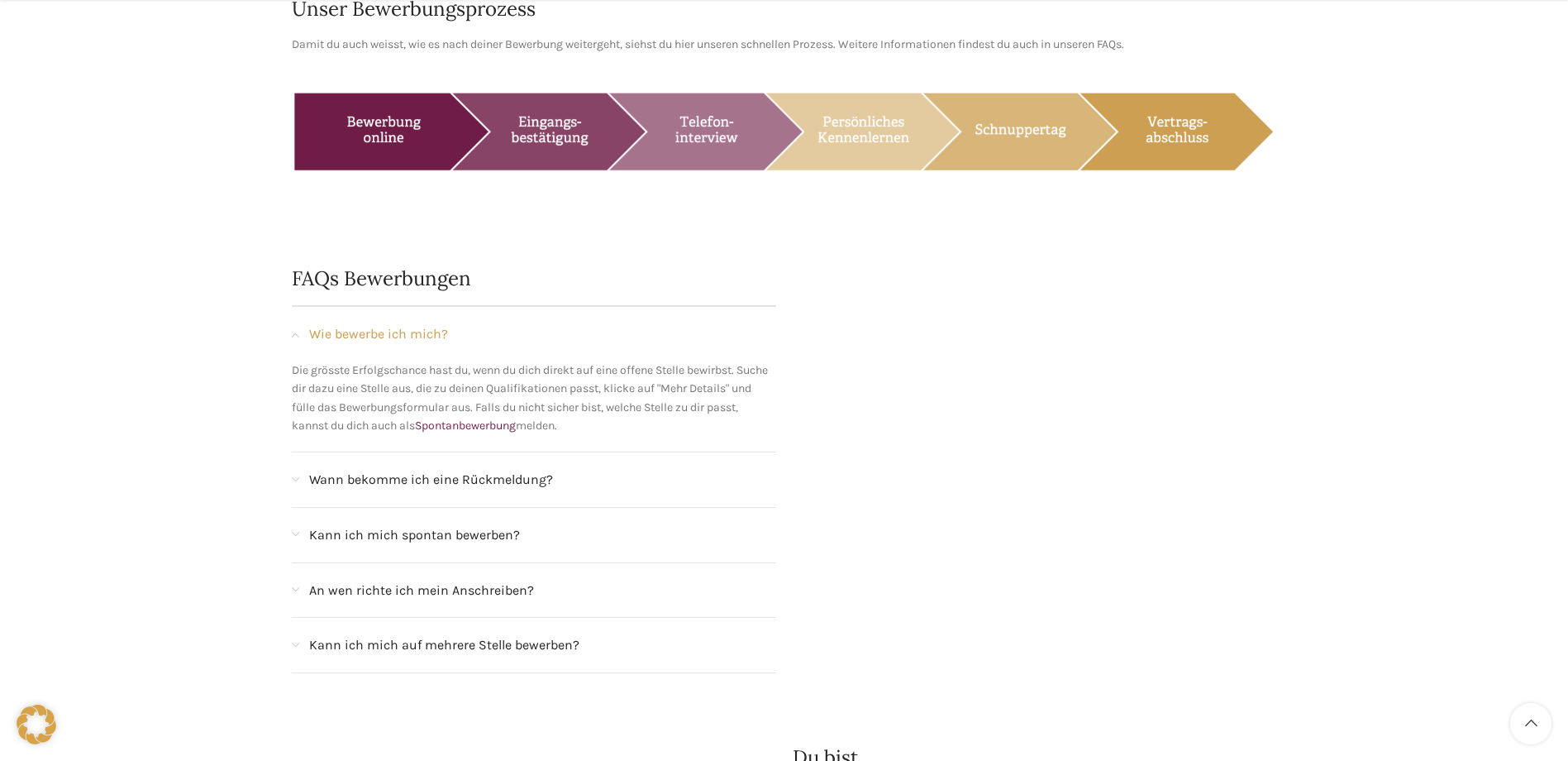
scroll to position [1572, 0]
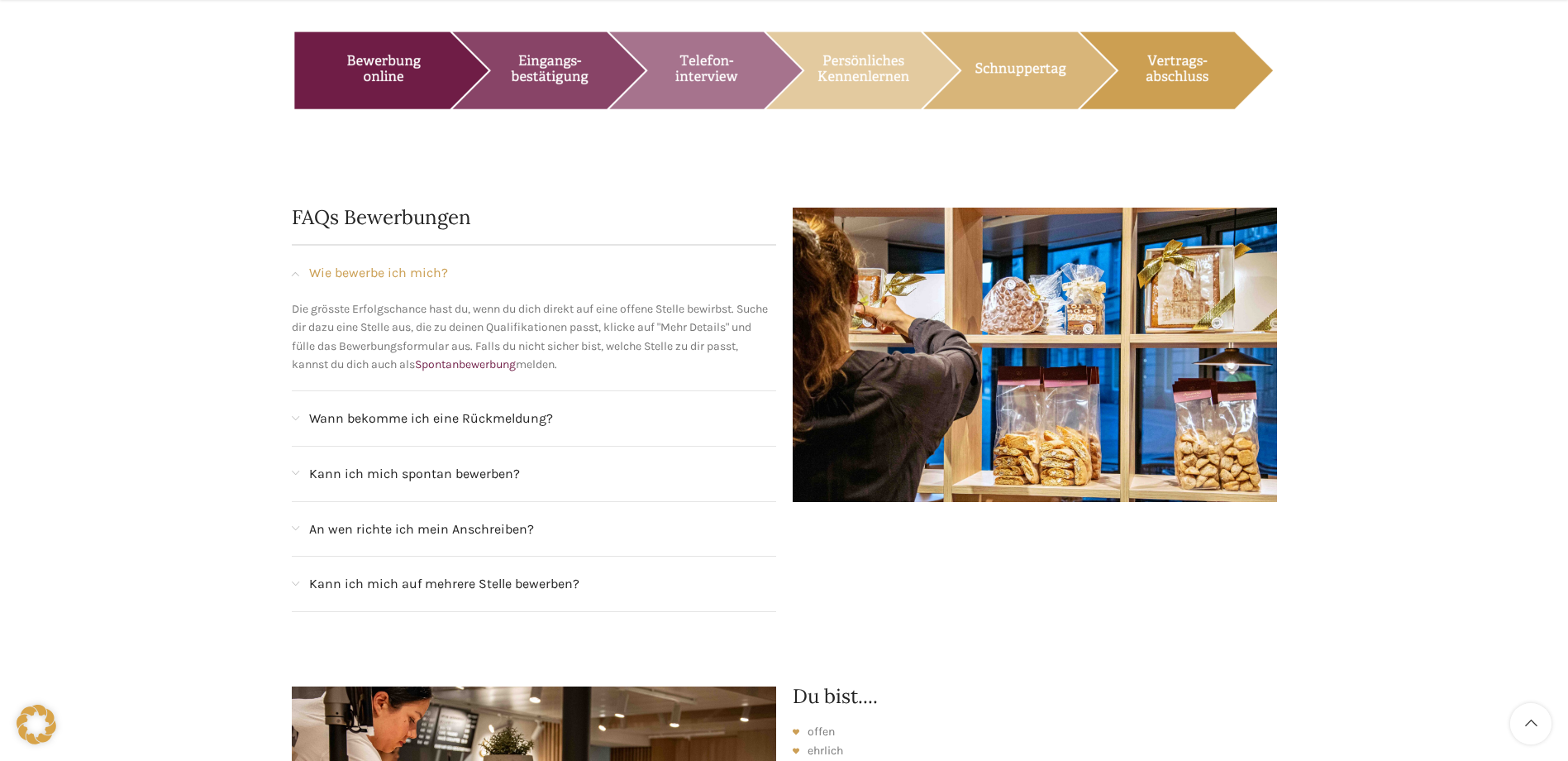
click at [324, 391] on div "Wann bekomme ich eine Rückmeldung?" at bounding box center [534, 418] width 484 height 54
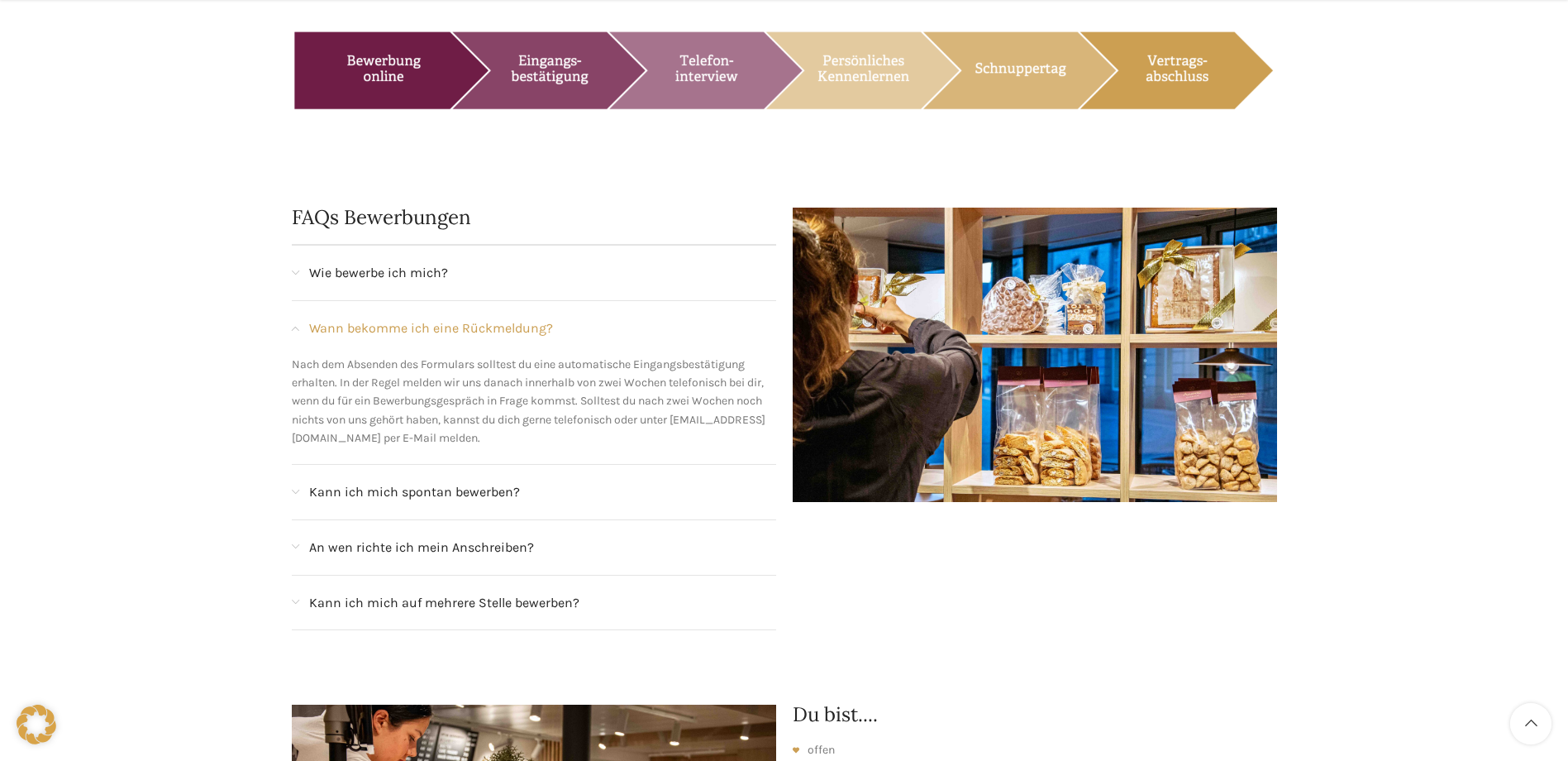
click at [387, 482] on span "Kann ich mich spontan bewerben?" at bounding box center [414, 492] width 211 height 22
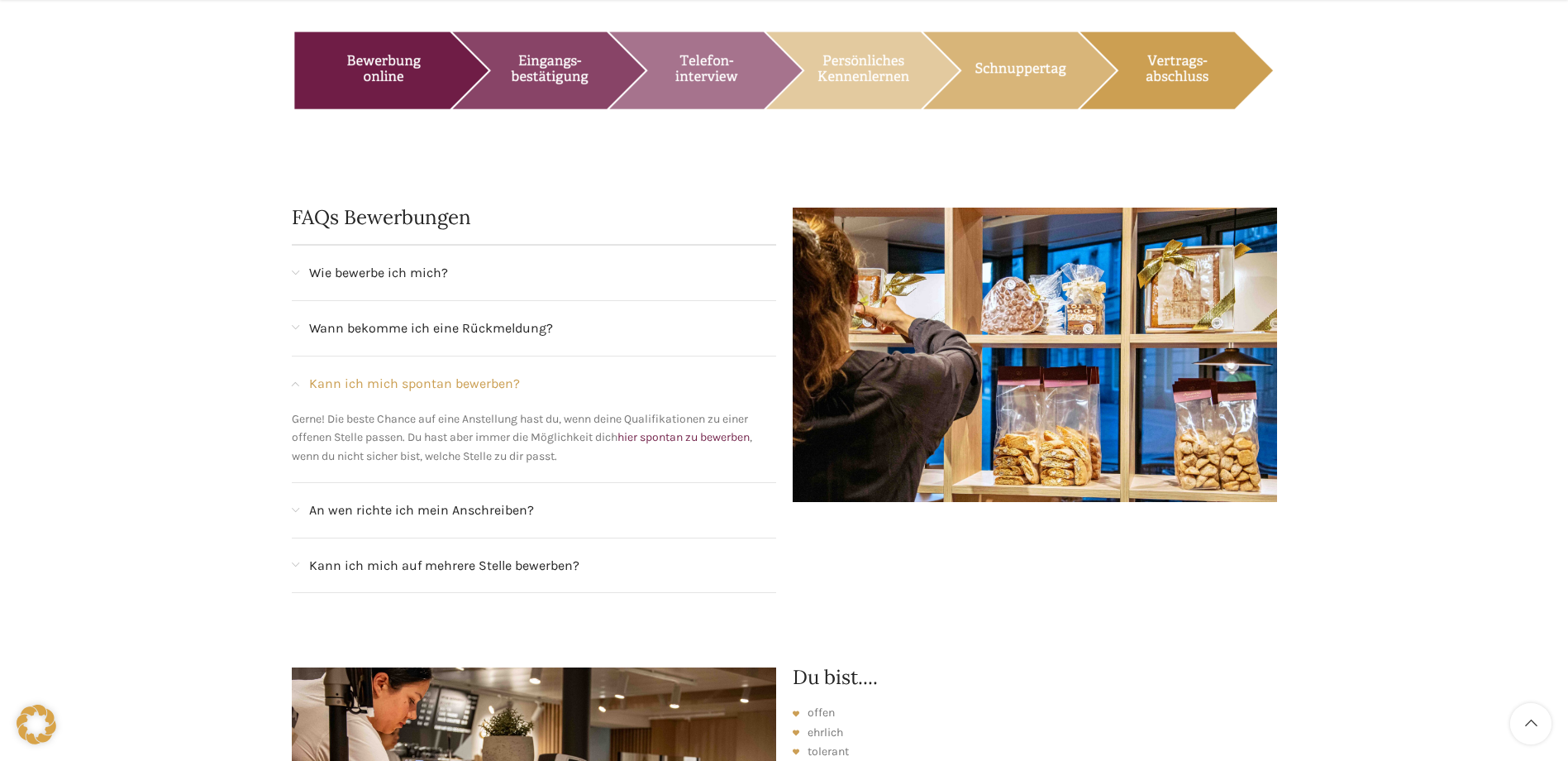
click at [419, 499] on span "An wen richte ich mein Anschreiben?" at bounding box center [421, 510] width 225 height 22
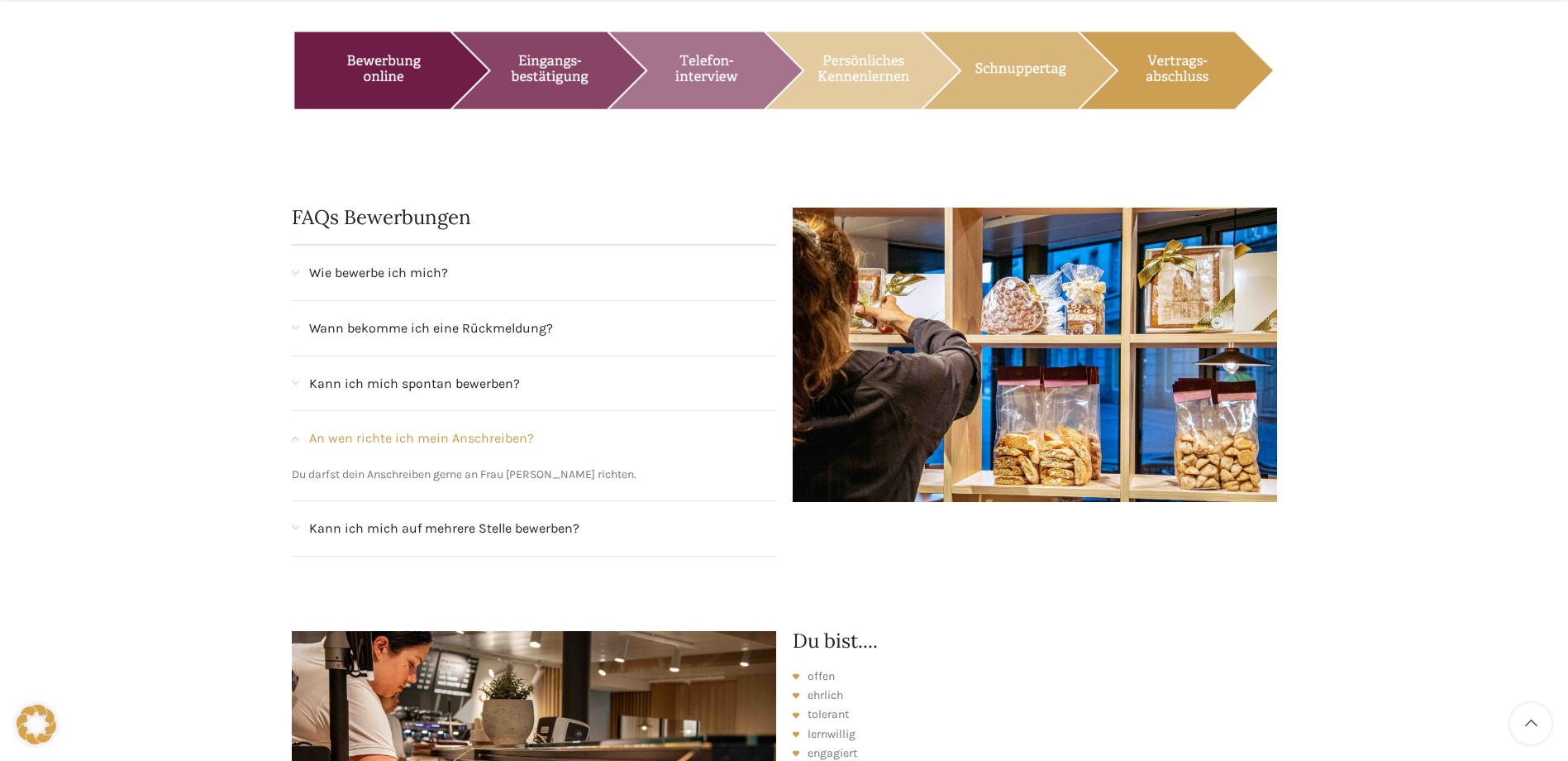
click at [429, 517] on span "Kann ich mich auf mehrere Stelle bewerben?" at bounding box center [444, 528] width 270 height 22
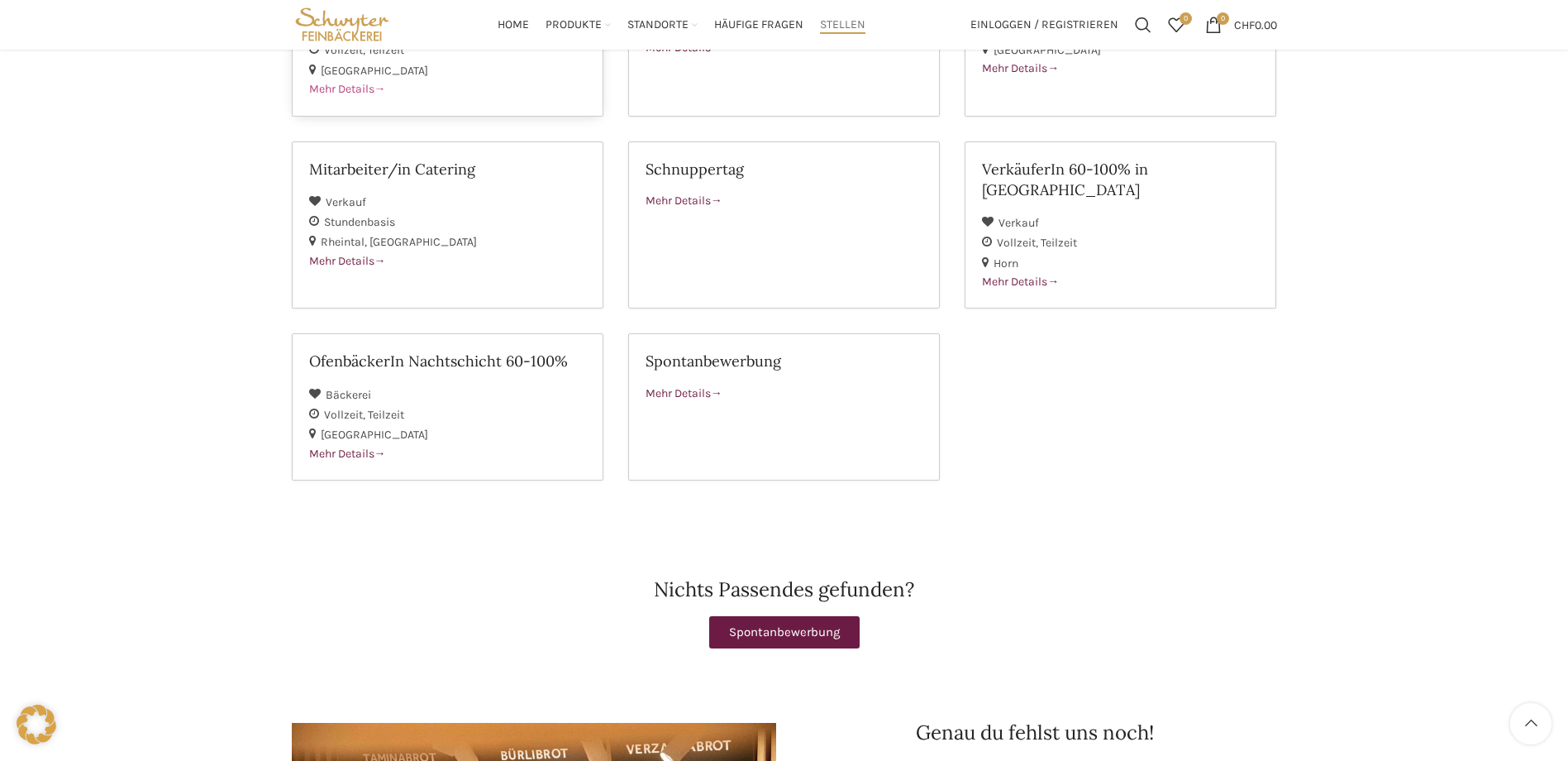
scroll to position [0, 0]
